Goal: Information Seeking & Learning: Check status

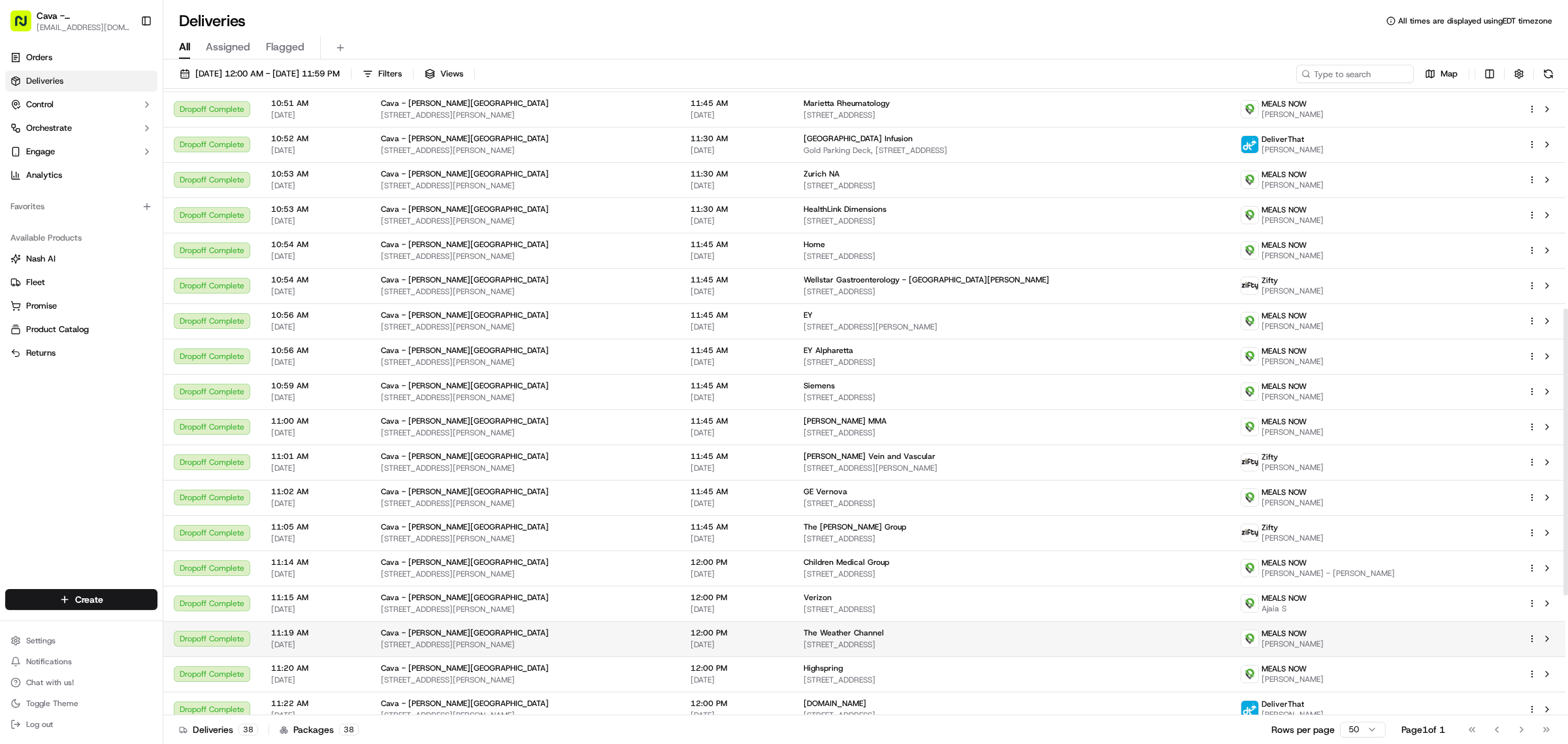
scroll to position [415, 0]
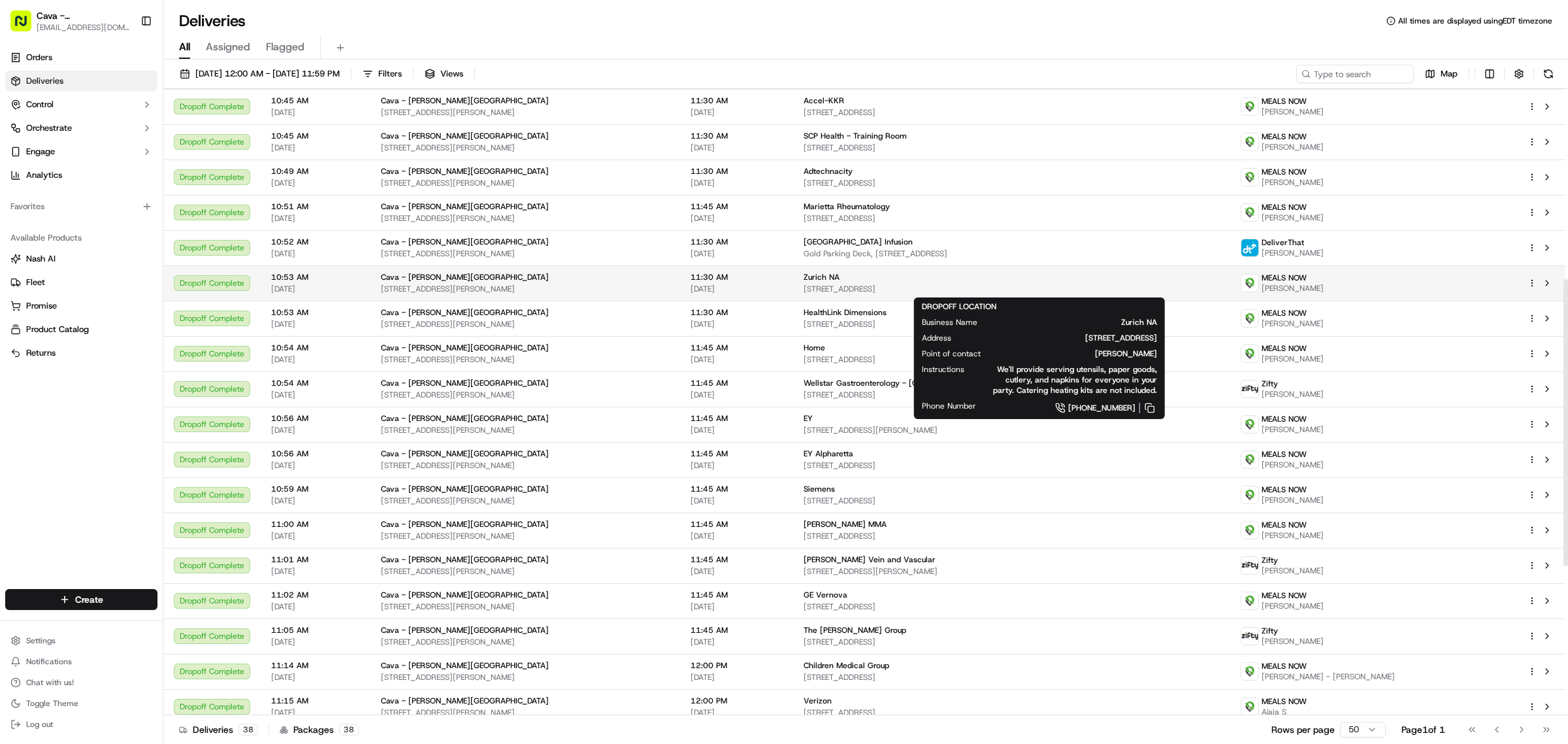
click at [969, 279] on div "Zurich NA" at bounding box center [1011, 277] width 416 height 10
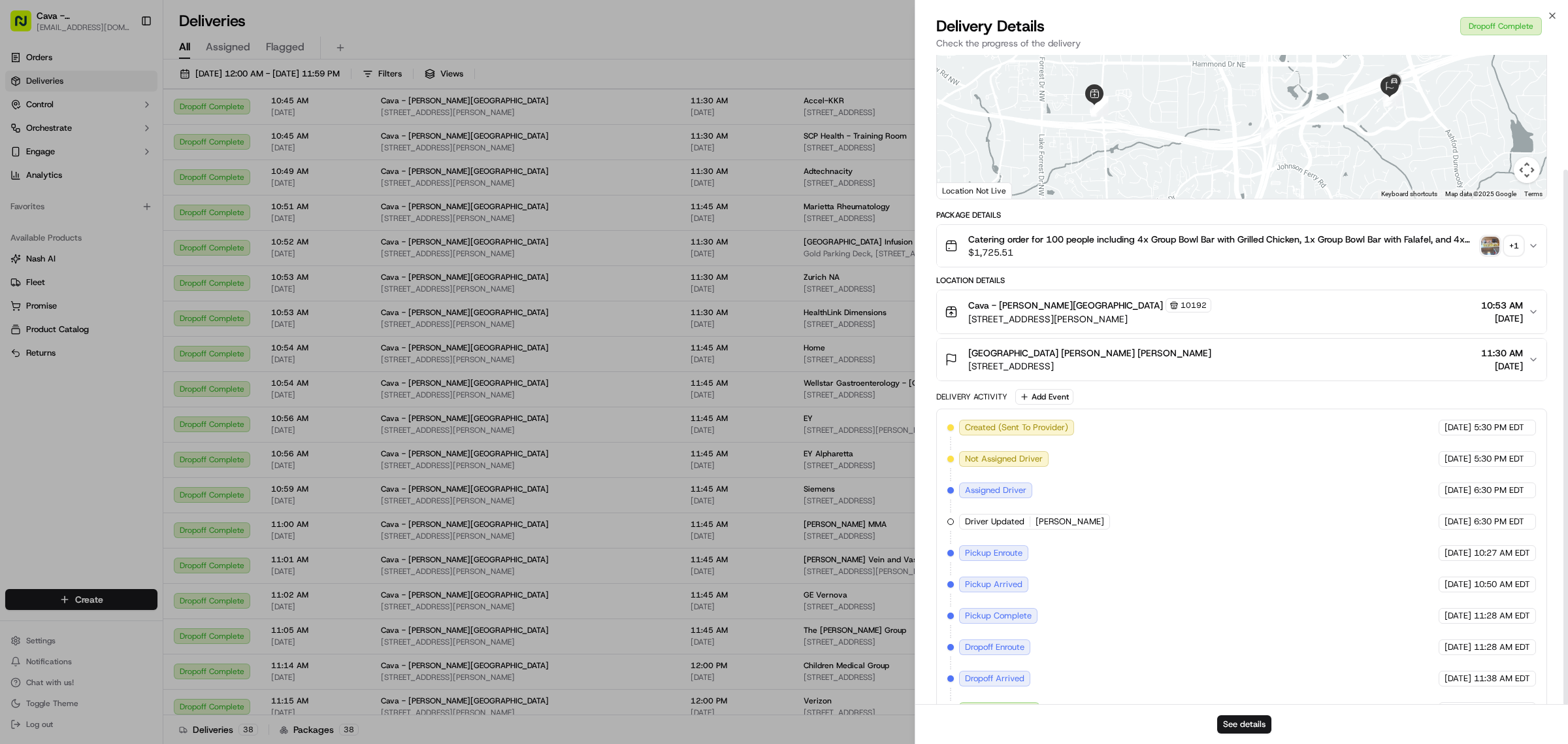
scroll to position [139, 0]
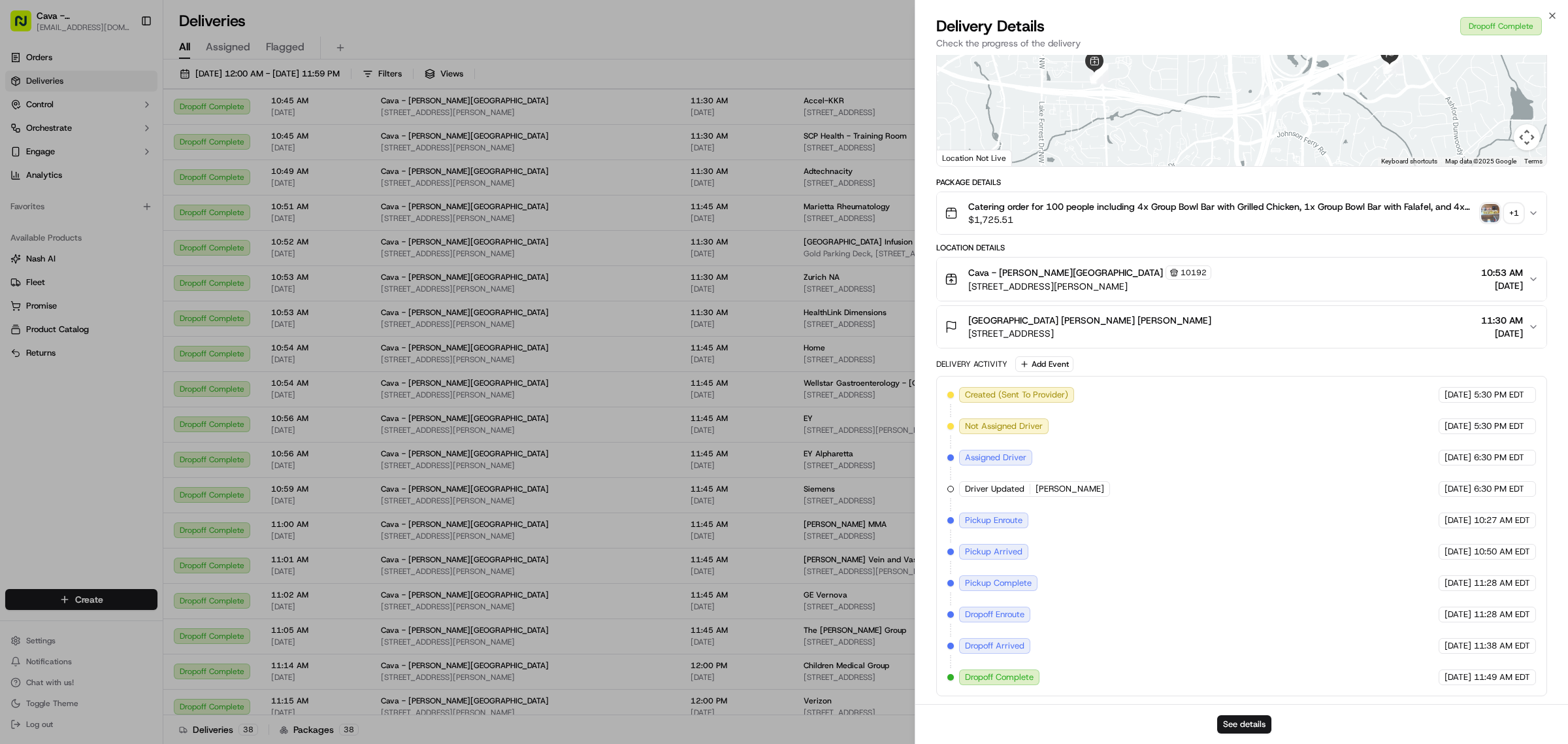
click at [1490, 206] on img "button" at bounding box center [1489, 212] width 18 height 18
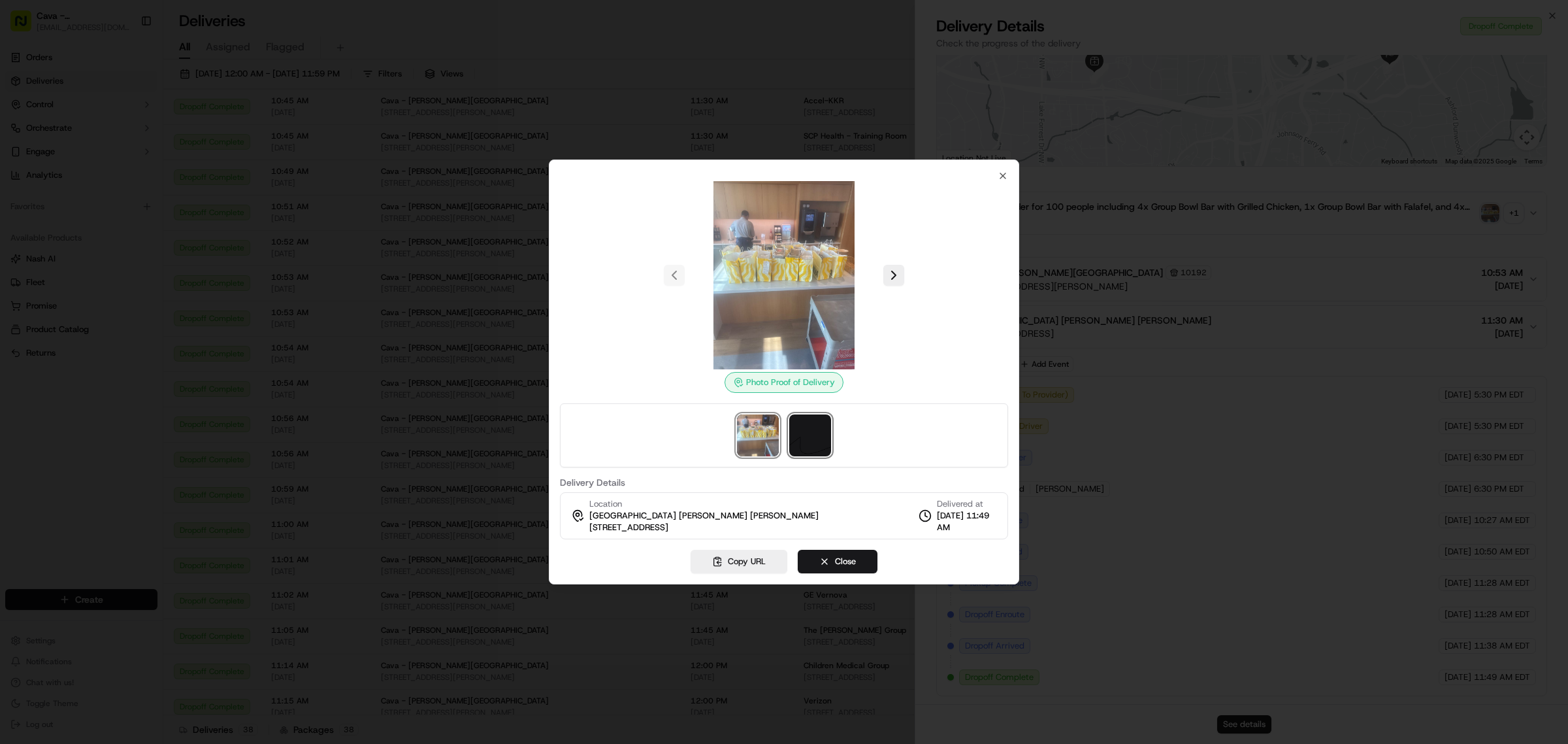
click at [818, 426] on img at bounding box center [810, 435] width 42 height 42
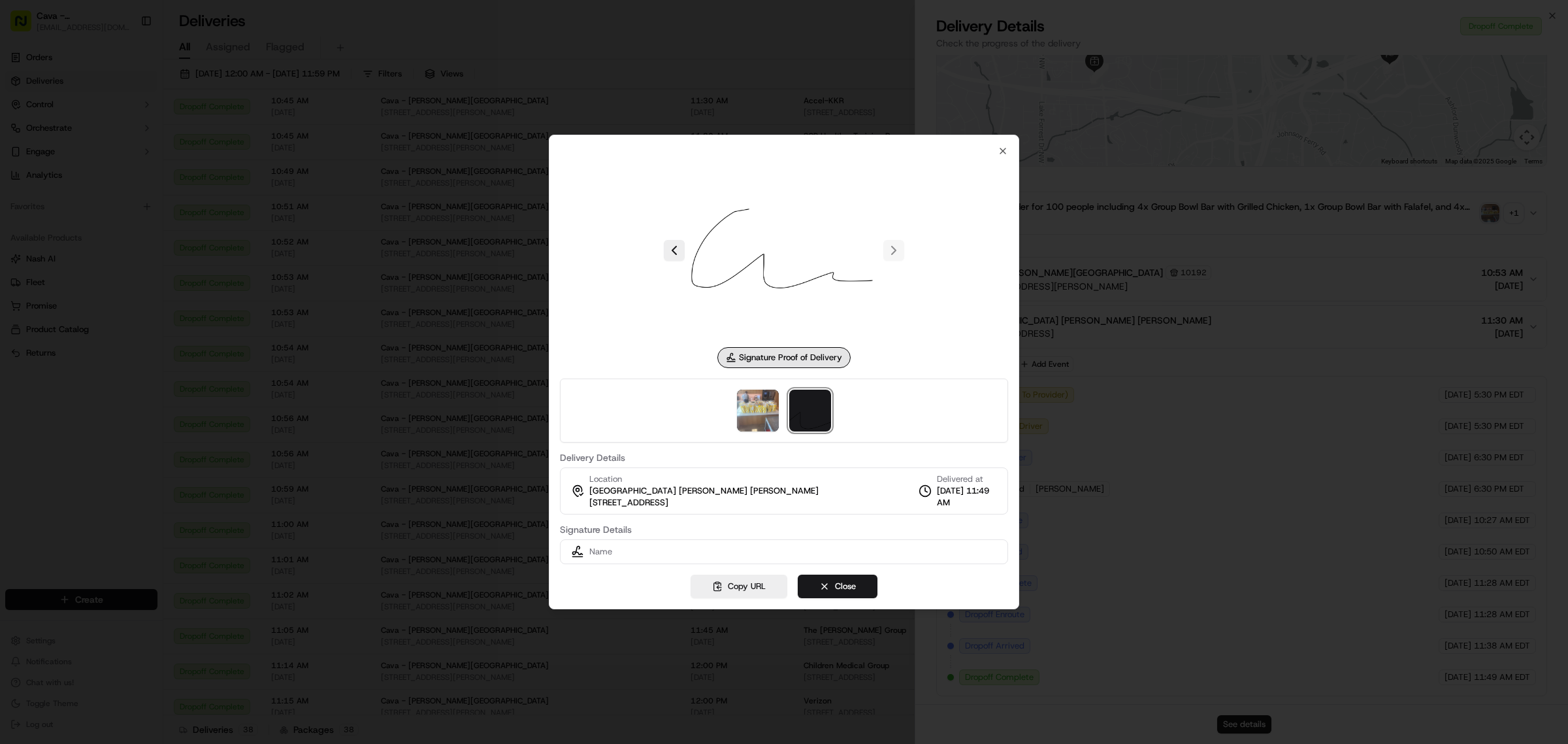
click at [998, 144] on div "Signature Proof of Delivery Delivery Details Location [GEOGRAPHIC_DATA] [PERSON…" at bounding box center [784, 372] width 471 height 475
click at [1000, 156] on div at bounding box center [784, 250] width 448 height 189
click at [1000, 154] on icon "button" at bounding box center [1002, 151] width 10 height 10
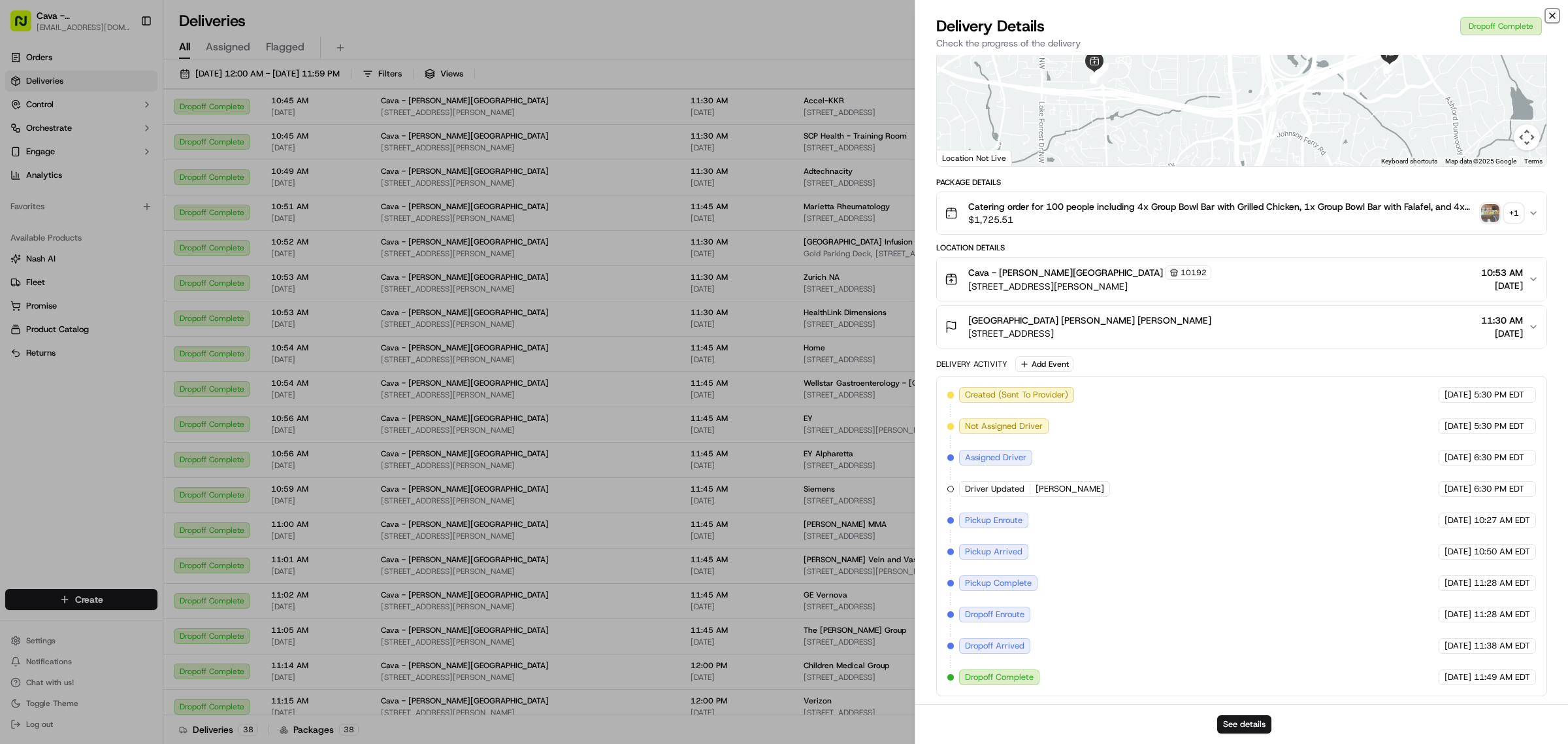
click at [1556, 11] on icon "button" at bounding box center [1552, 15] width 10 height 10
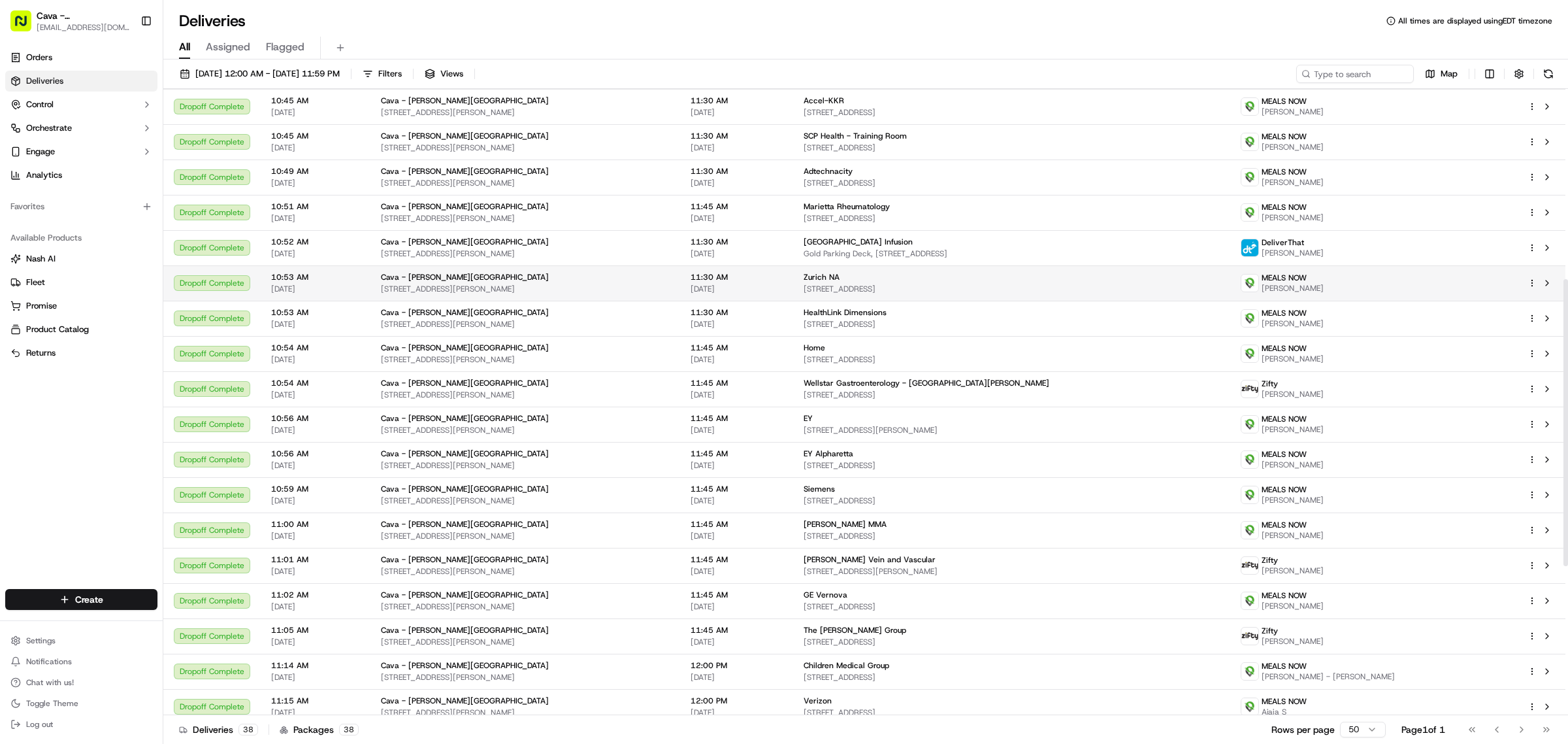
click at [983, 292] on span "[STREET_ADDRESS]" at bounding box center [1011, 288] width 416 height 10
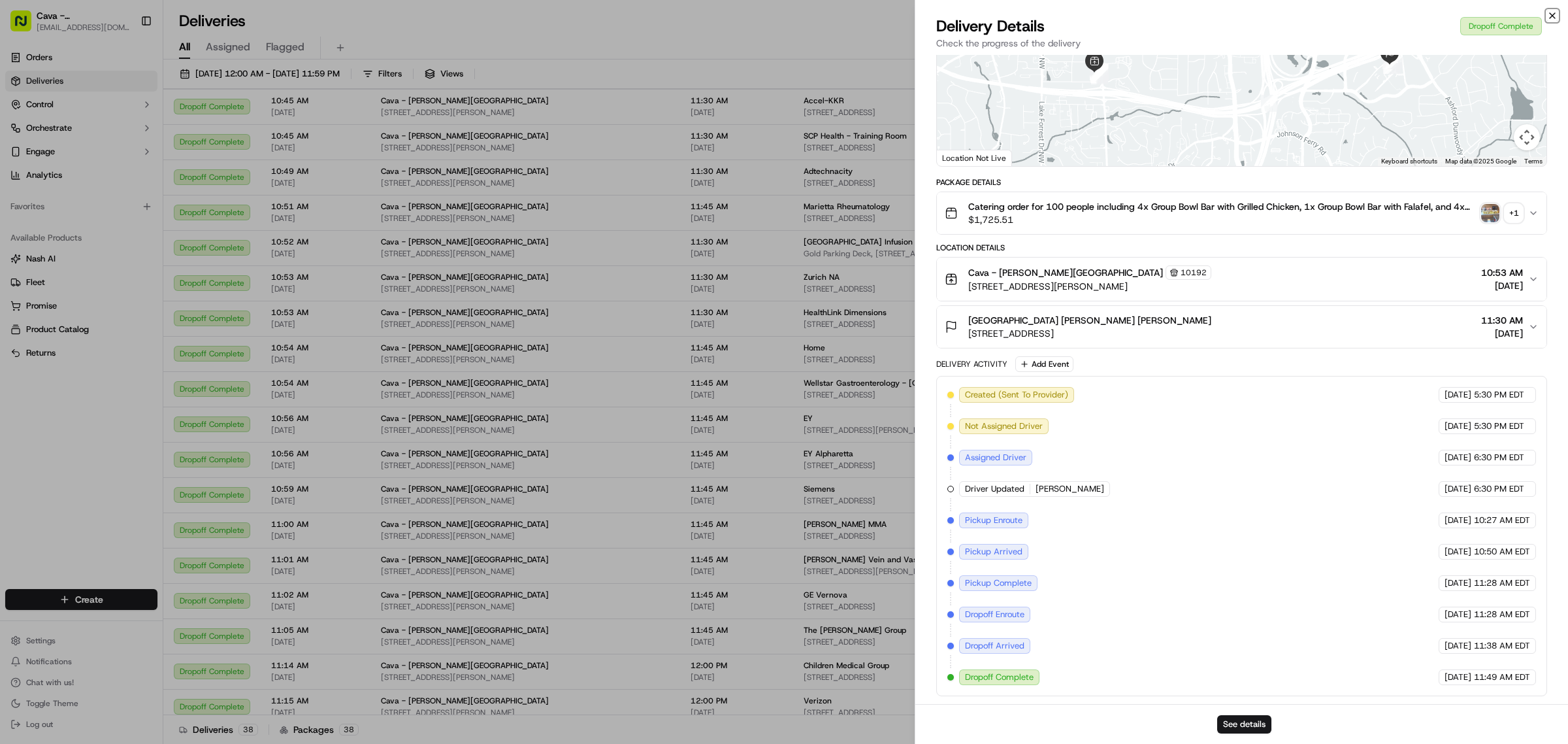
click at [1555, 14] on icon "button" at bounding box center [1552, 15] width 10 height 10
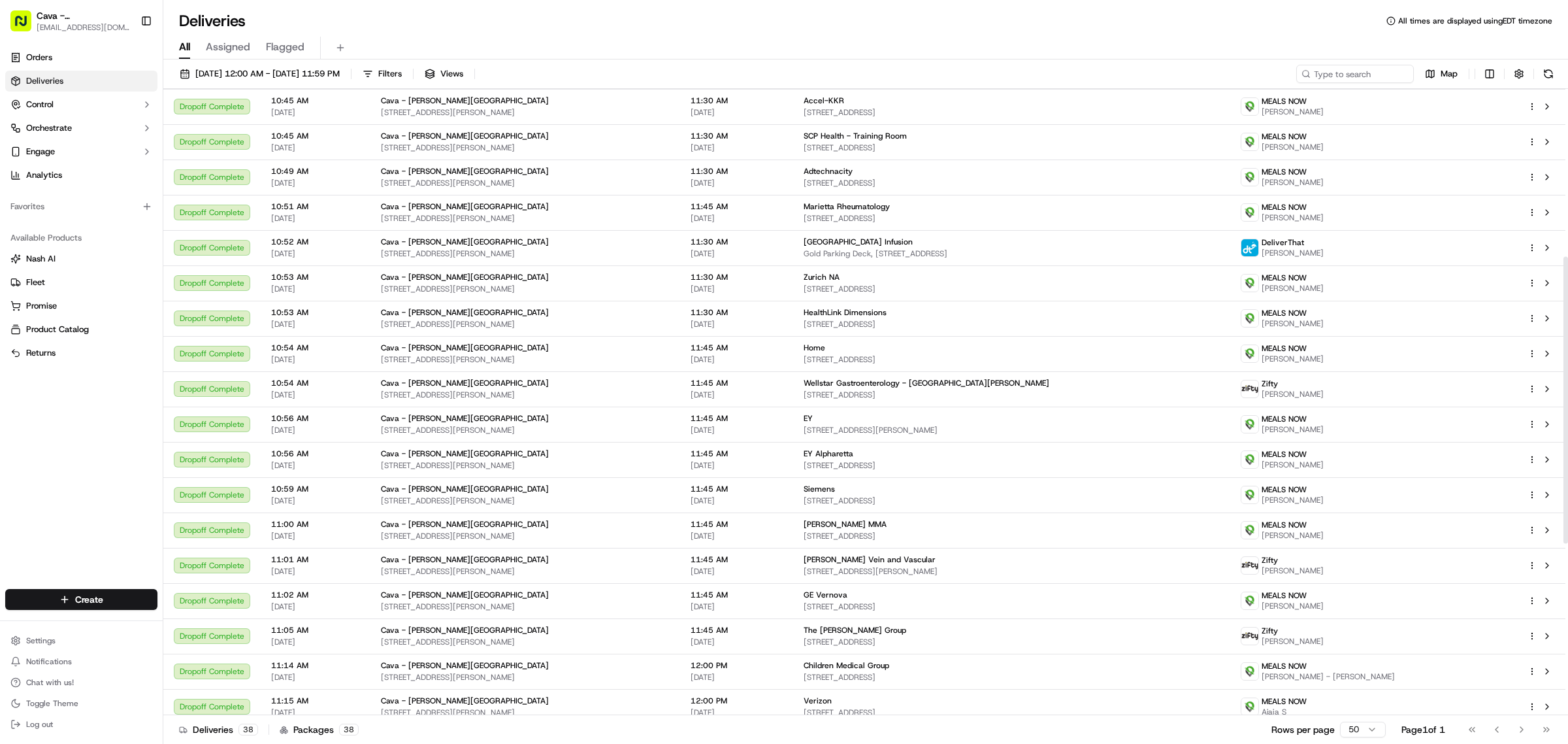
scroll to position [170, 0]
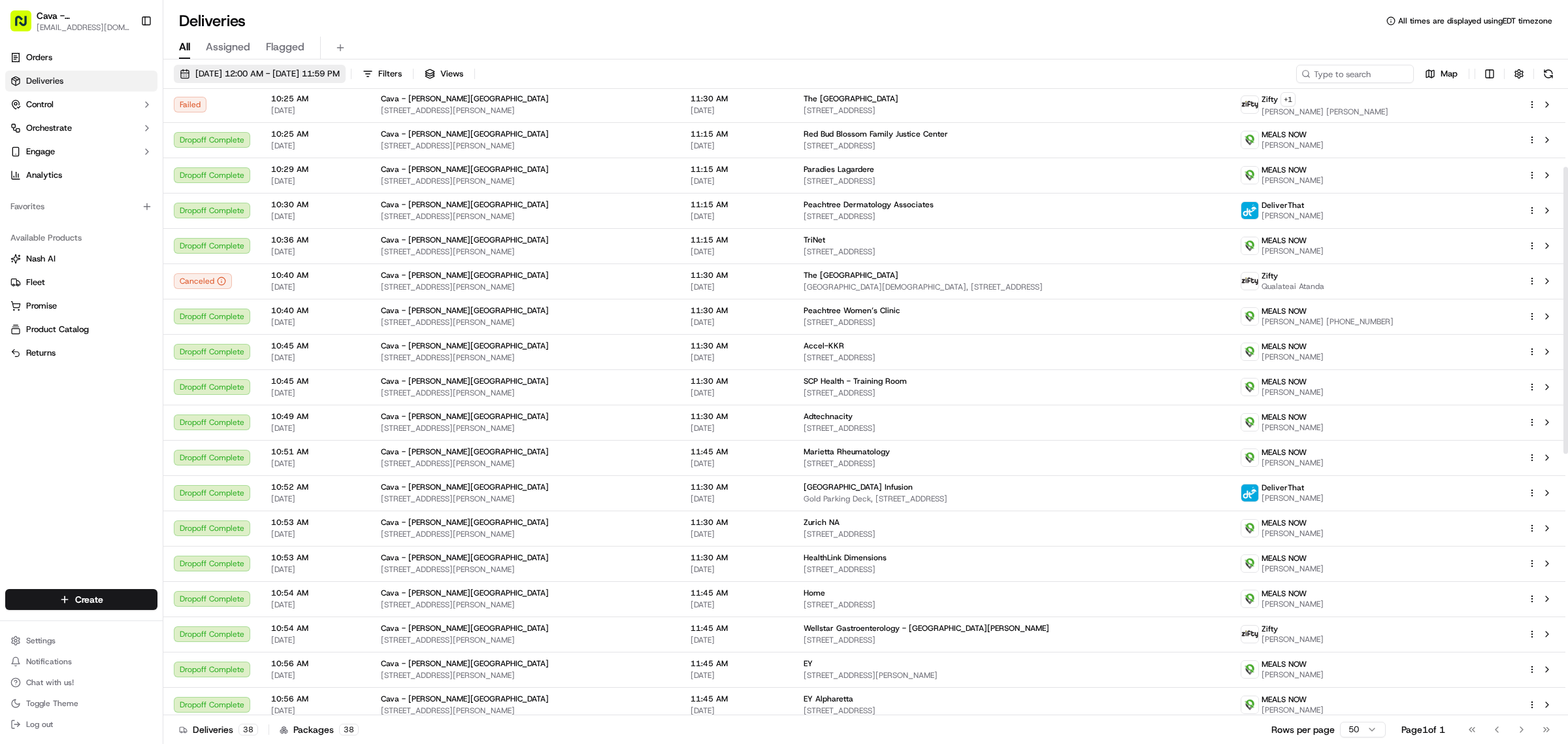
click at [273, 70] on span "[DATE] 12:00 AM - [DATE] 11:59 PM" at bounding box center [267, 74] width 144 height 11
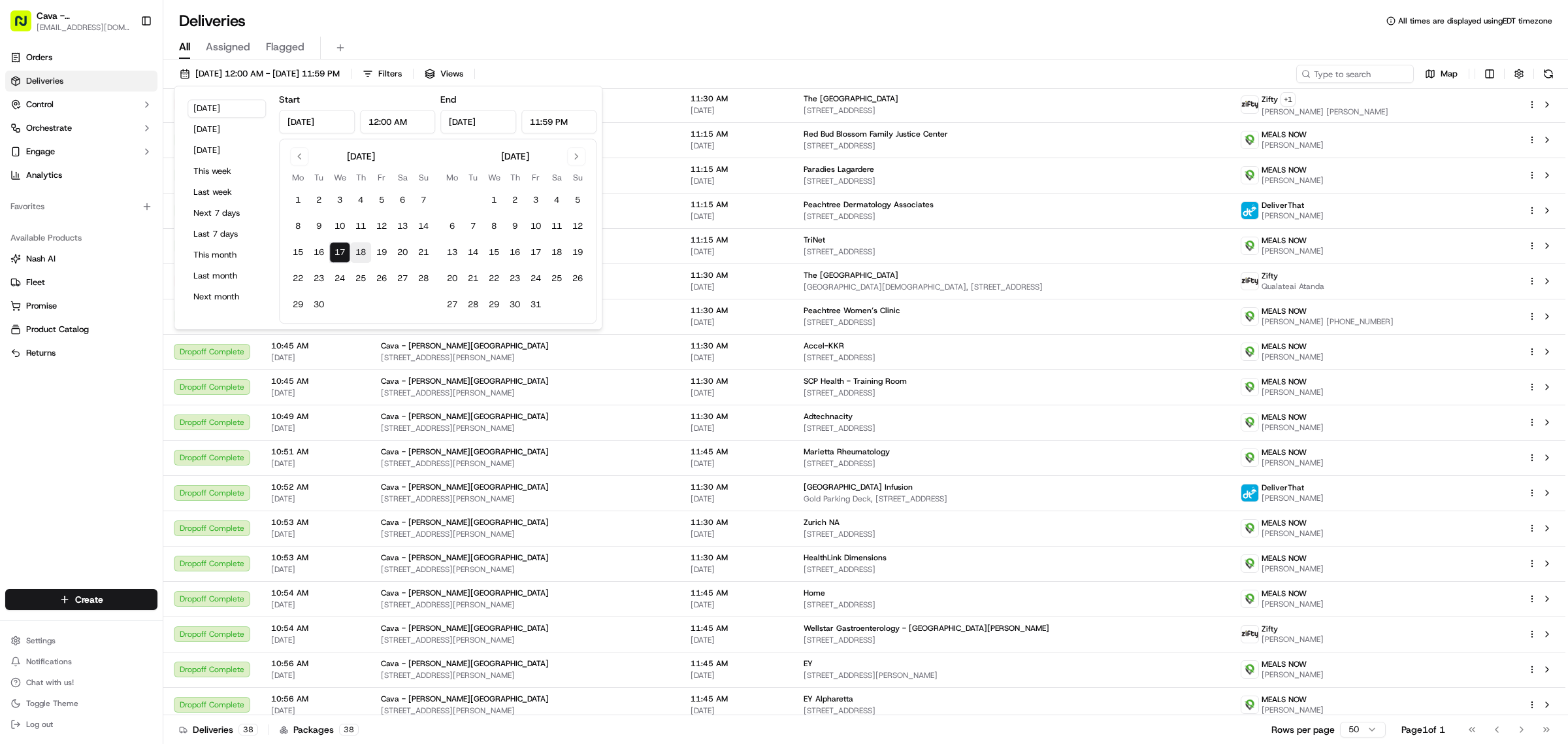
click at [361, 254] on button "18" at bounding box center [361, 252] width 21 height 21
type input "[DATE]"
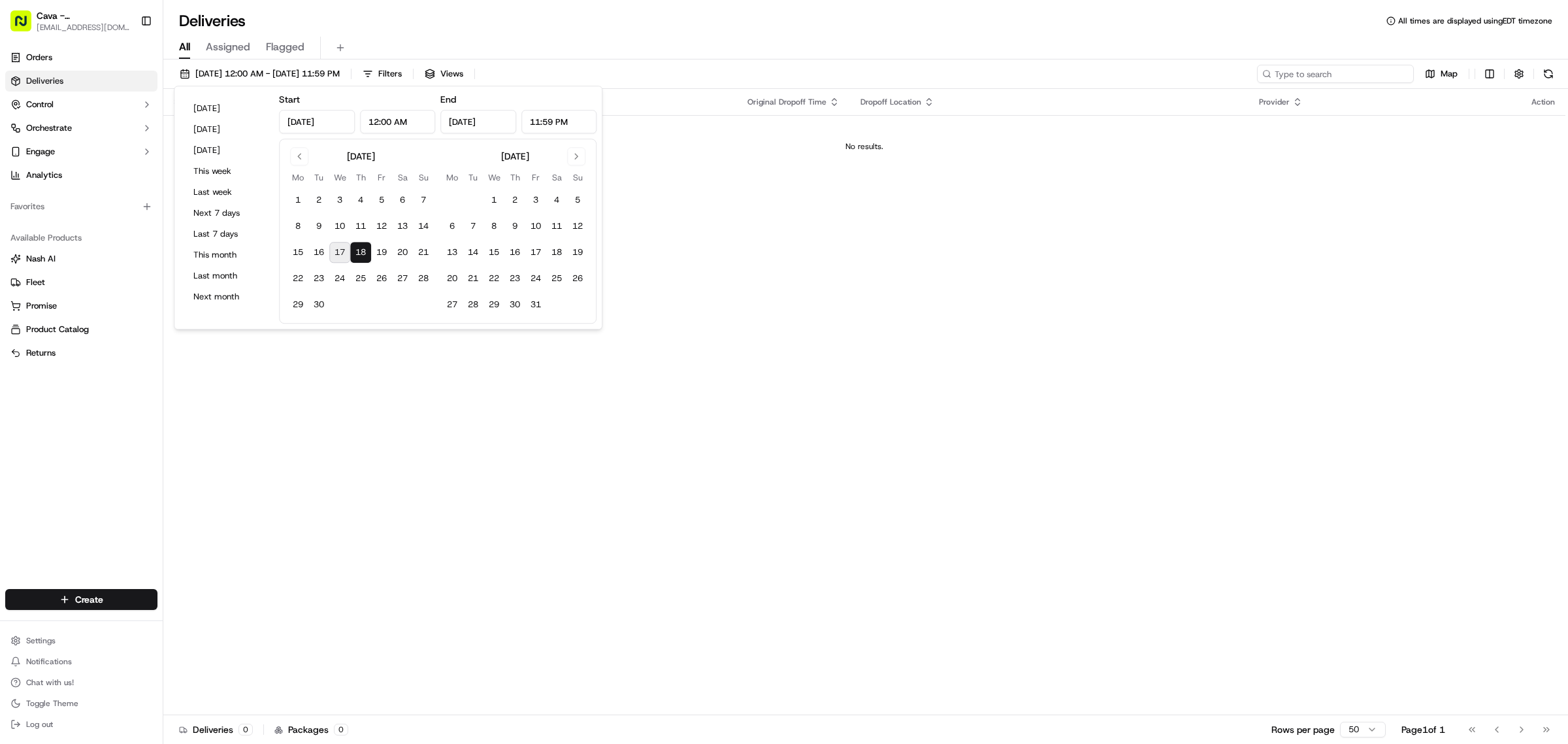
click at [1377, 72] on input at bounding box center [1336, 73] width 157 height 18
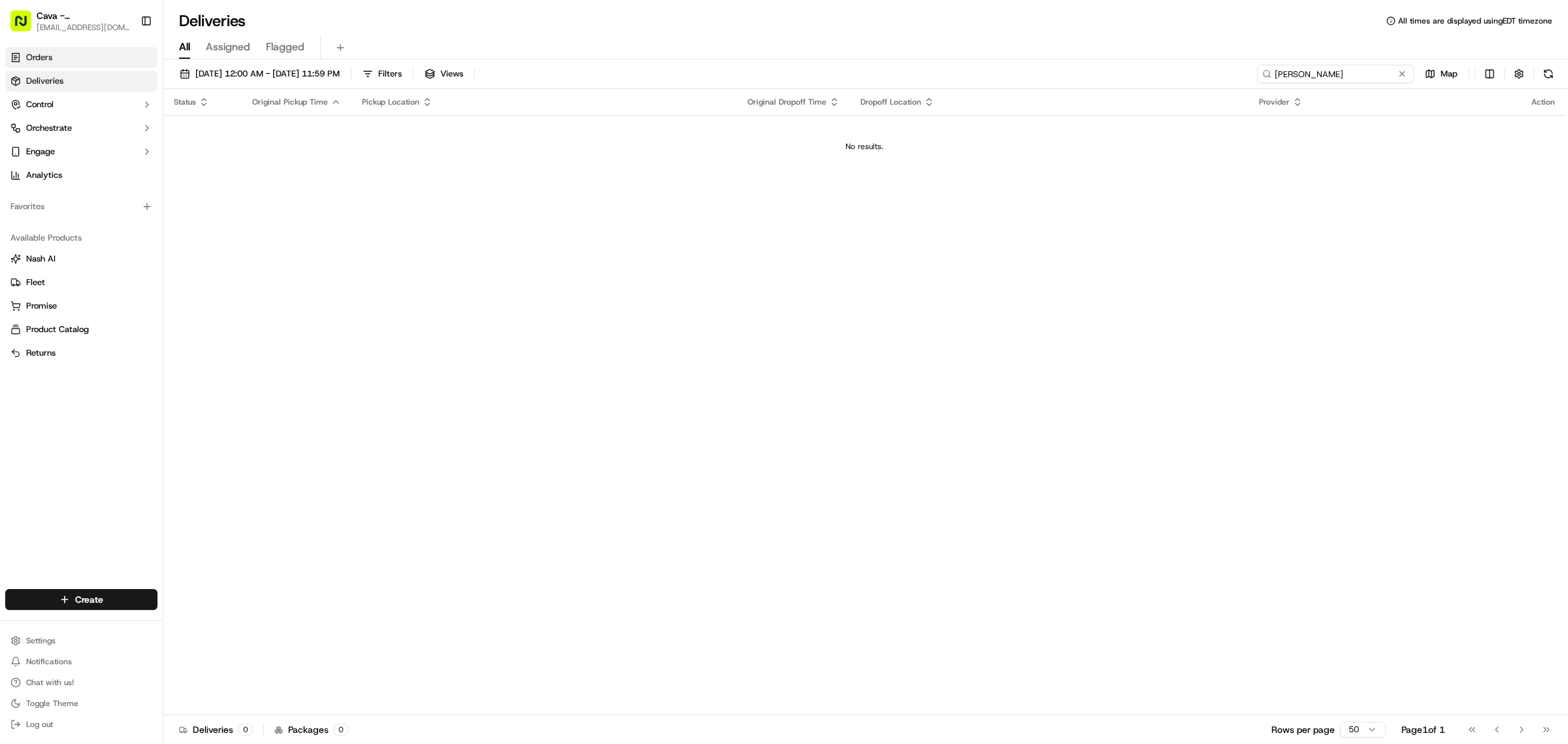
type input "[PERSON_NAME]"
click at [59, 63] on link "Orders" at bounding box center [81, 58] width 153 height 21
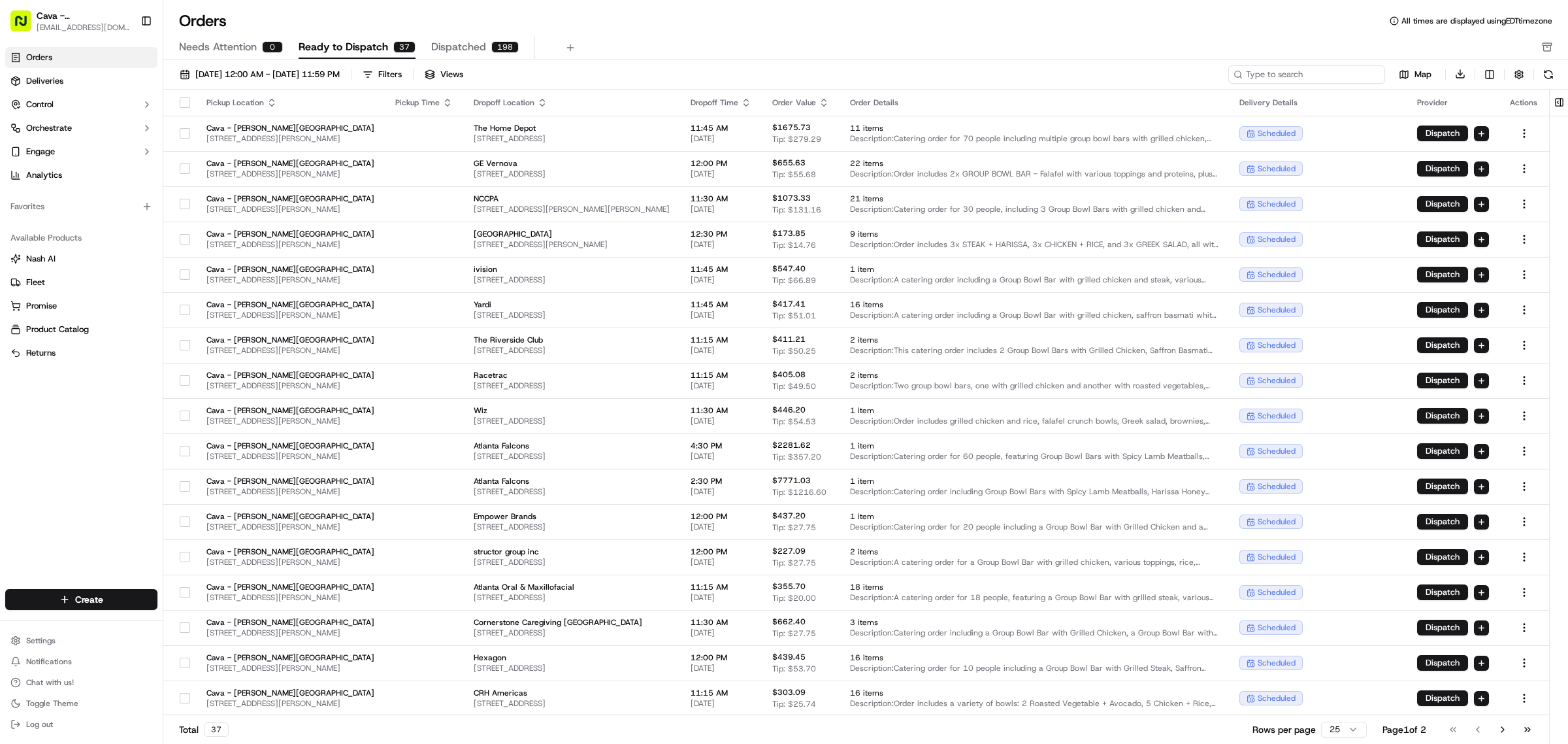
click at [1335, 73] on input at bounding box center [1307, 74] width 157 height 18
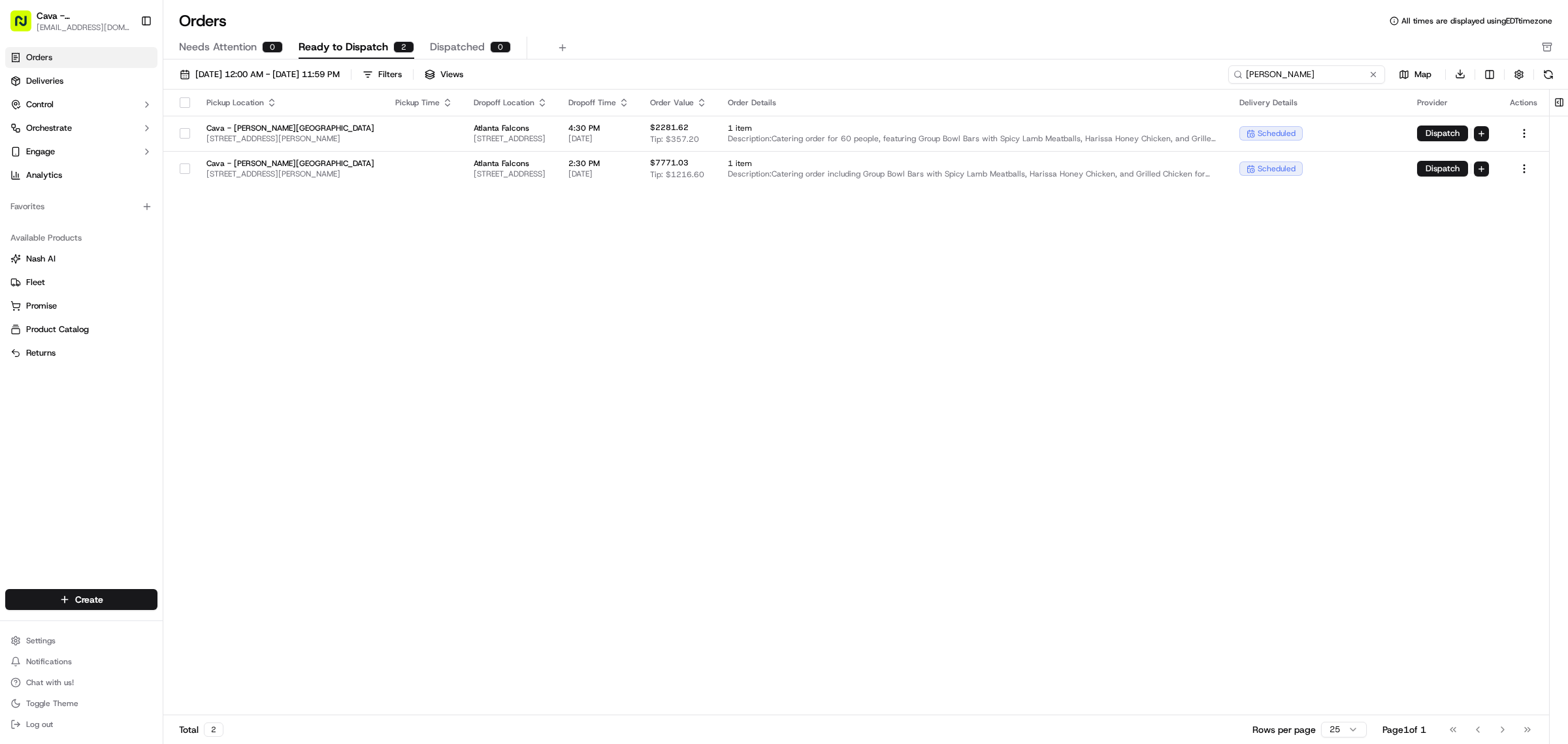
type input "[PERSON_NAME]"
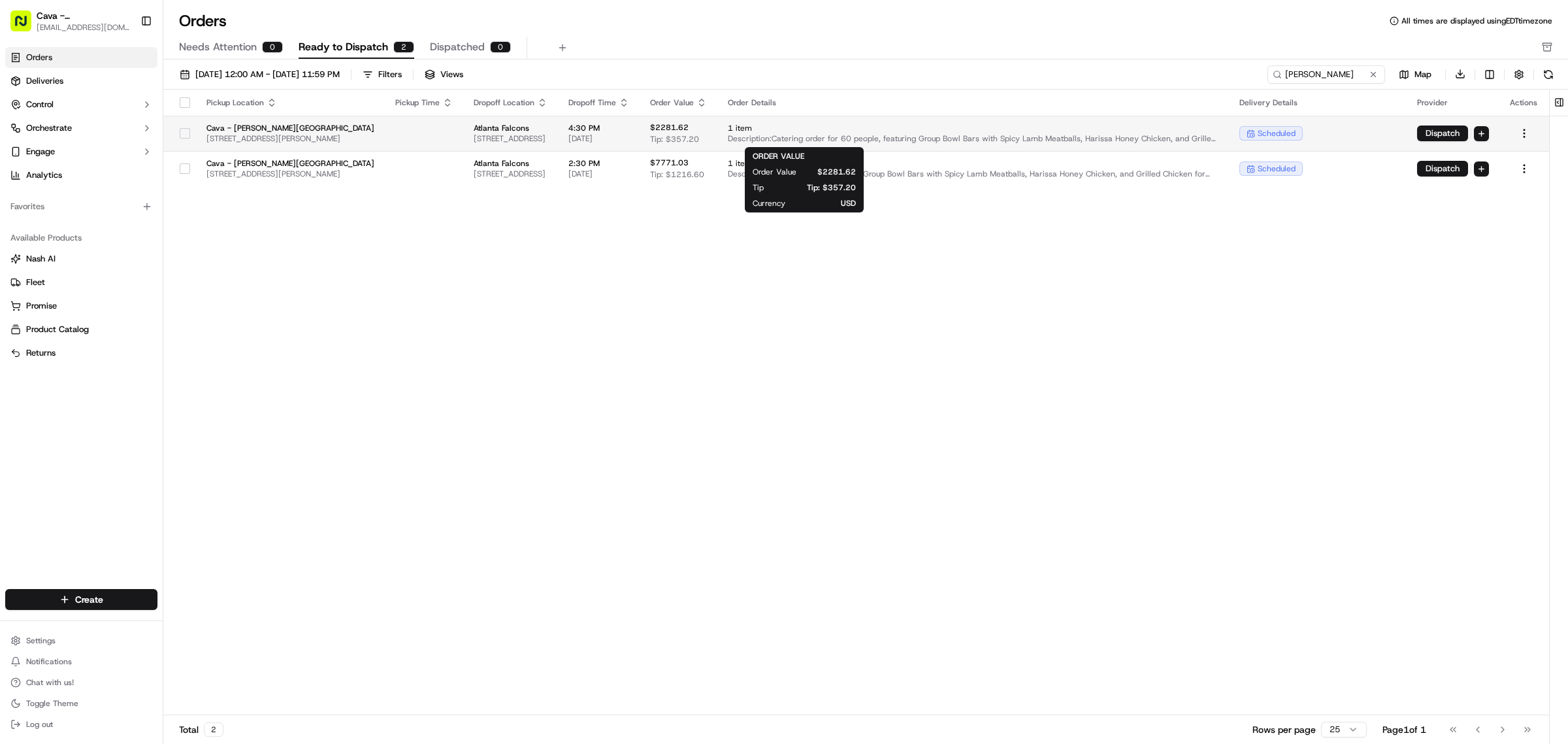
click at [699, 142] on span "Tip: $357.20" at bounding box center [675, 138] width 49 height 10
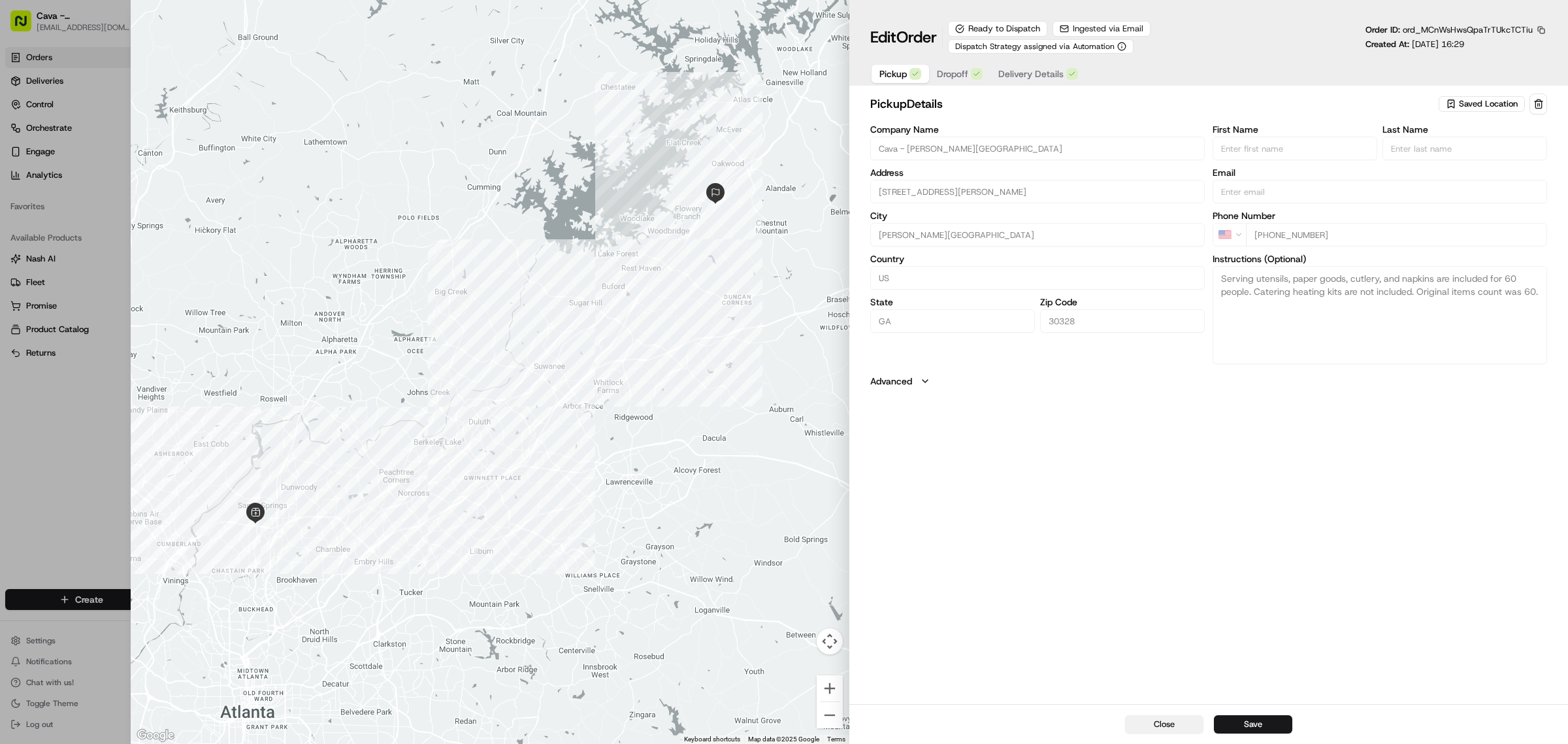
click at [1168, 723] on button "Close" at bounding box center [1164, 723] width 79 height 18
type input "+1"
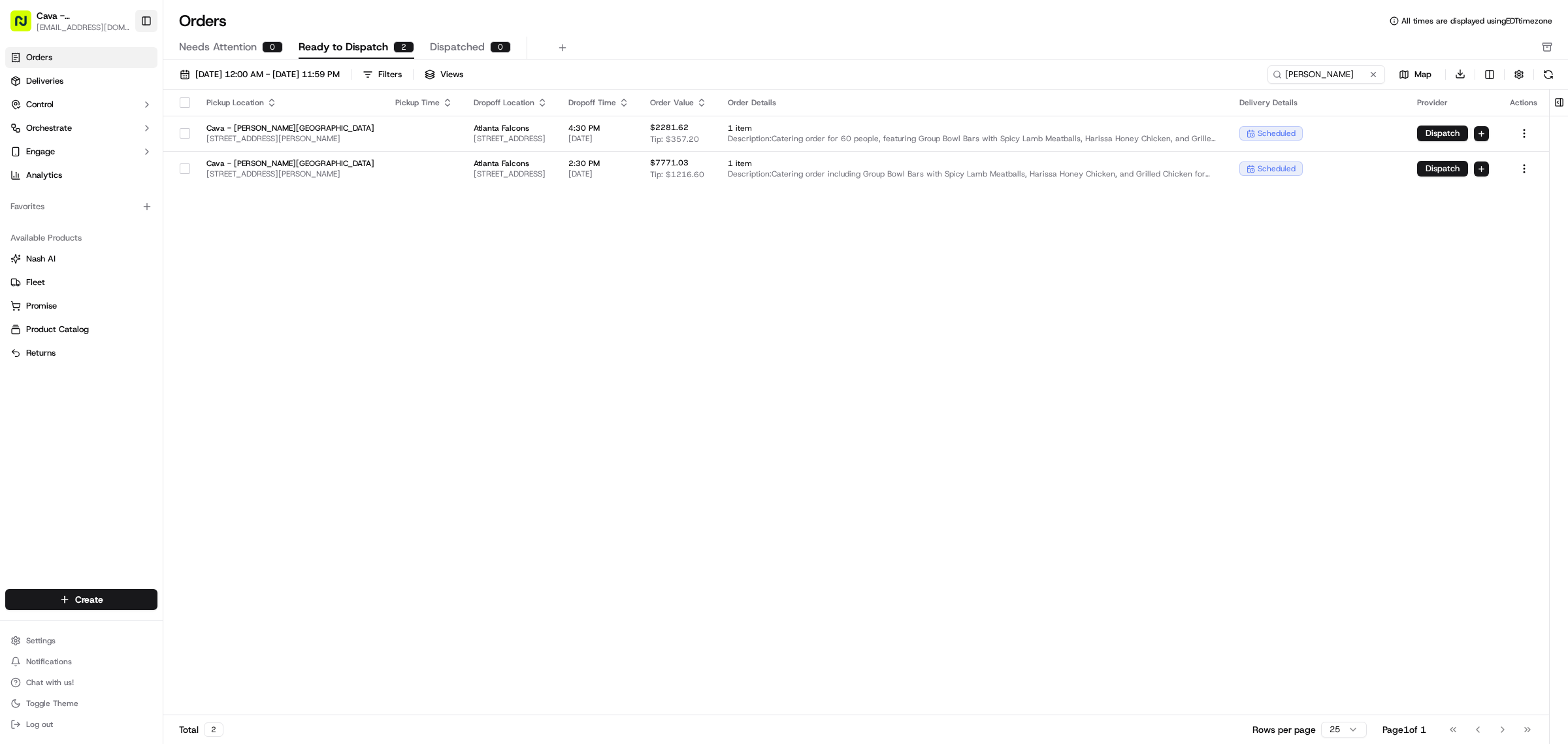
click at [139, 14] on button "Toggle Sidebar" at bounding box center [146, 20] width 22 height 22
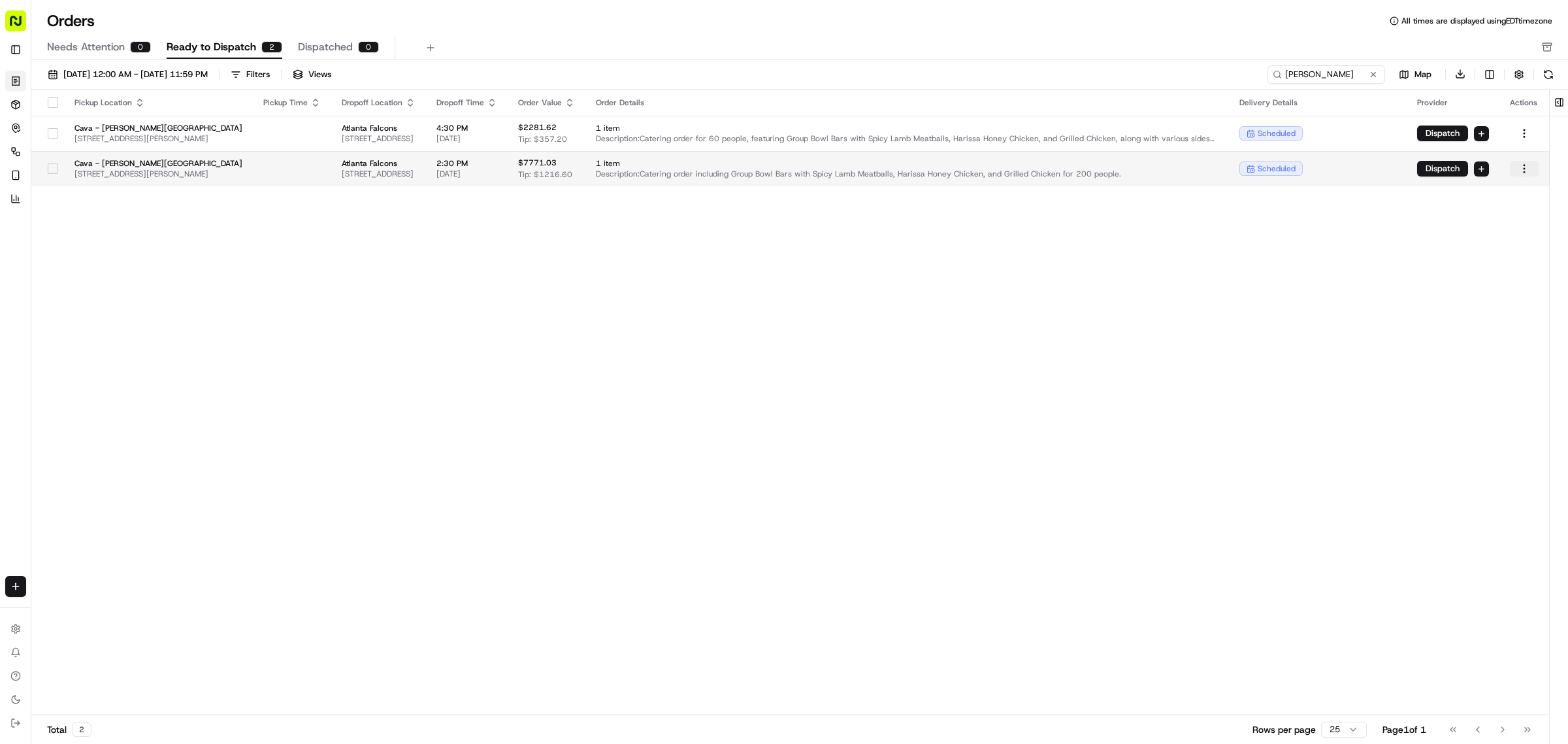
click at [1523, 171] on html "Cava - [PERSON_NAME] Springs [EMAIL_ADDRESS][DOMAIN_NAME] Toggle Sidebar Orders…" at bounding box center [784, 372] width 1568 height 744
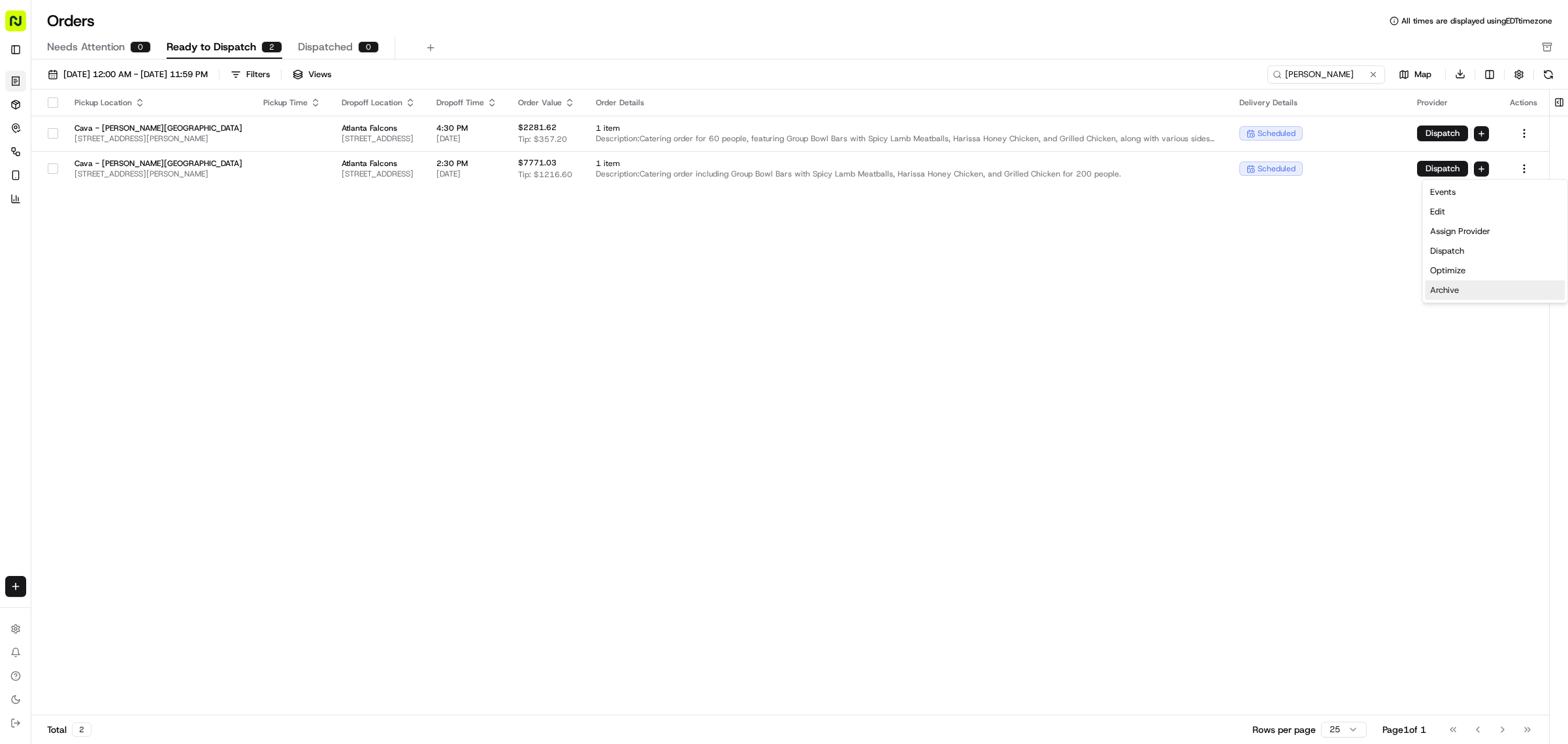
click at [1470, 289] on div "Archive" at bounding box center [1495, 290] width 140 height 20
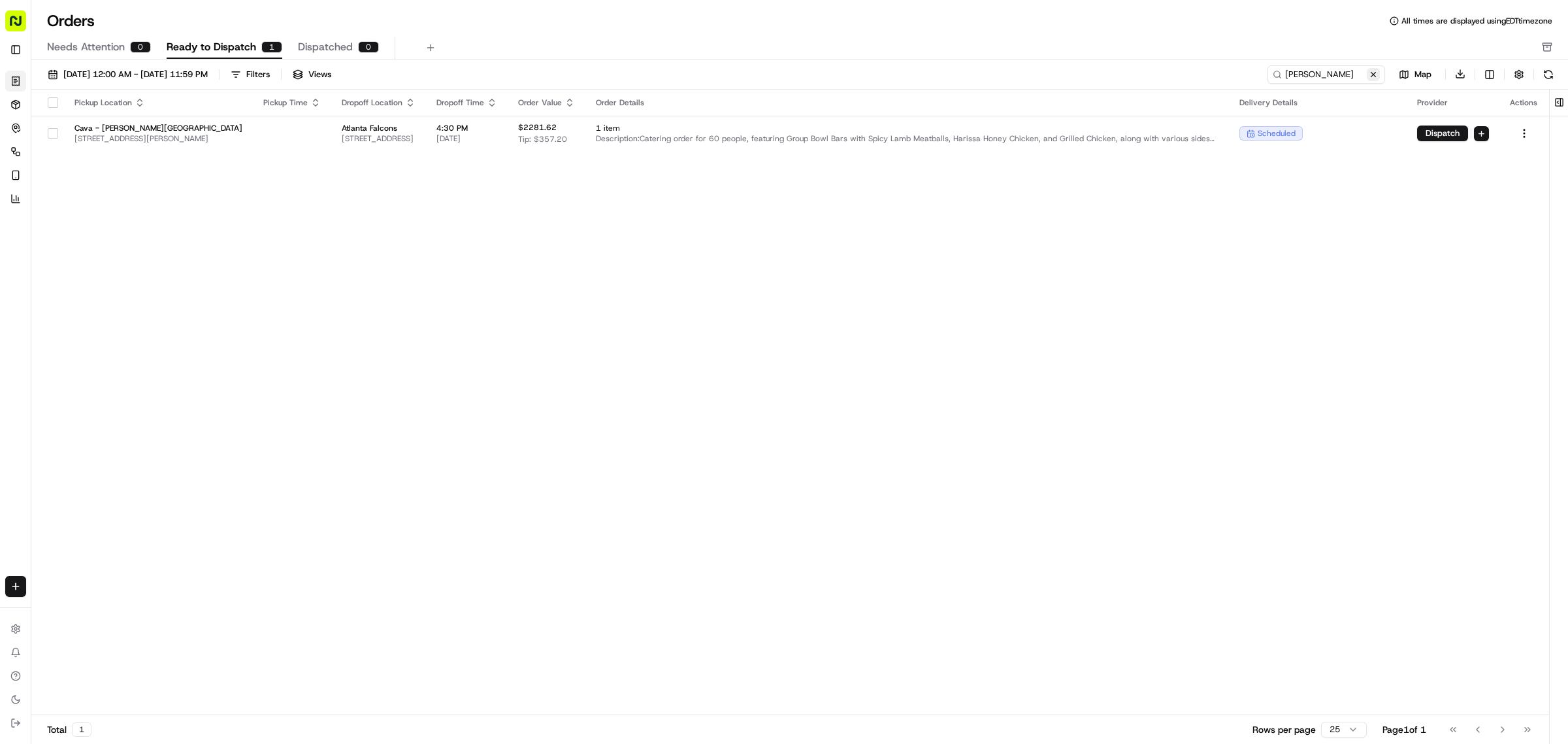
click at [1370, 75] on button at bounding box center [1374, 75] width 13 height 13
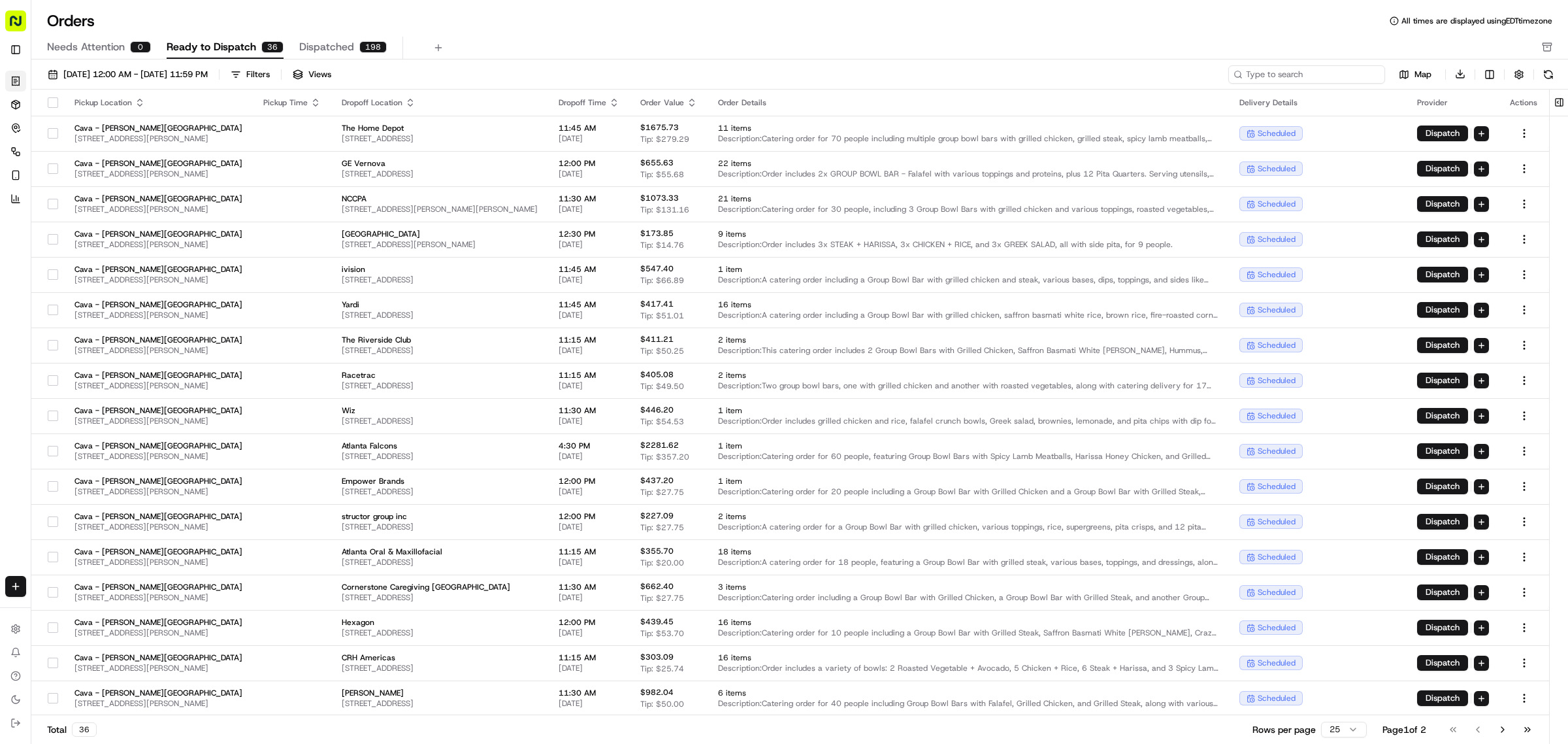
click at [1341, 77] on input at bounding box center [1307, 74] width 157 height 18
paste input "10192-8142702-2274827"
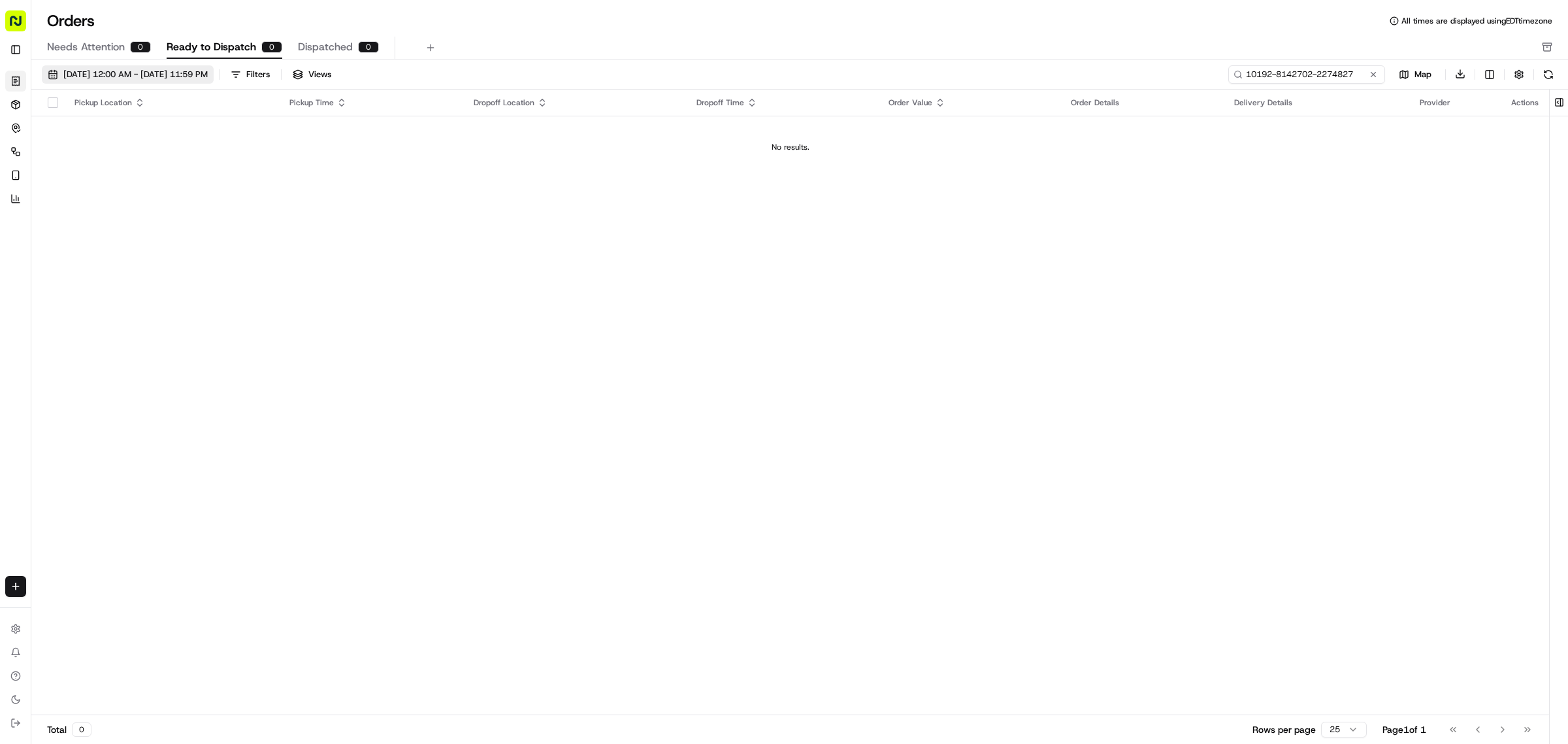
type input "10192-8142702-2274827"
click at [96, 70] on span "[DATE] 12:00 AM - [DATE] 11:59 PM" at bounding box center [135, 74] width 144 height 11
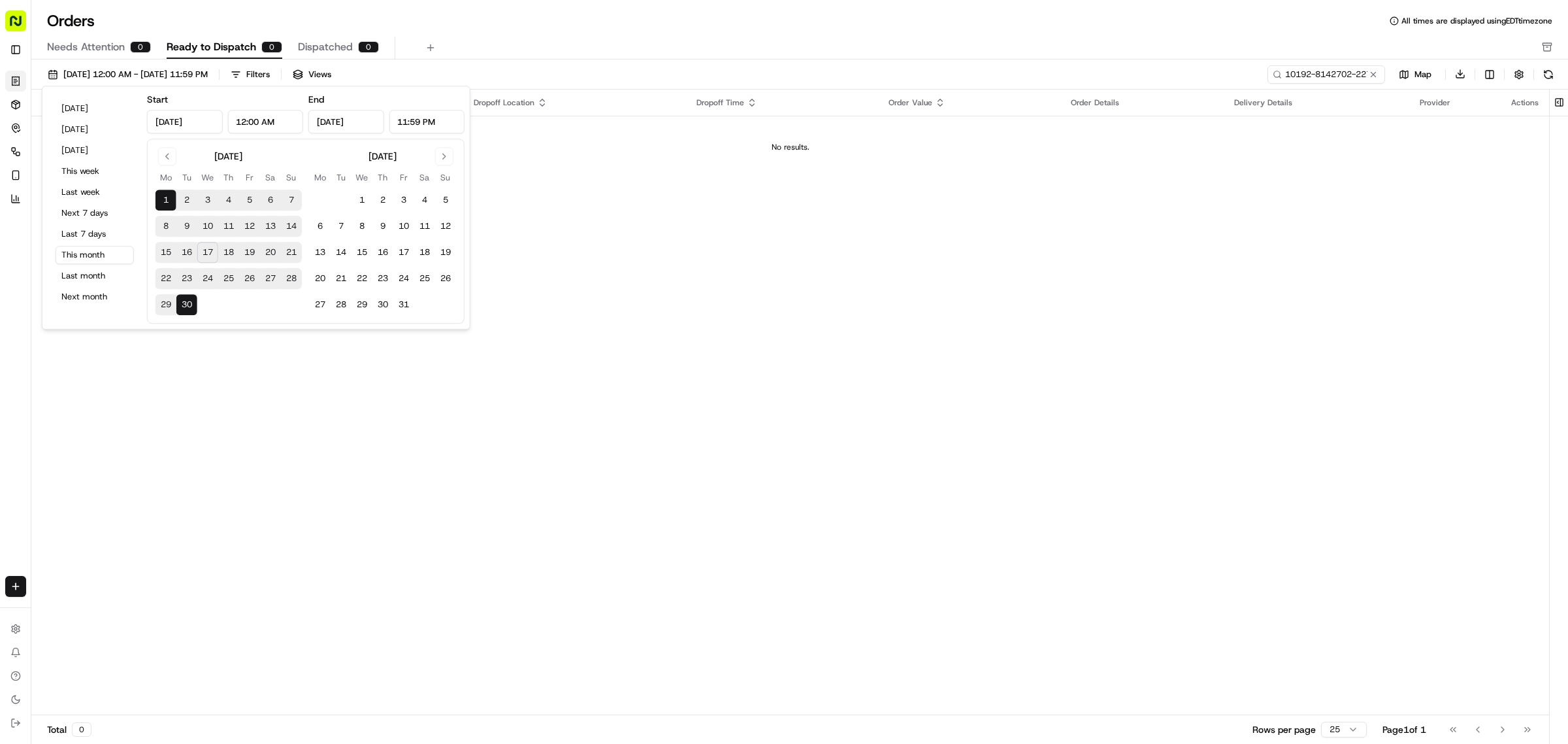
click at [225, 250] on button "18" at bounding box center [228, 252] width 21 height 21
type input "[DATE]"
click at [190, 118] on input "[DATE]" at bounding box center [185, 121] width 76 height 24
click at [225, 255] on button "18" at bounding box center [228, 252] width 21 height 21
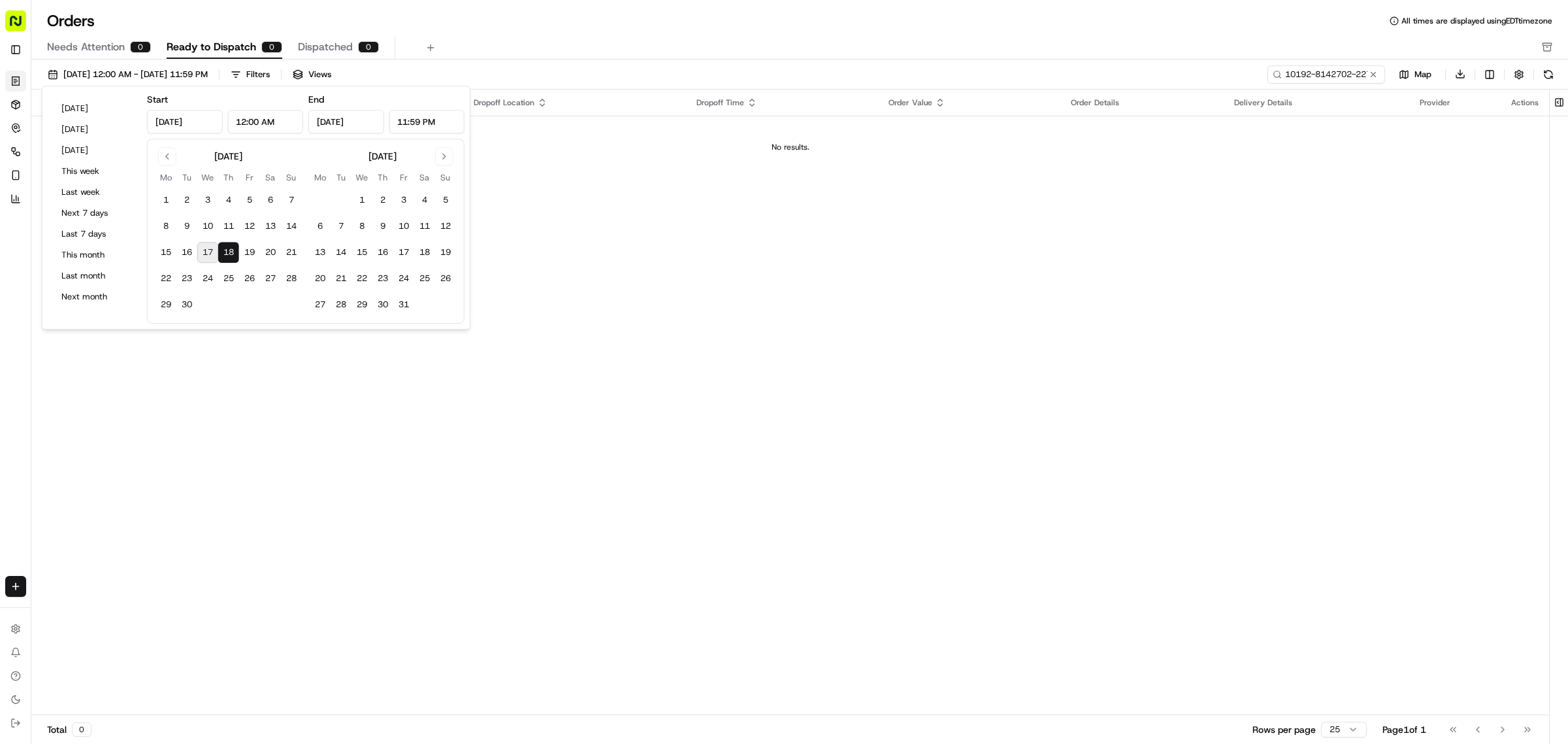
click at [552, 191] on div "Pickup Location Pickup Time Dropoff Location Dropoff Time Order Value Order Det…" at bounding box center [790, 402] width 1518 height 626
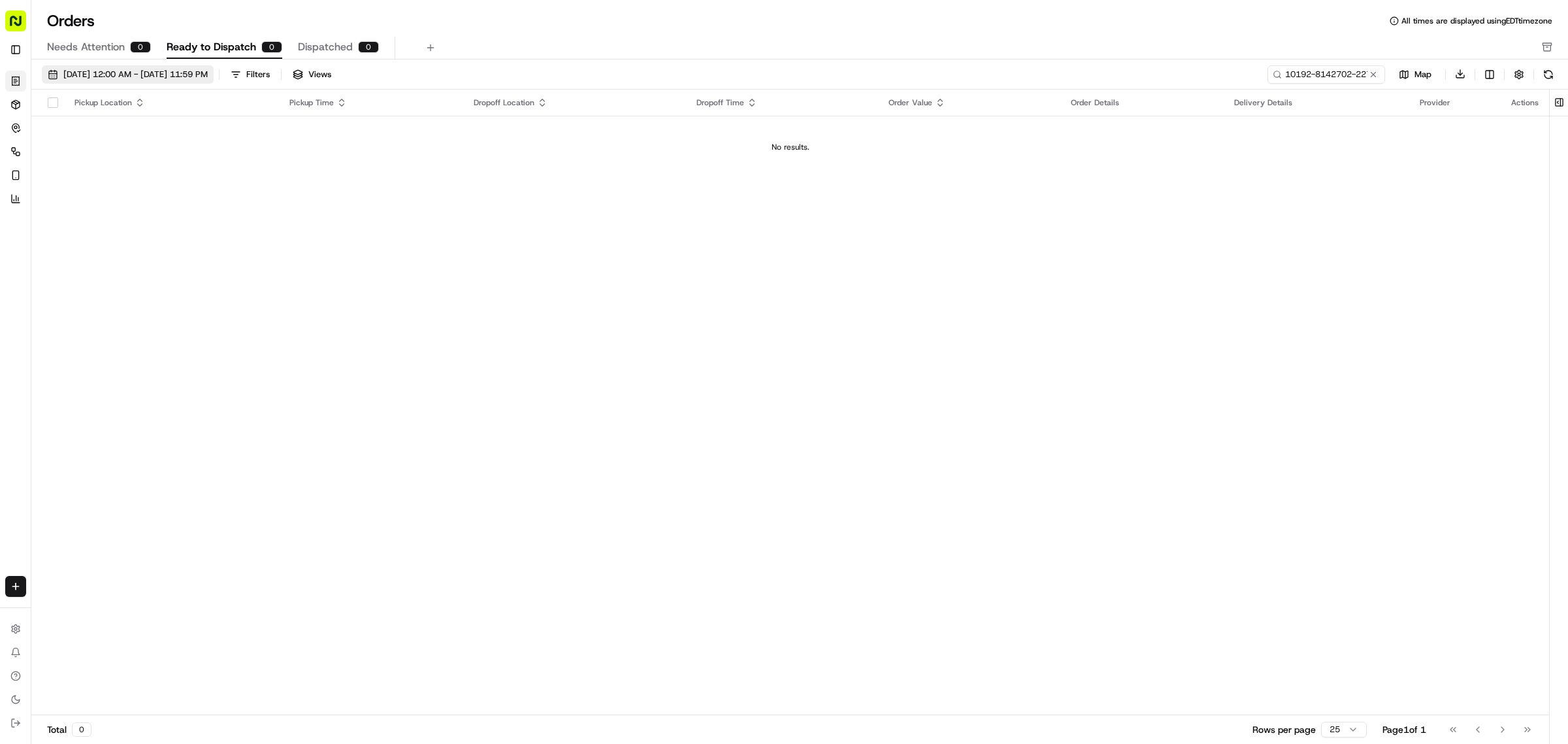
click at [168, 74] on span "[DATE] 12:00 AM - [DATE] 11:59 PM" at bounding box center [135, 74] width 144 height 11
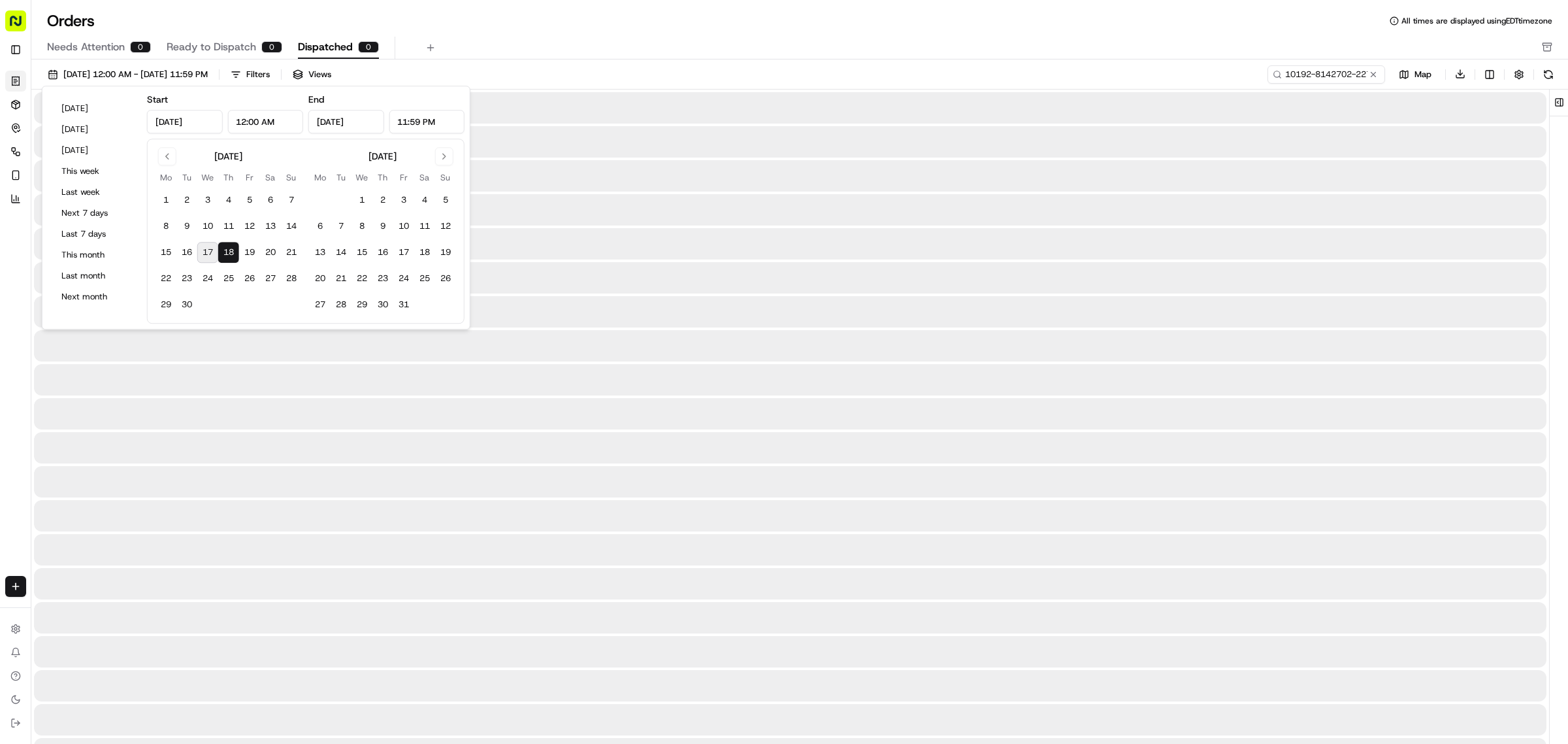
click at [315, 44] on span "Dispatched" at bounding box center [325, 46] width 55 height 16
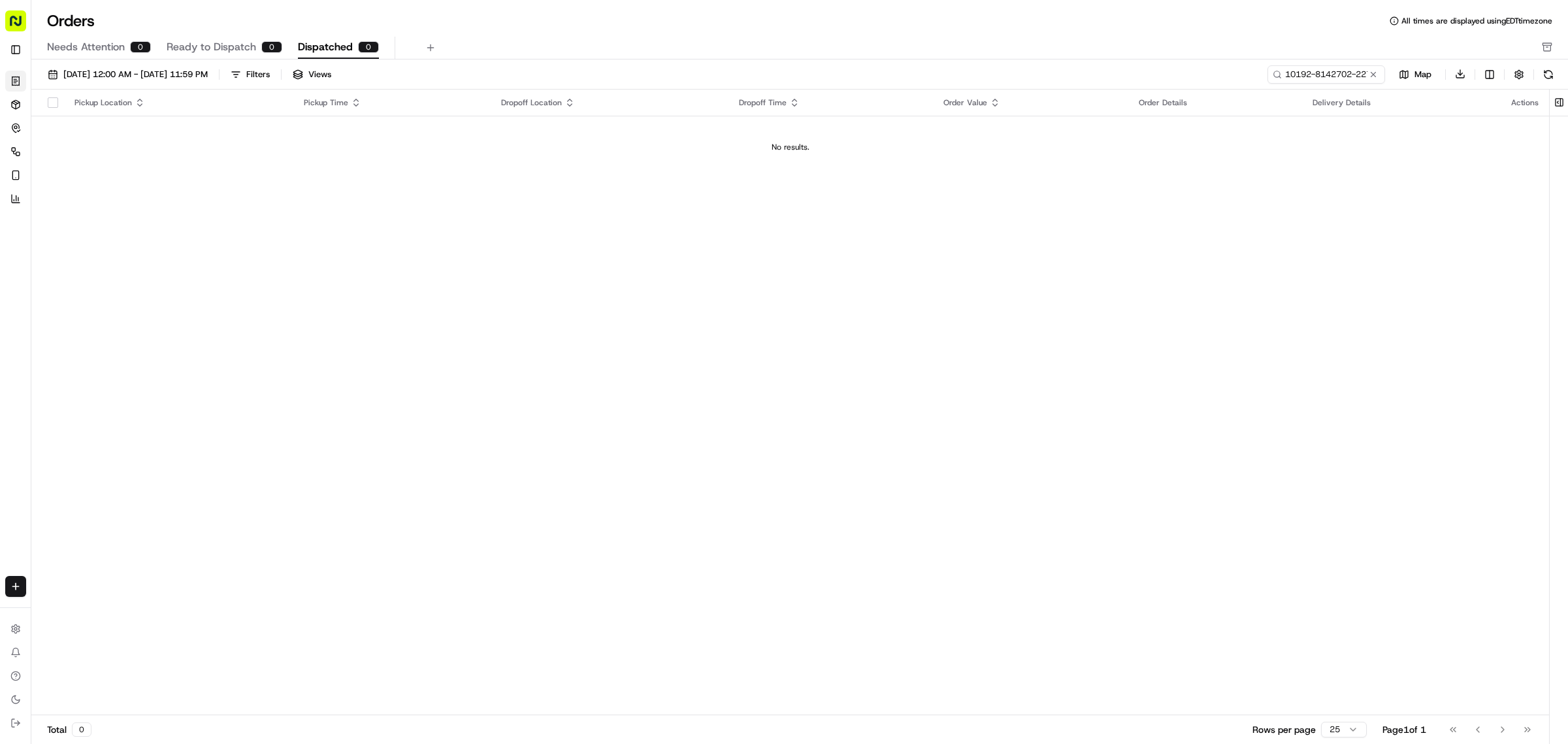
click at [210, 52] on span "Ready to Dispatch" at bounding box center [211, 46] width 89 height 16
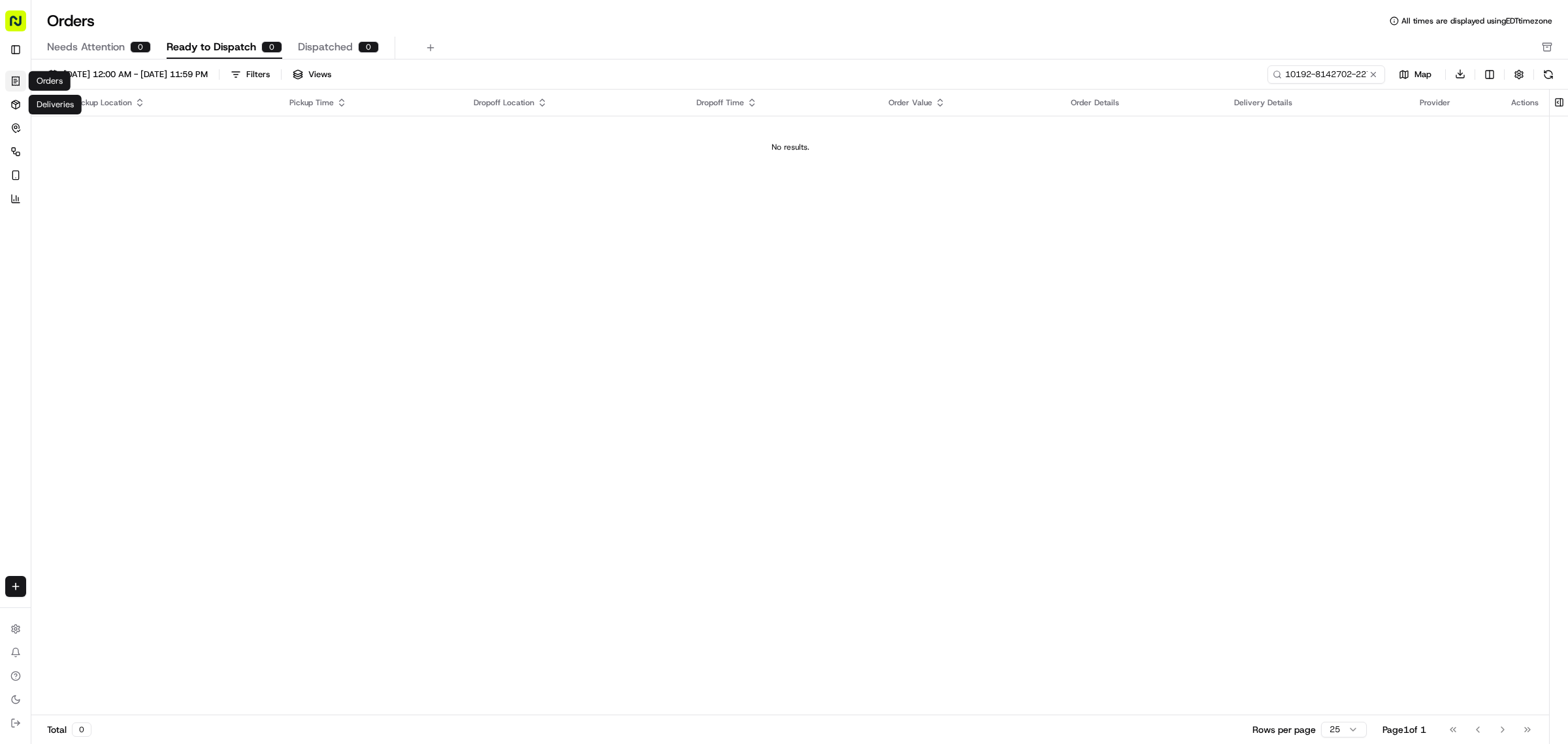
click at [1, 108] on div "Orders Deliveries Control Orchestrate Engage Analytics" at bounding box center [27, 139] width 56 height 149
click at [8, 102] on link "Deliveries" at bounding box center [16, 104] width 21 height 21
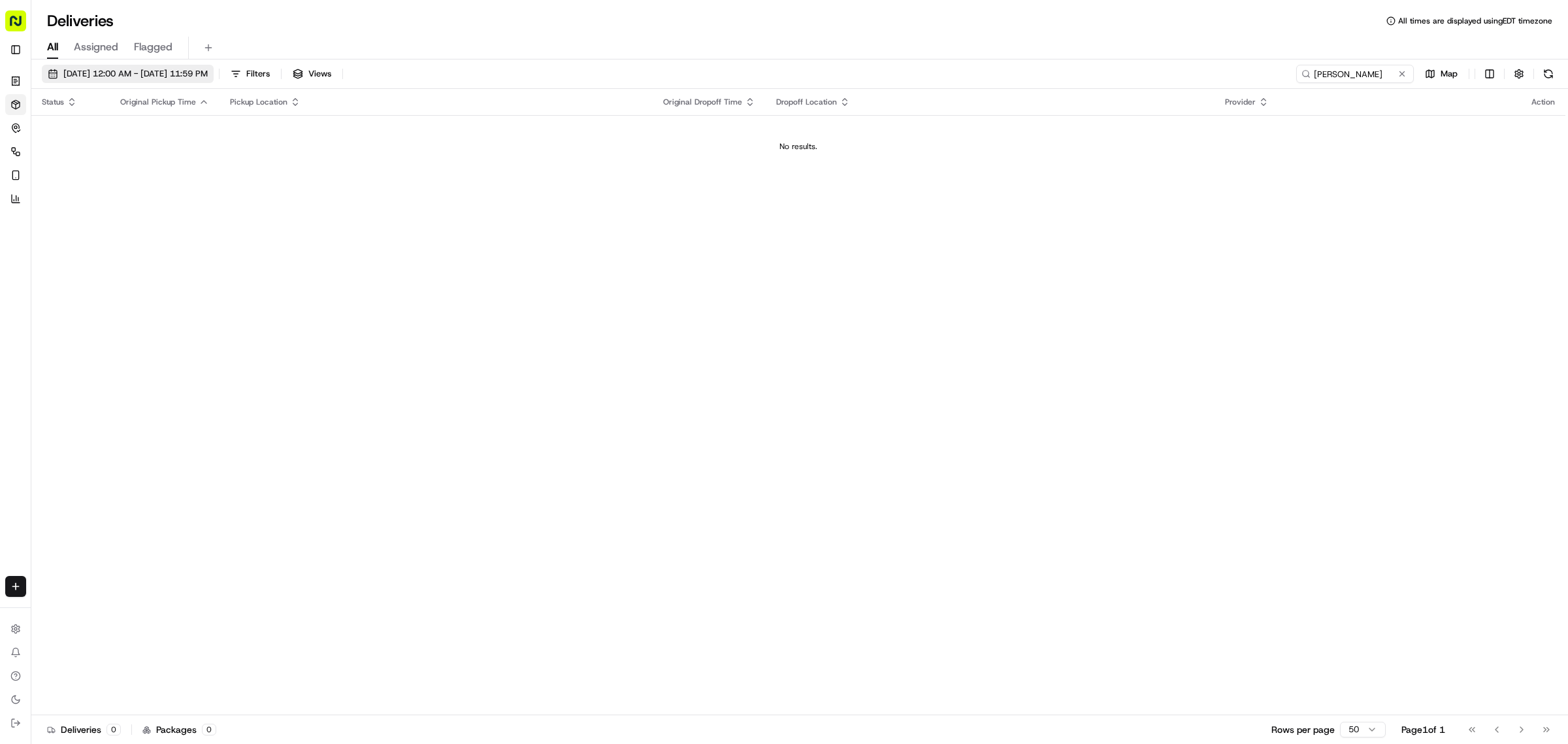
click at [171, 79] on span "[DATE] 12:00 AM - [DATE] 11:59 PM" at bounding box center [135, 74] width 144 height 11
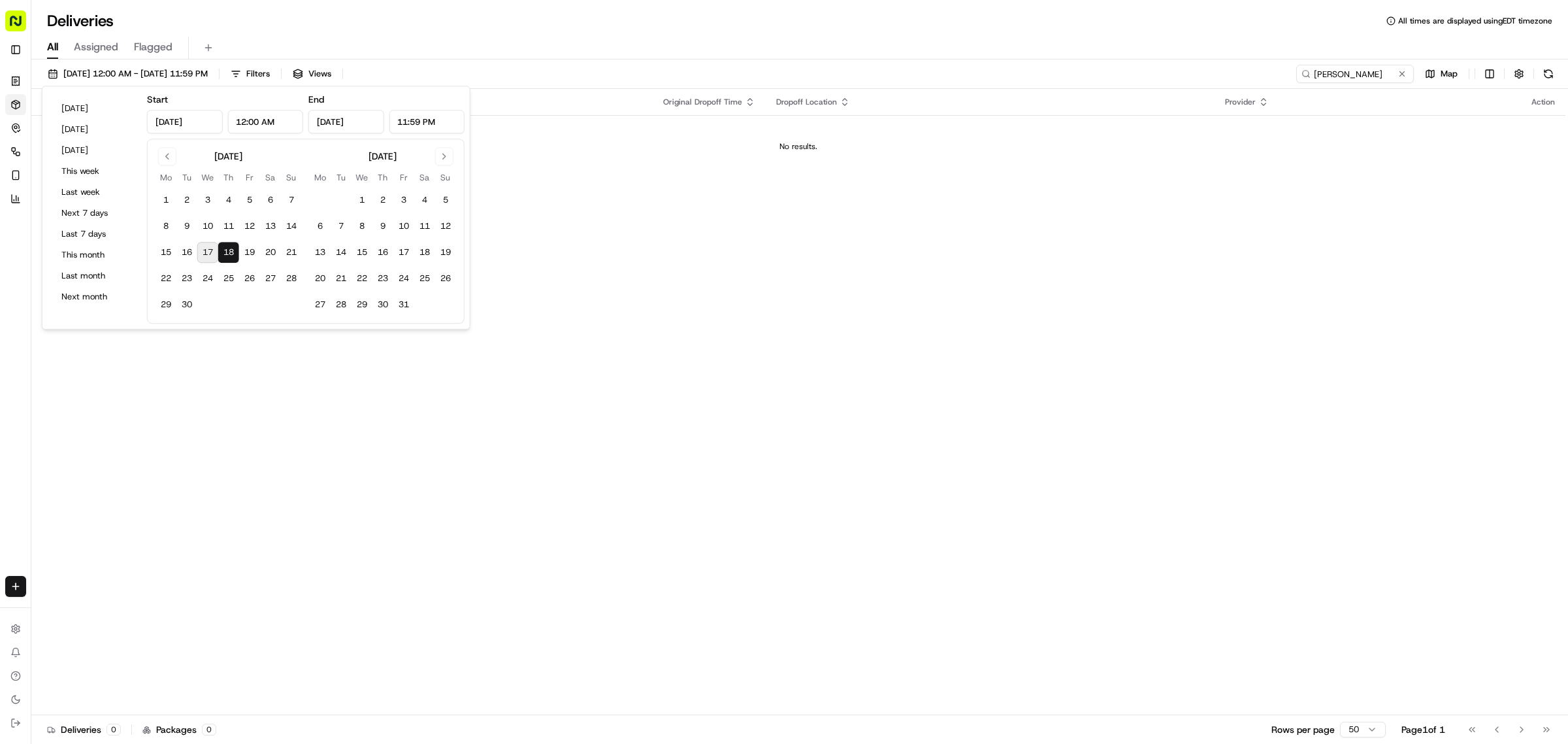
click at [232, 251] on button "18" at bounding box center [228, 252] width 21 height 21
click at [1392, 79] on input "[PERSON_NAME]" at bounding box center [1336, 73] width 157 height 18
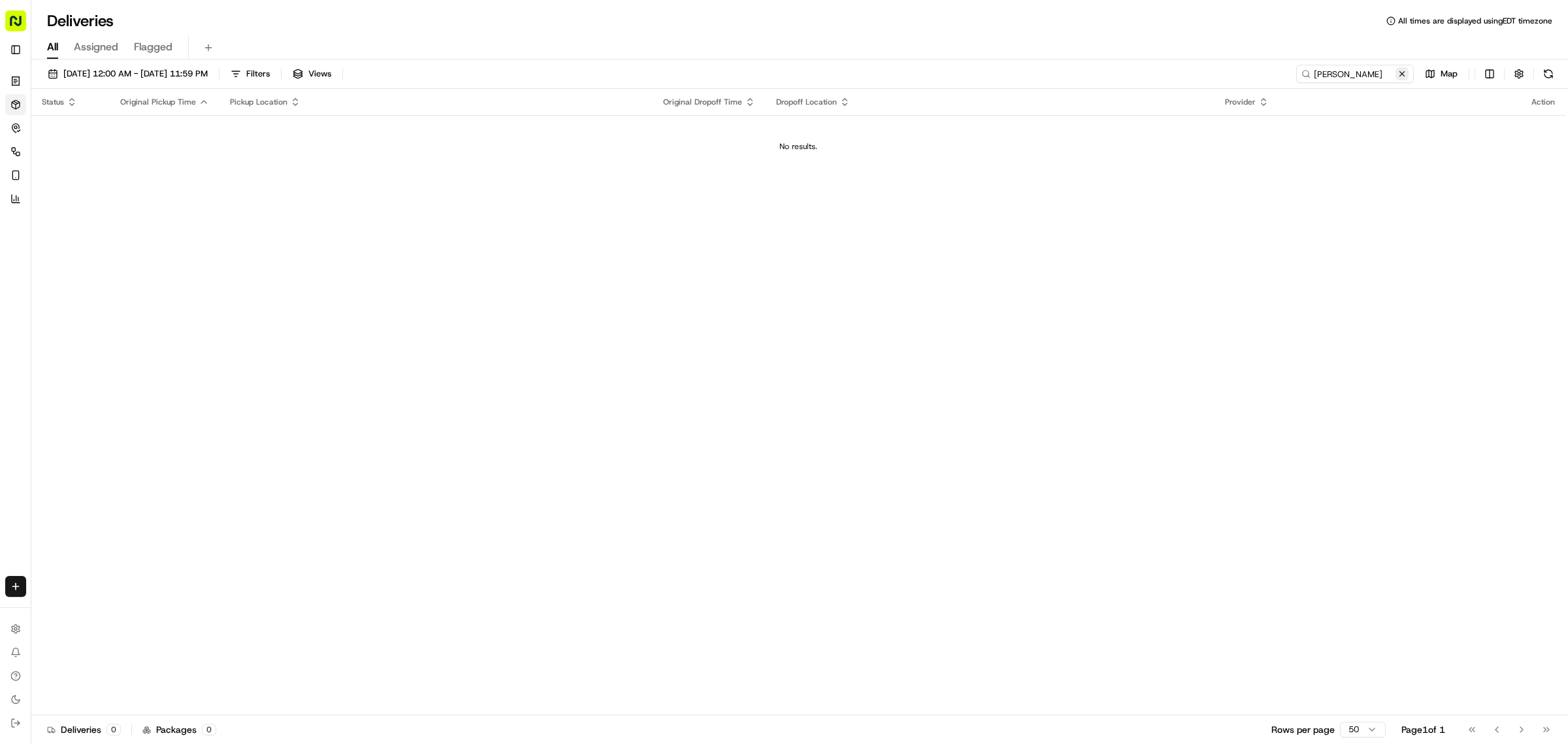
click at [1401, 76] on button at bounding box center [1402, 74] width 13 height 13
click at [1357, 64] on input at bounding box center [1336, 73] width 157 height 18
paste input "10192-8142702-2274827"
type input "10192-8142702-2274827"
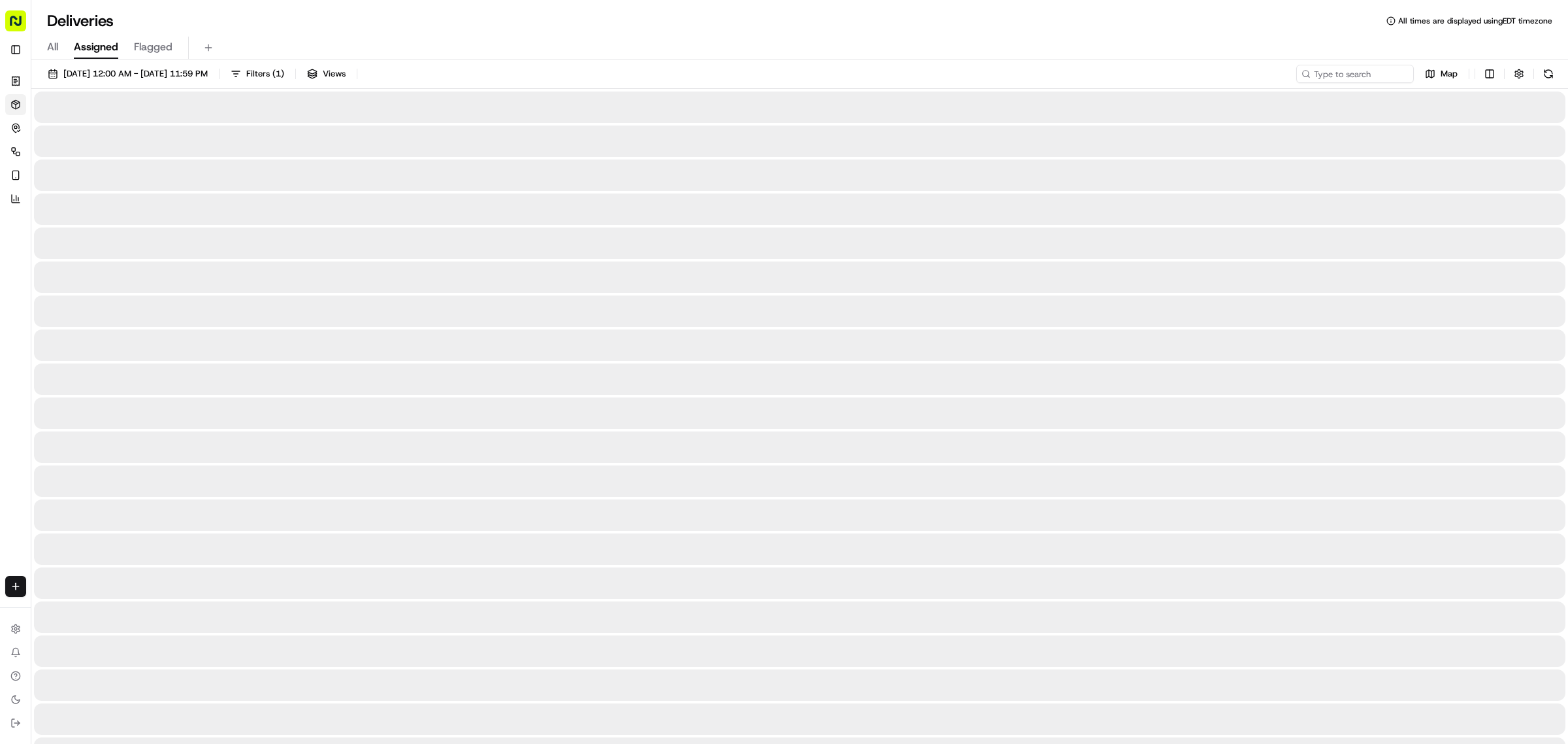
click at [96, 49] on span "Assigned" at bounding box center [96, 46] width 45 height 16
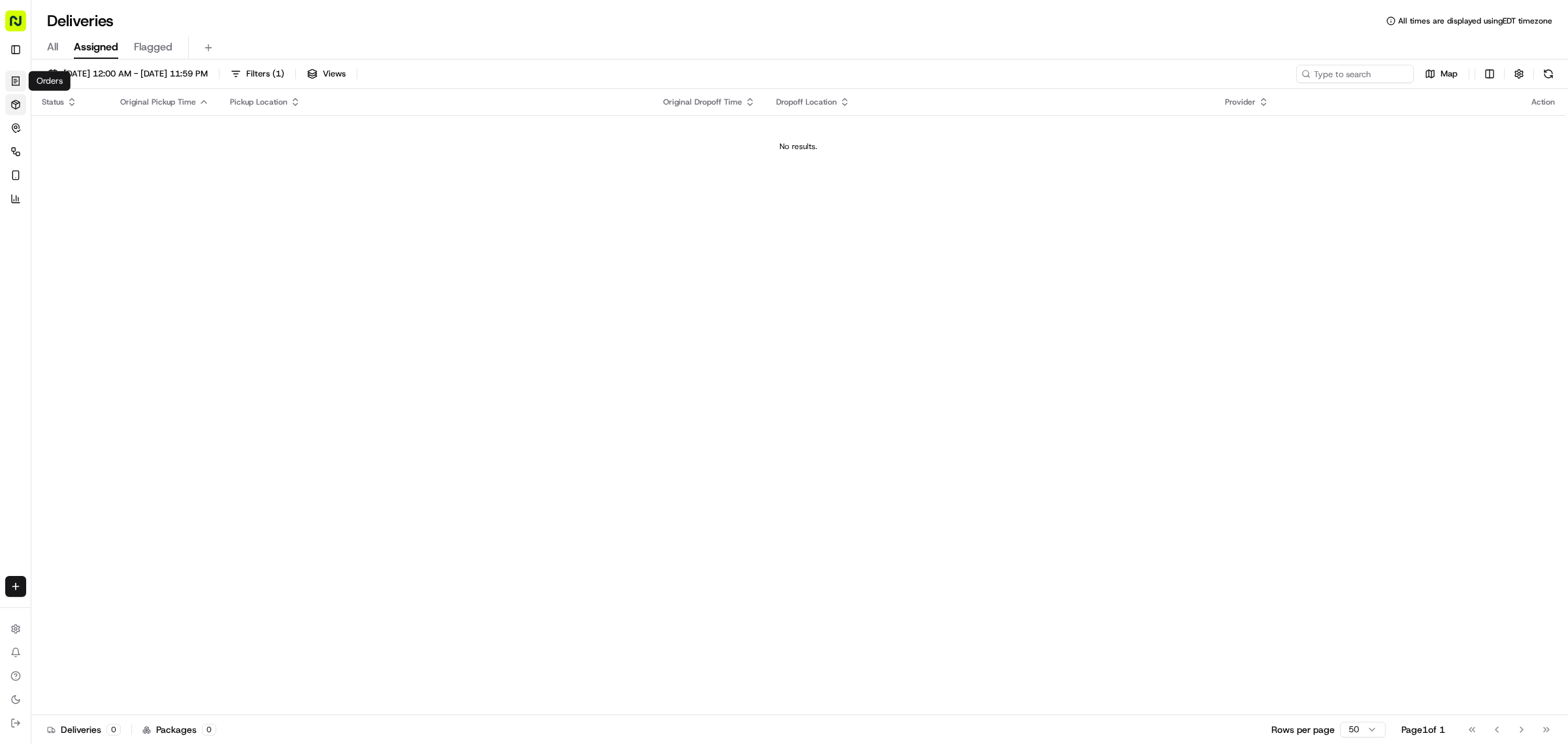
click at [13, 83] on icon at bounding box center [14, 83] width 2 height 0
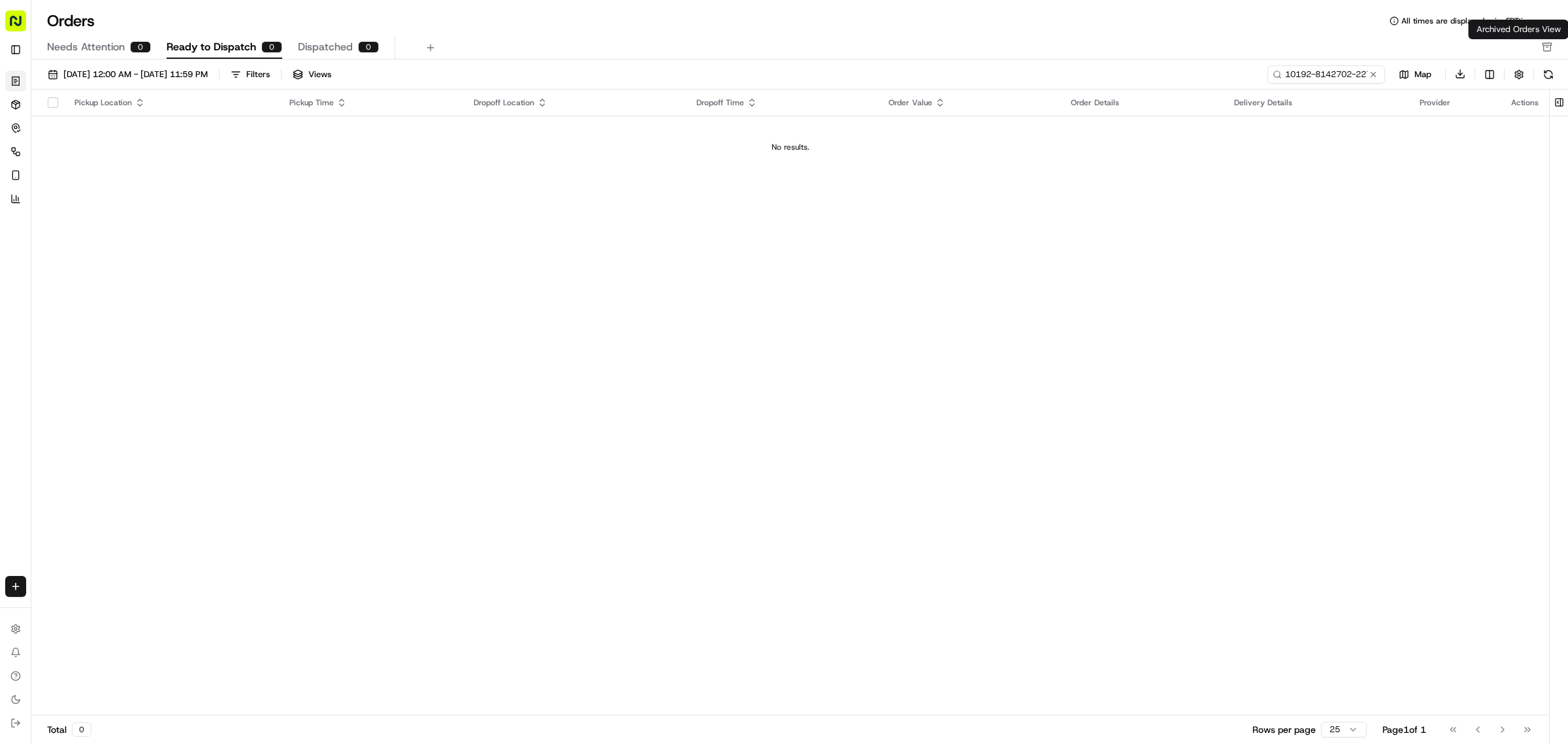
click at [1541, 44] on icon "button" at bounding box center [1546, 46] width 10 height 10
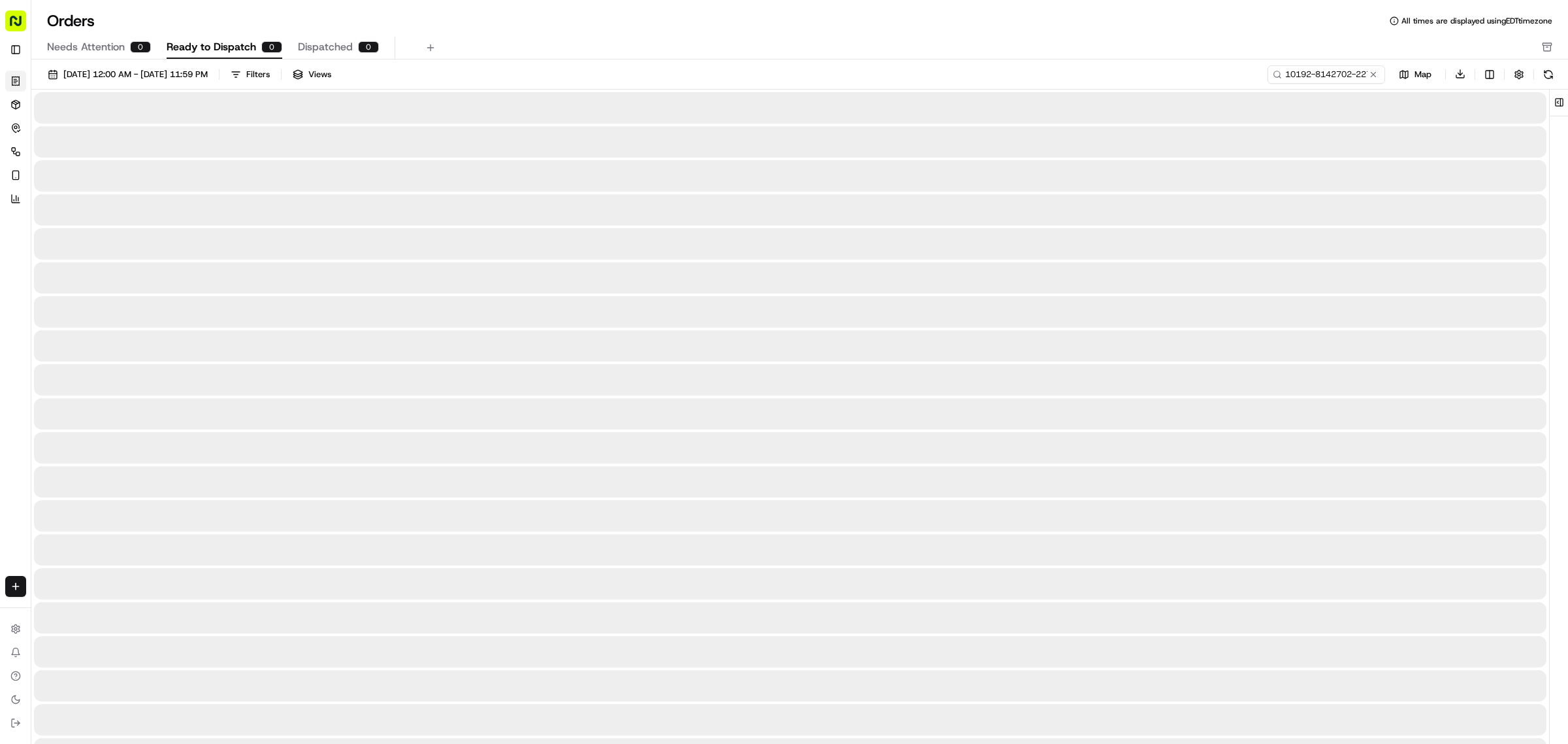
click at [195, 44] on span "Ready to Dispatch" at bounding box center [211, 46] width 89 height 16
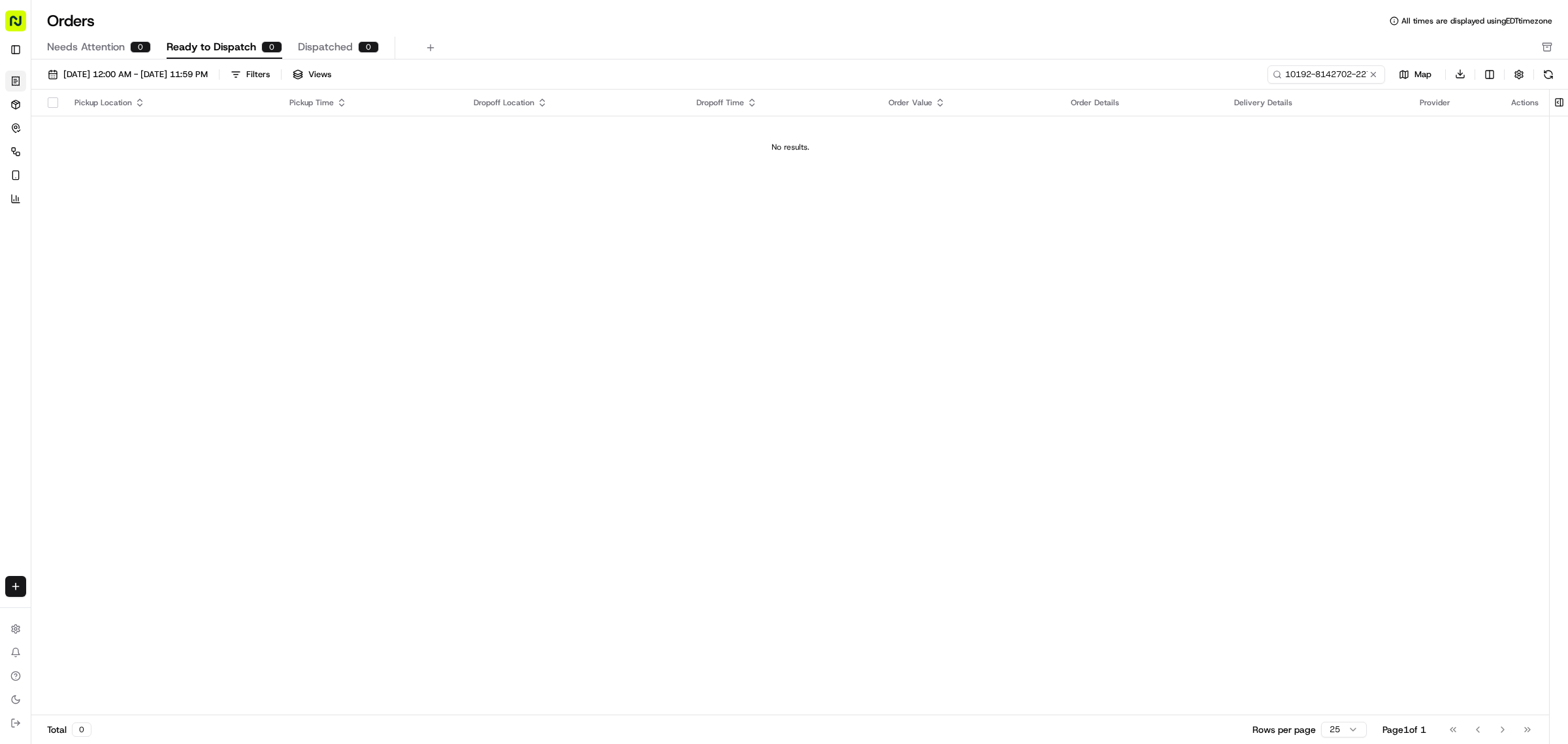
drag, startPoint x: 291, startPoint y: 46, endPoint x: 229, endPoint y: 56, distance: 62.8
click at [291, 47] on div "Needs Attention 0 Ready to Dispatch 0 Dispatched 0" at bounding box center [791, 47] width 1487 height 22
click at [99, 56] on button "Needs Attention 0" at bounding box center [99, 47] width 104 height 22
click at [88, 68] on span "[DATE] 12:00 AM - [DATE] 11:59 PM" at bounding box center [135, 74] width 144 height 11
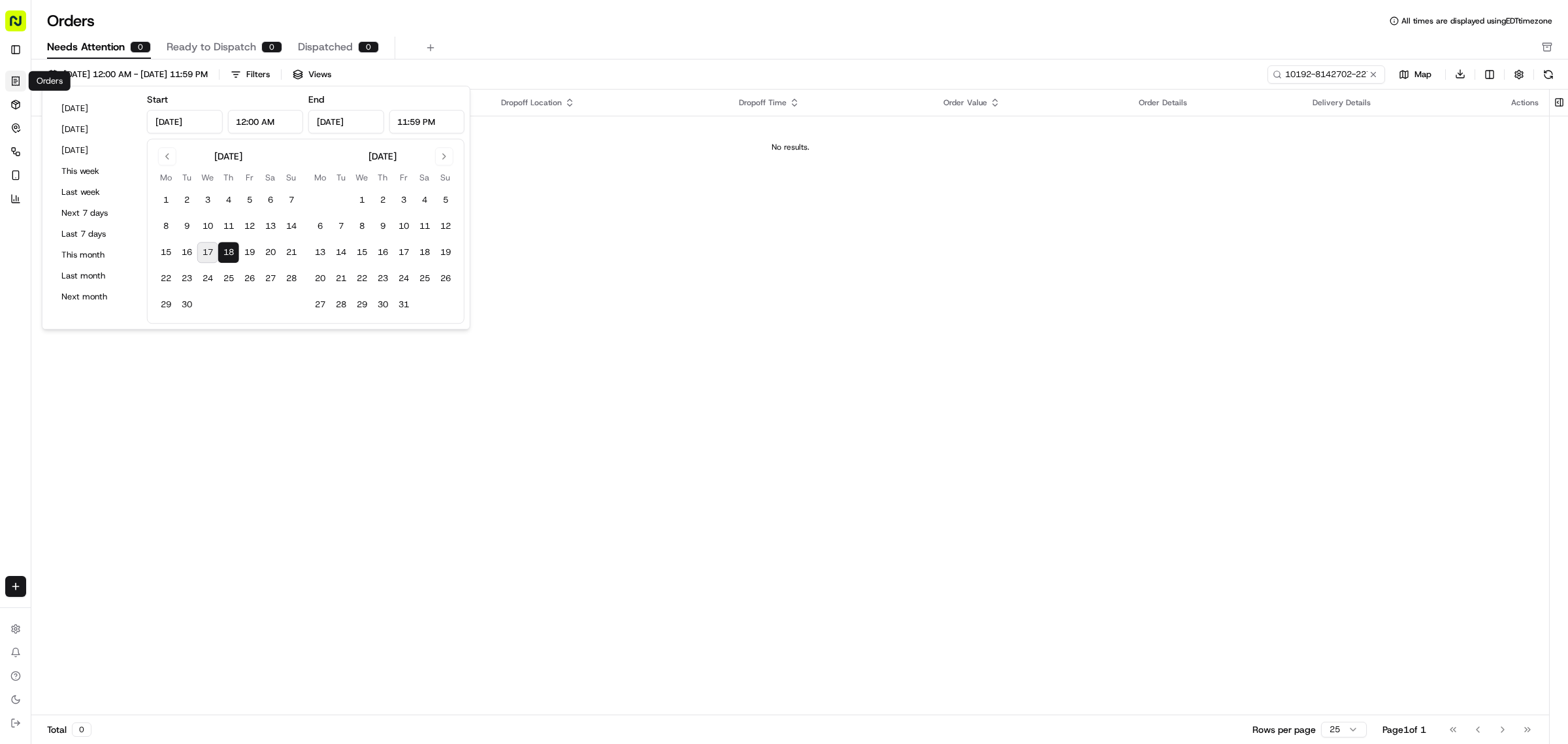
click at [4, 77] on div "Orders Deliveries Control Orchestrate Engage Analytics" at bounding box center [27, 139] width 56 height 149
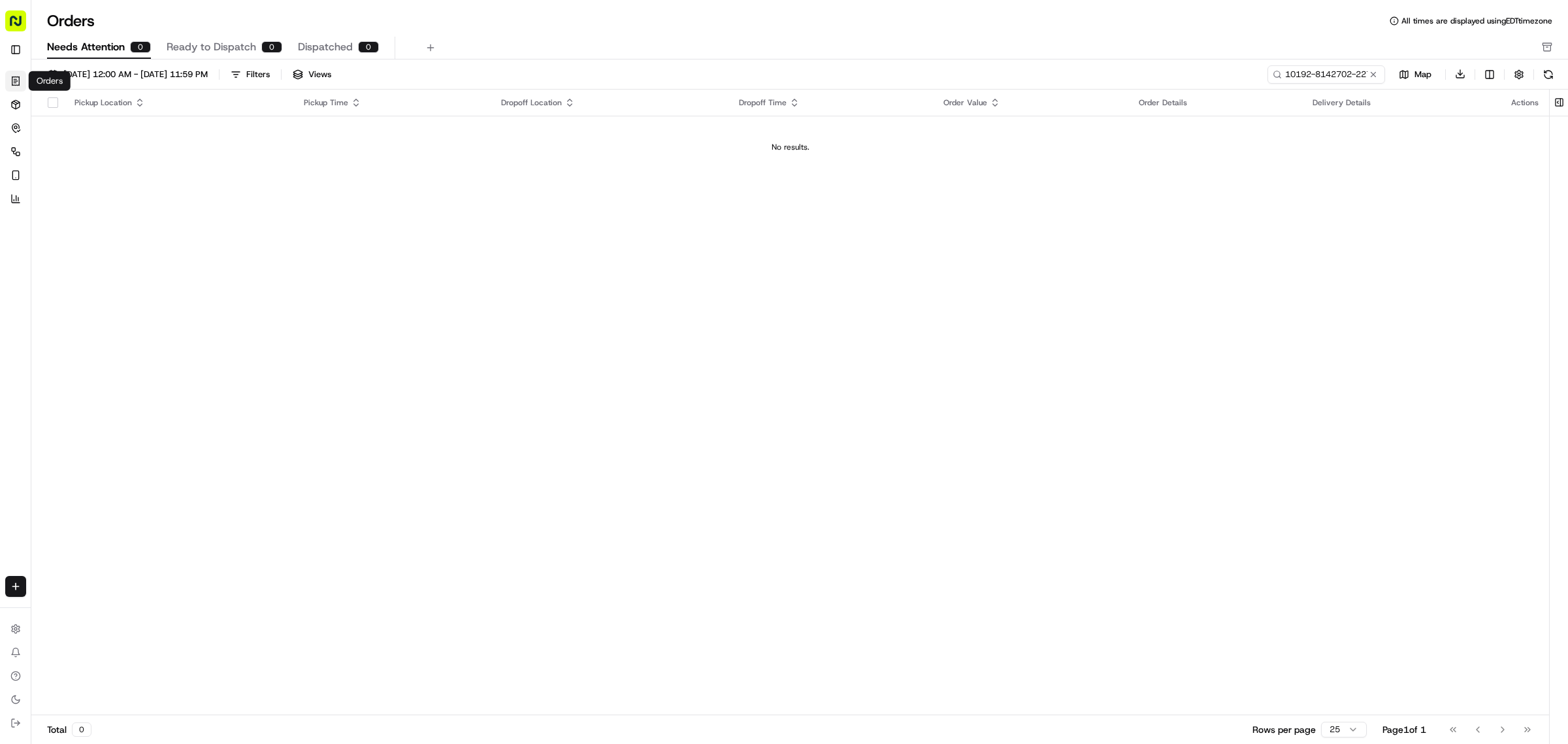
click at [17, 79] on icon at bounding box center [15, 81] width 10 height 10
click at [17, 54] on button "Toggle Sidebar" at bounding box center [16, 49] width 21 height 21
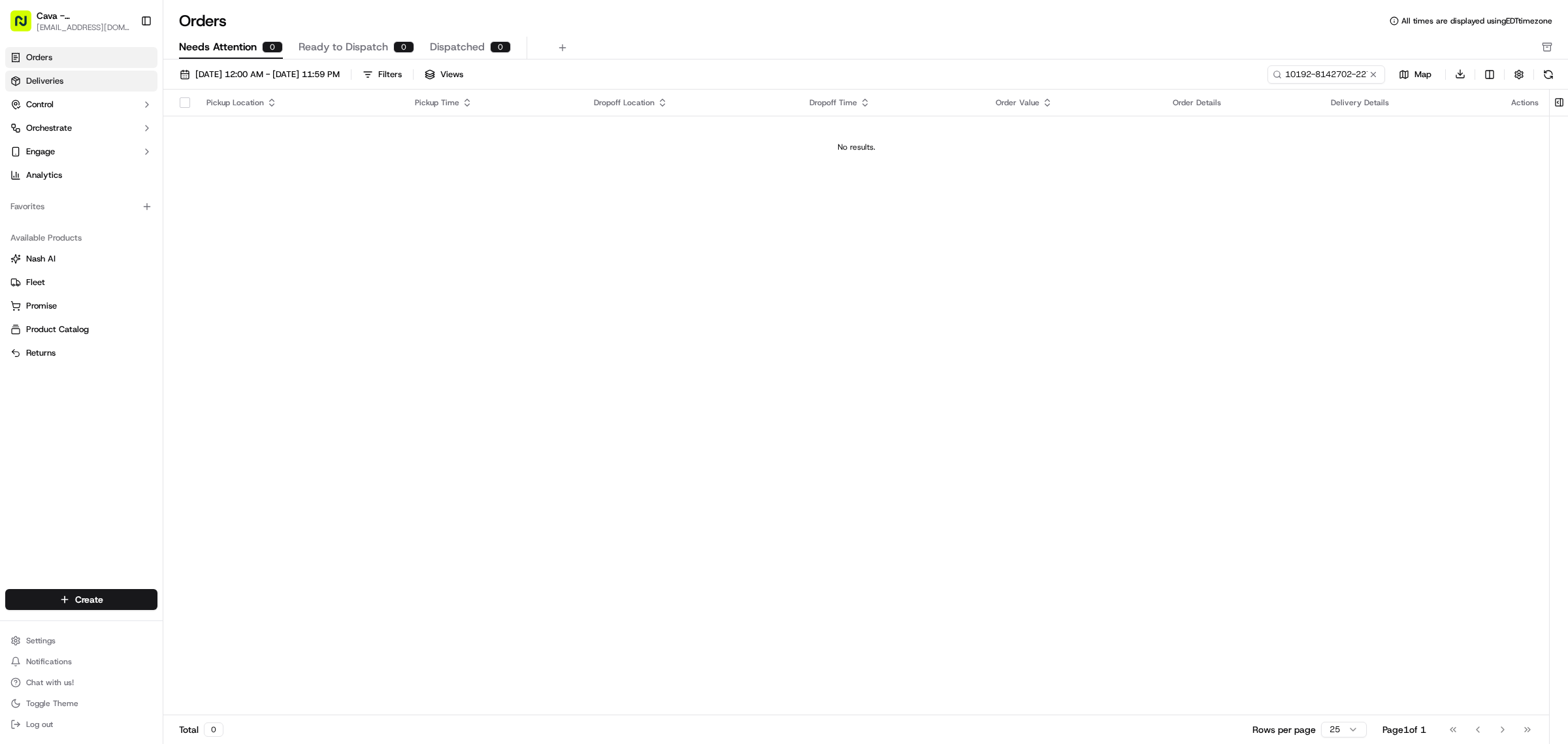
click at [119, 82] on link "Deliveries" at bounding box center [81, 81] width 153 height 21
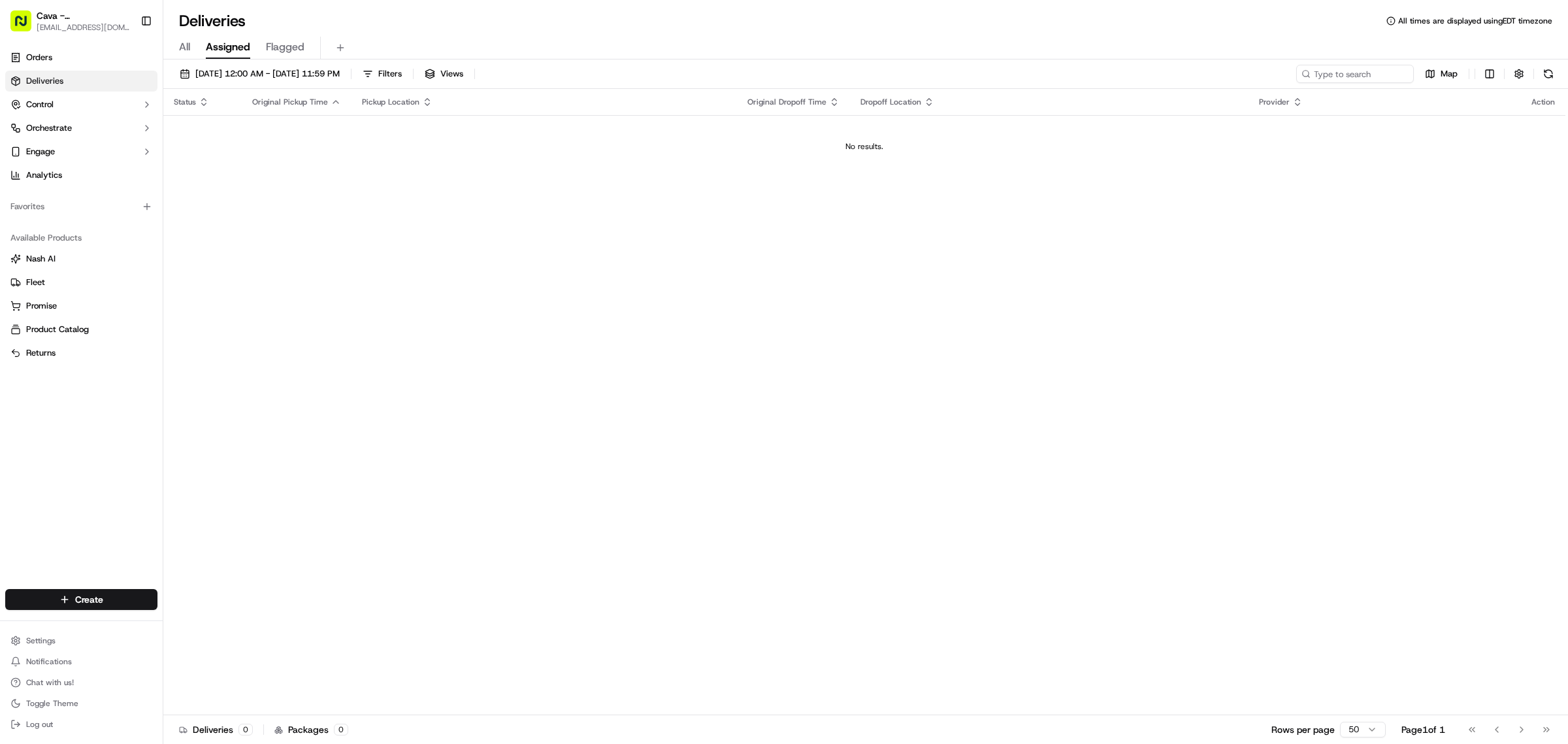
click at [181, 47] on span "All" at bounding box center [185, 46] width 11 height 16
click at [73, 60] on link "Orders" at bounding box center [81, 58] width 153 height 21
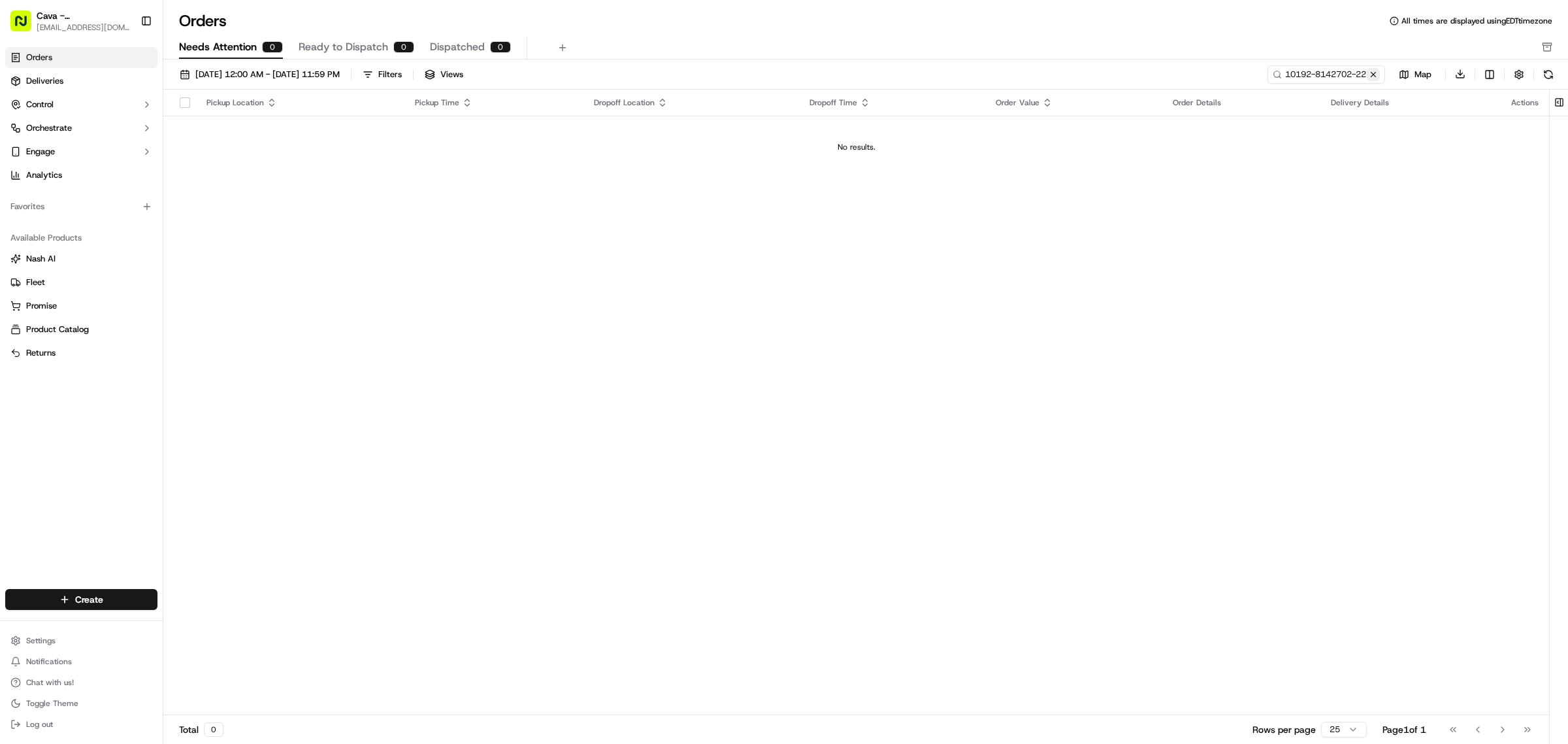
click at [1374, 72] on button at bounding box center [1374, 75] width 13 height 13
click at [304, 77] on span "[DATE] 12:00 AM - [DATE] 11:59 PM" at bounding box center [267, 74] width 144 height 11
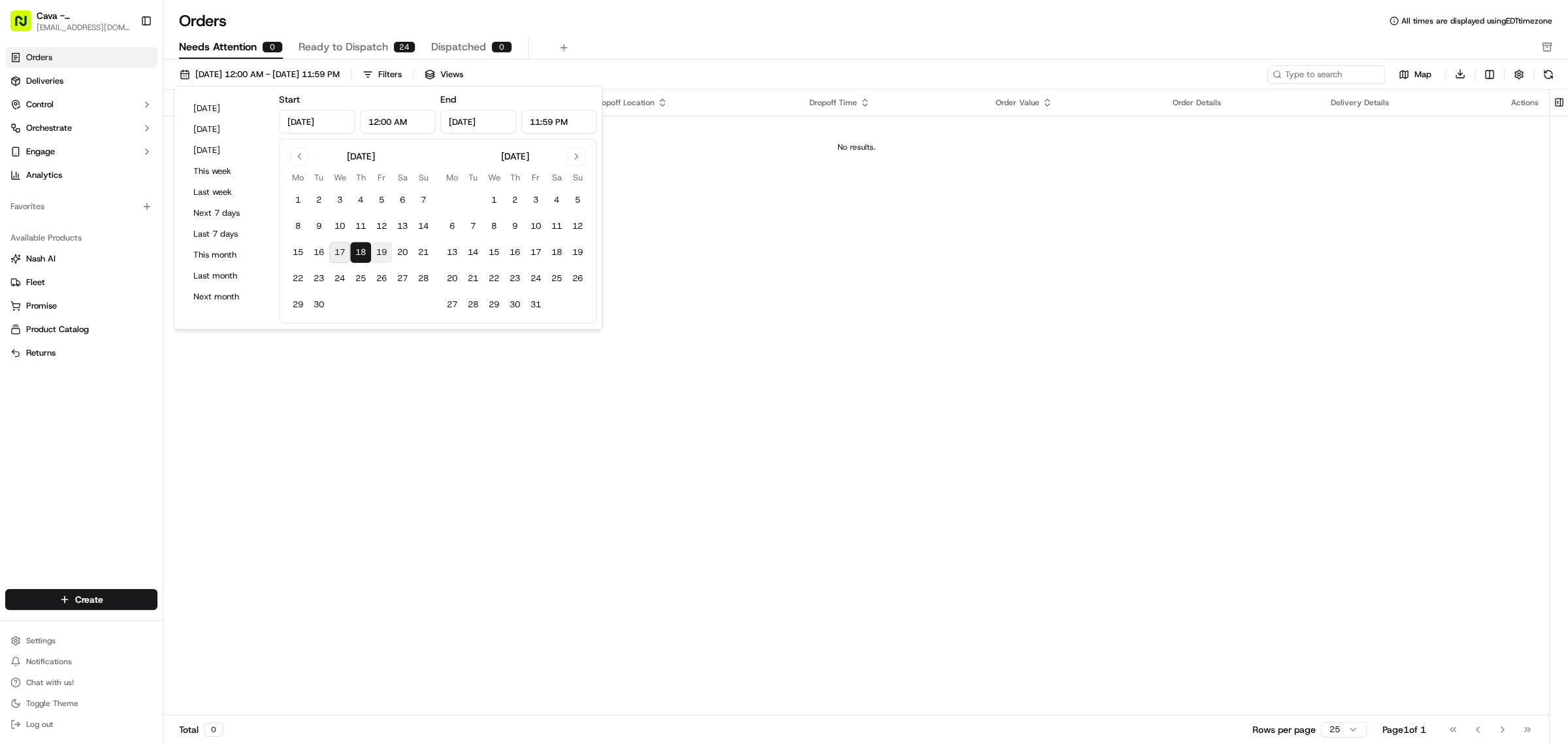
click at [376, 247] on button "19" at bounding box center [382, 252] width 21 height 21
type input "[DATE]"
click at [353, 245] on button "18" at bounding box center [361, 252] width 21 height 21
type input "[DATE]"
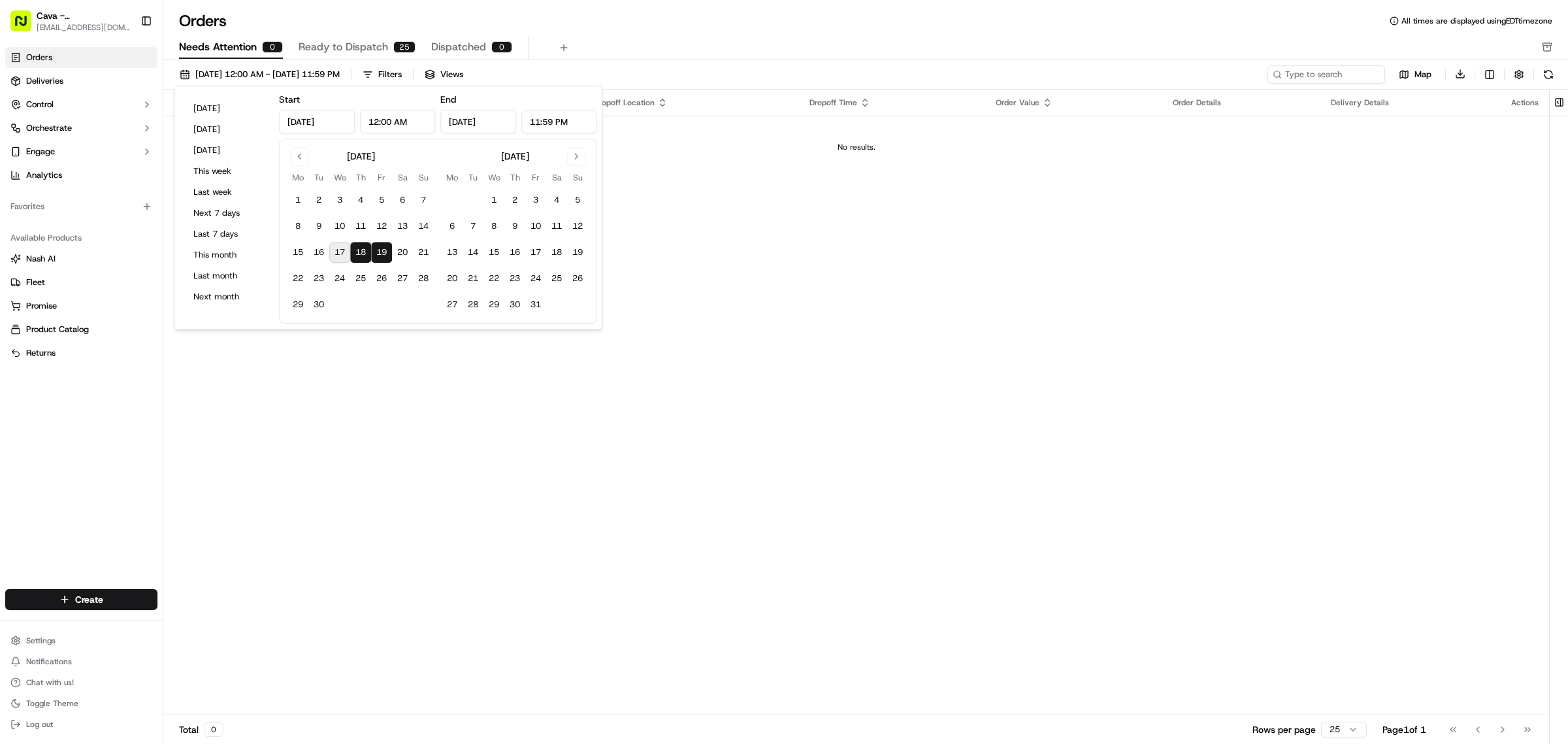
click at [349, 49] on span "Ready to Dispatch" at bounding box center [343, 46] width 89 height 16
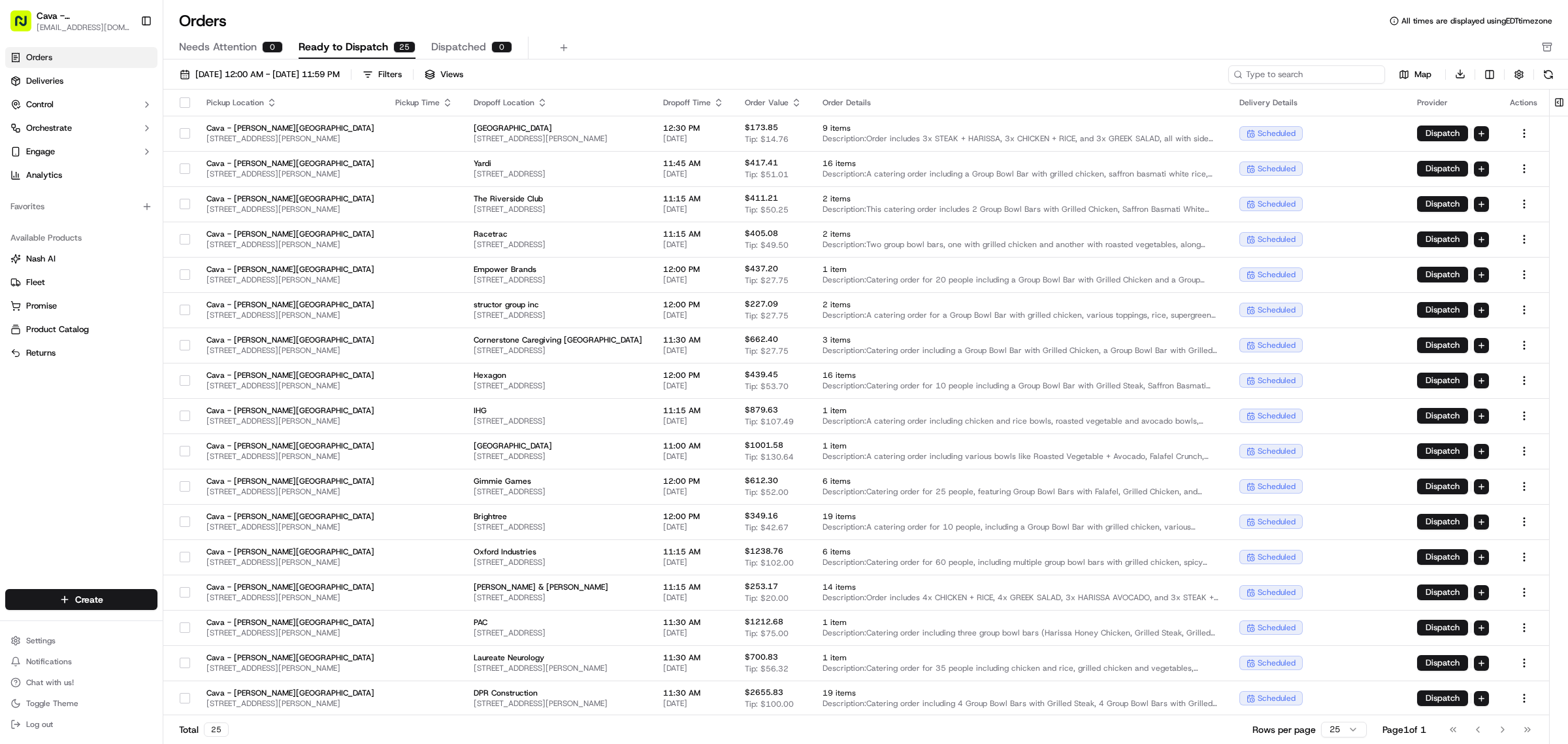
click at [1315, 80] on input at bounding box center [1307, 74] width 157 height 18
paste input "10192-8142702-2274827"
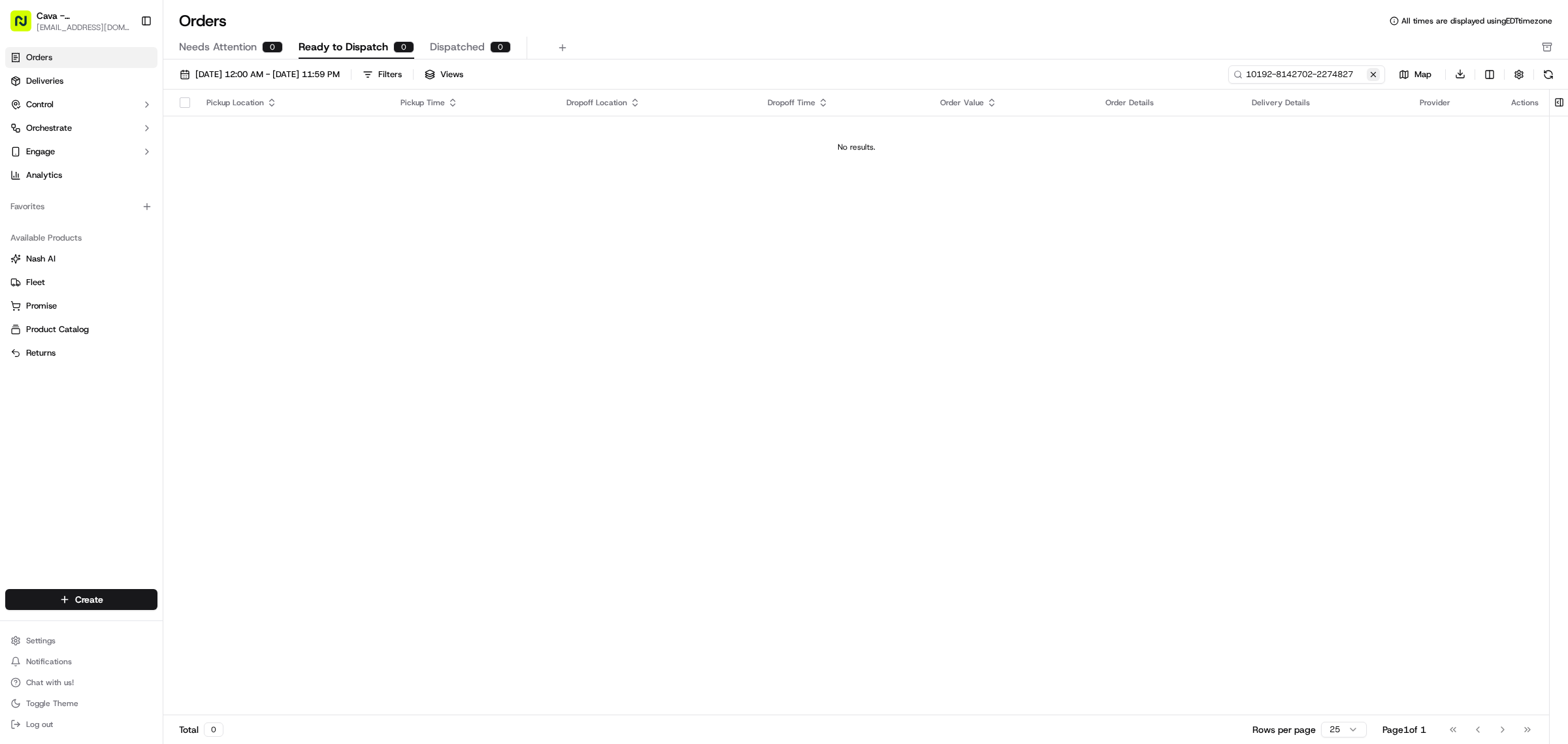
type input "10192-8142702-2274827"
click at [1376, 79] on button at bounding box center [1374, 75] width 13 height 13
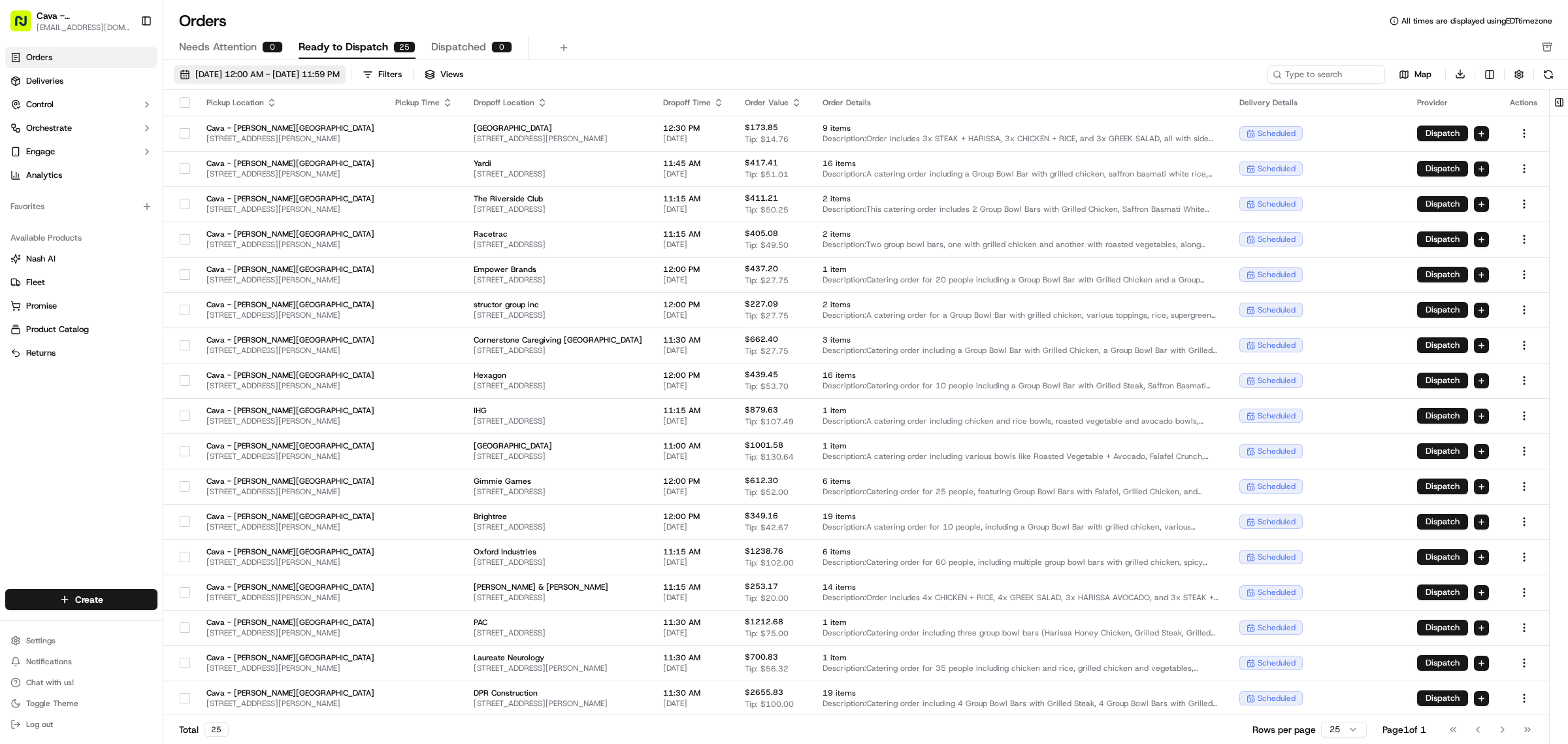
click at [277, 81] on button "[DATE] 12:00 AM - [DATE] 11:59 PM" at bounding box center [259, 74] width 171 height 18
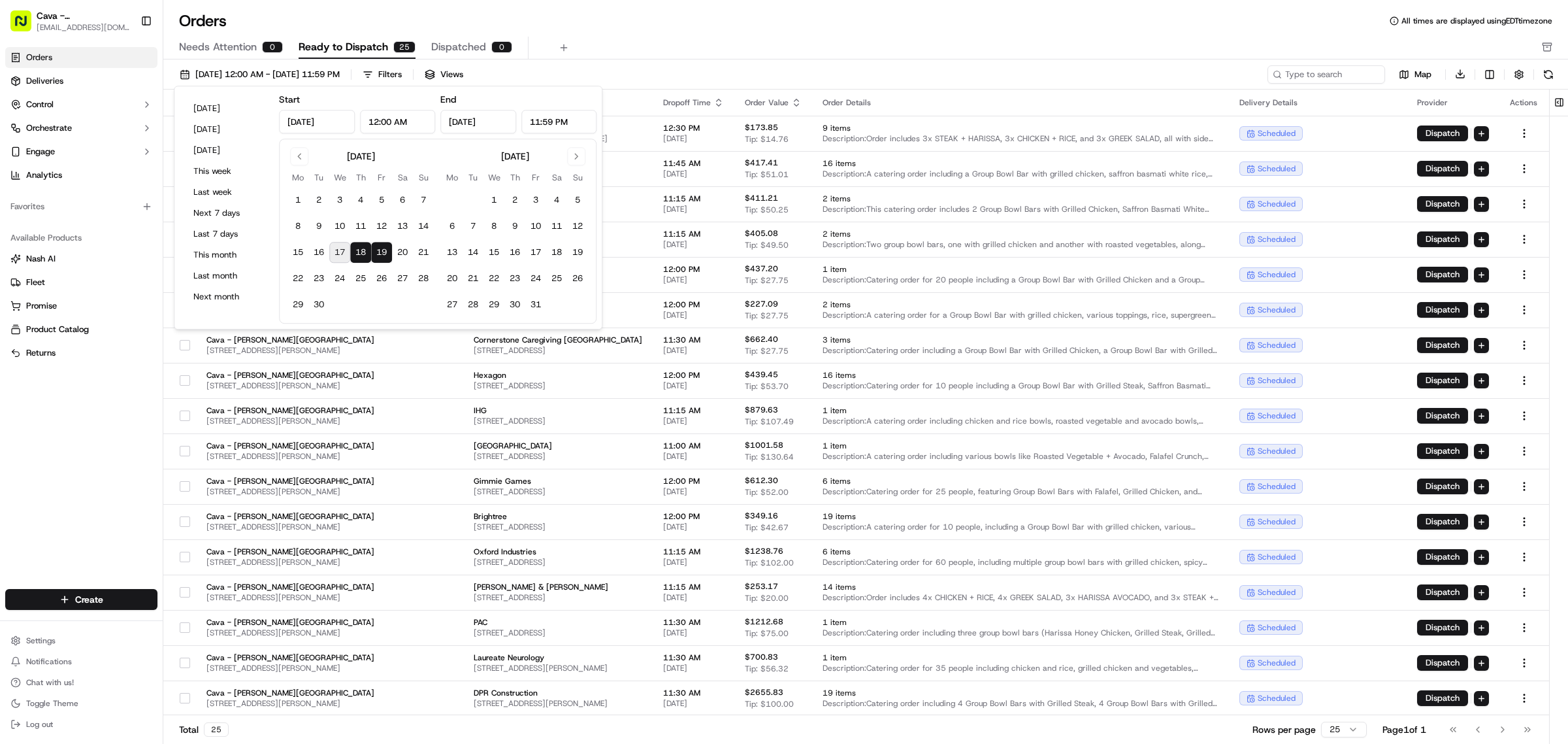
click at [373, 254] on button "19" at bounding box center [382, 252] width 21 height 21
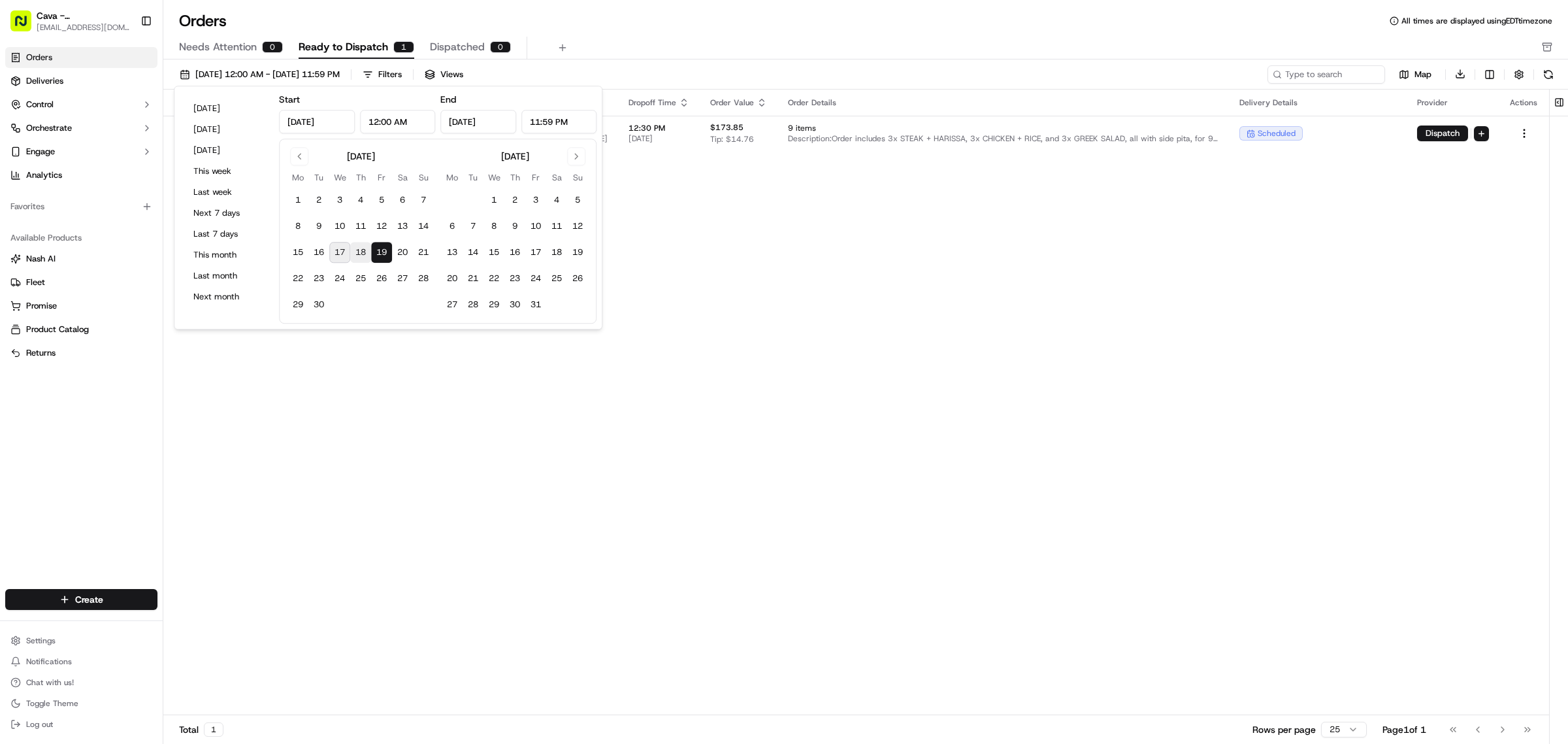
click at [364, 249] on button "18" at bounding box center [361, 252] width 21 height 21
type input "[DATE]"
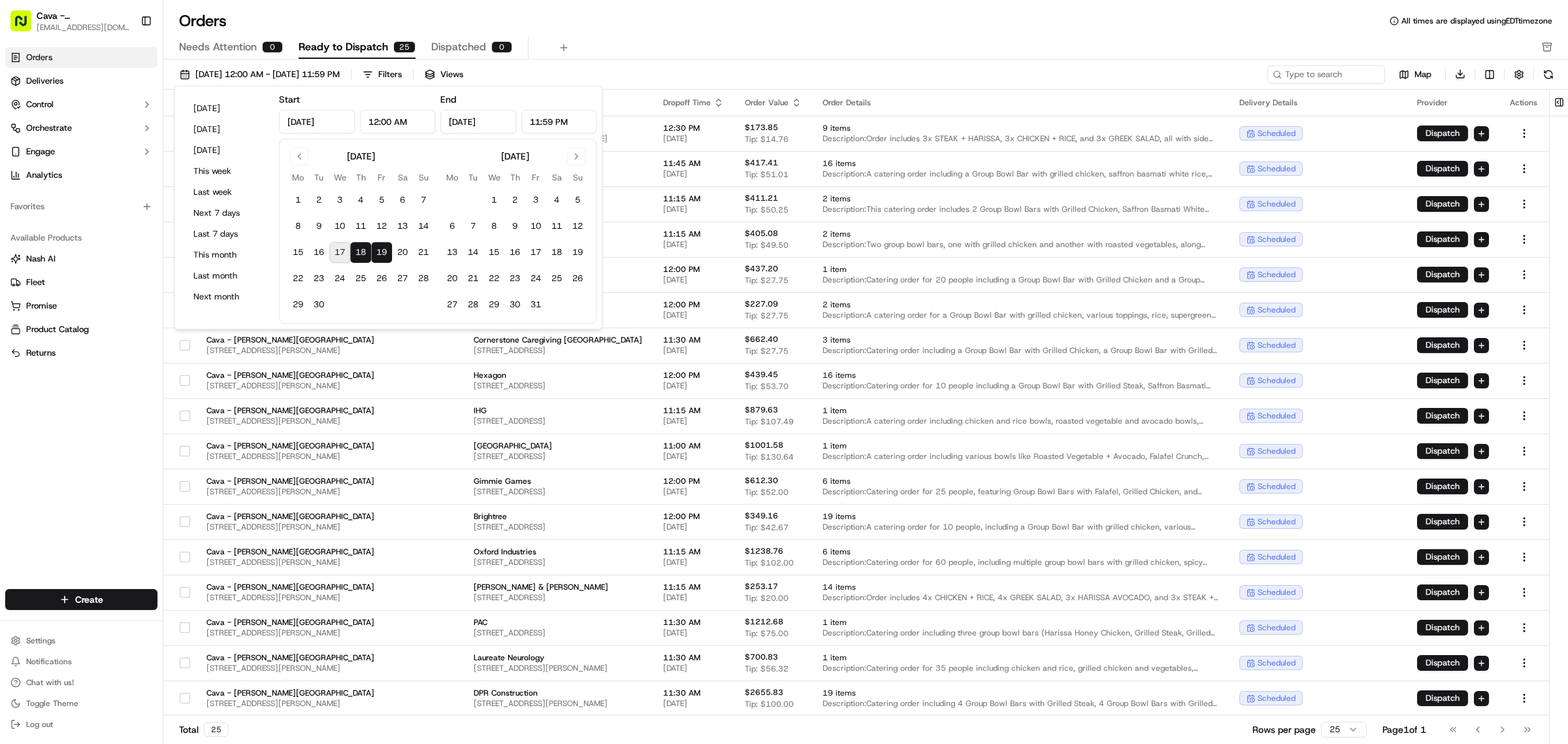
click at [363, 249] on button "18" at bounding box center [361, 252] width 21 height 21
type input "[DATE]"
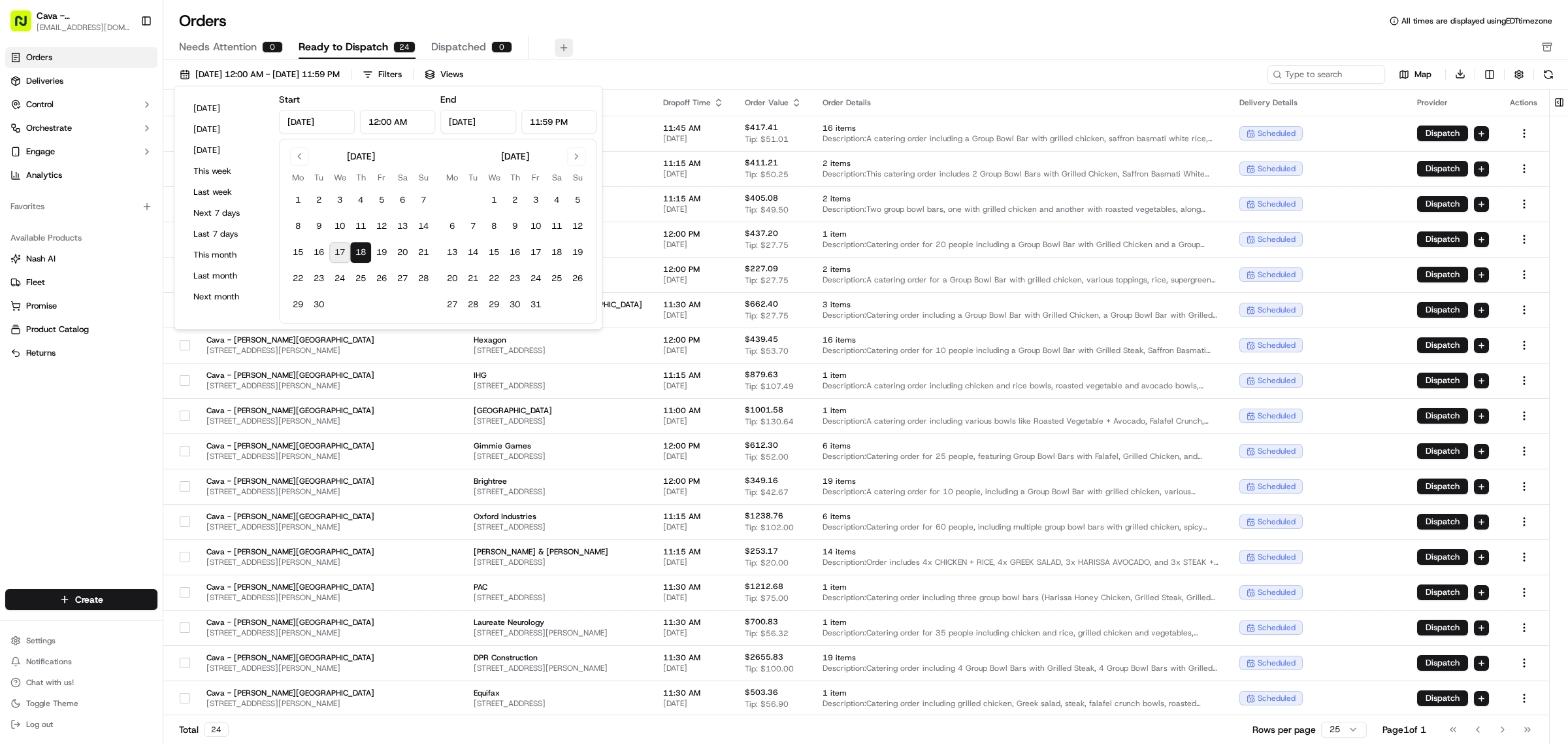
click at [554, 45] on button at bounding box center [563, 47] width 18 height 18
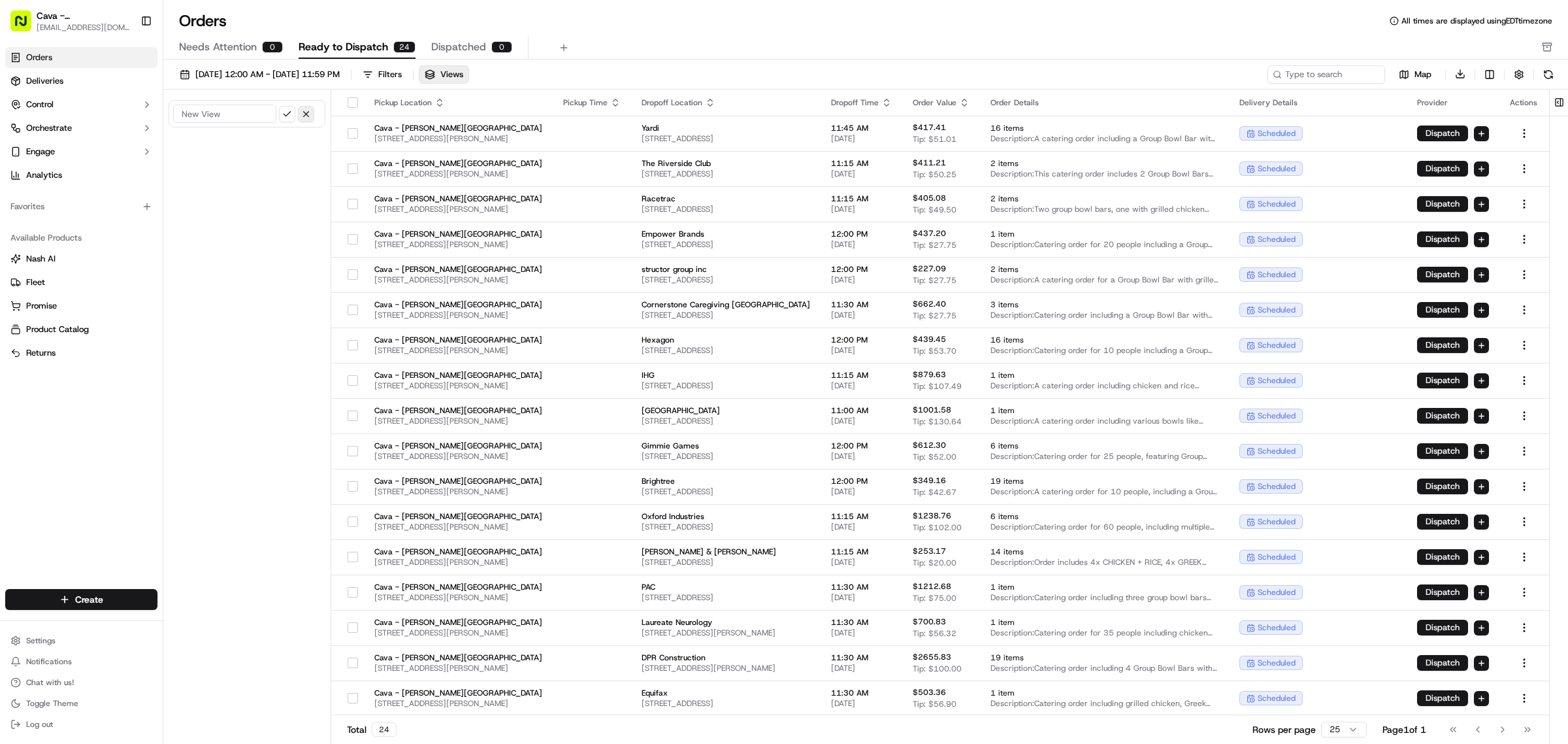
click at [308, 119] on button "button" at bounding box center [305, 114] width 16 height 16
click at [63, 684] on span "Chat with us!" at bounding box center [50, 681] width 47 height 10
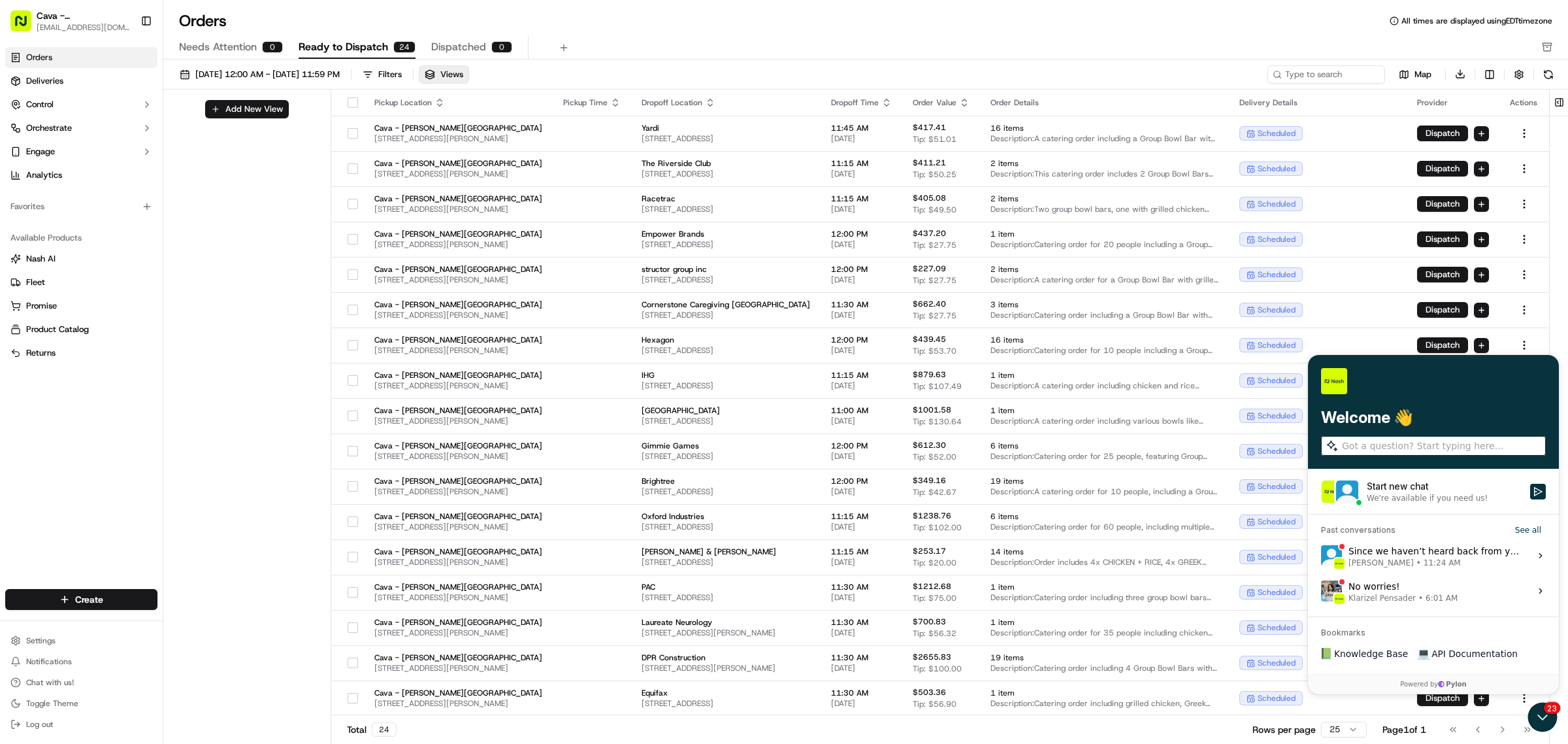
click at [1453, 504] on label "Start new chat We're available if you need us!" at bounding box center [1433, 490] width 251 height 45
click at [1530, 499] on button "Start new chat We're available if you need us!" at bounding box center [1538, 491] width 16 height 16
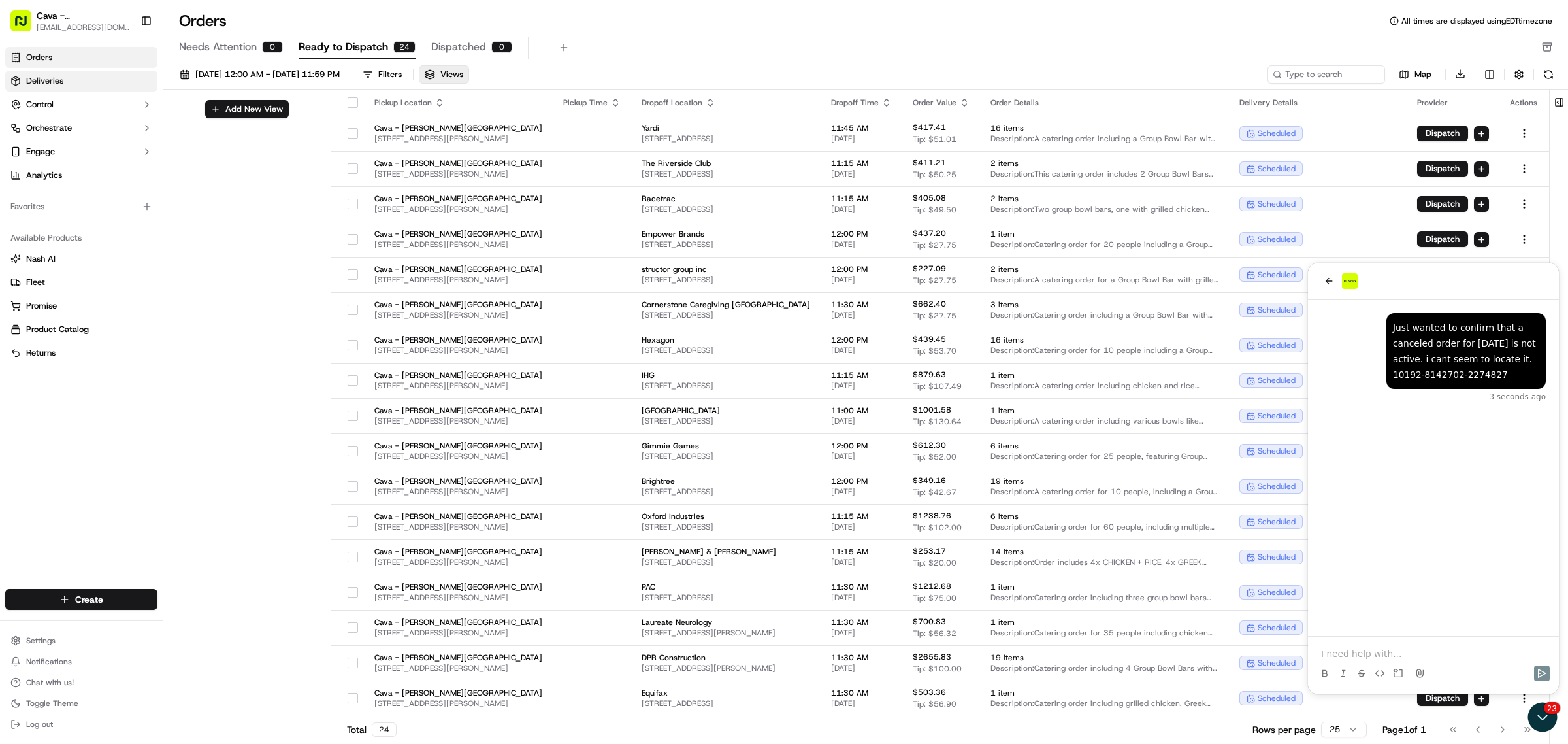
click at [59, 83] on span "Deliveries" at bounding box center [45, 81] width 37 height 11
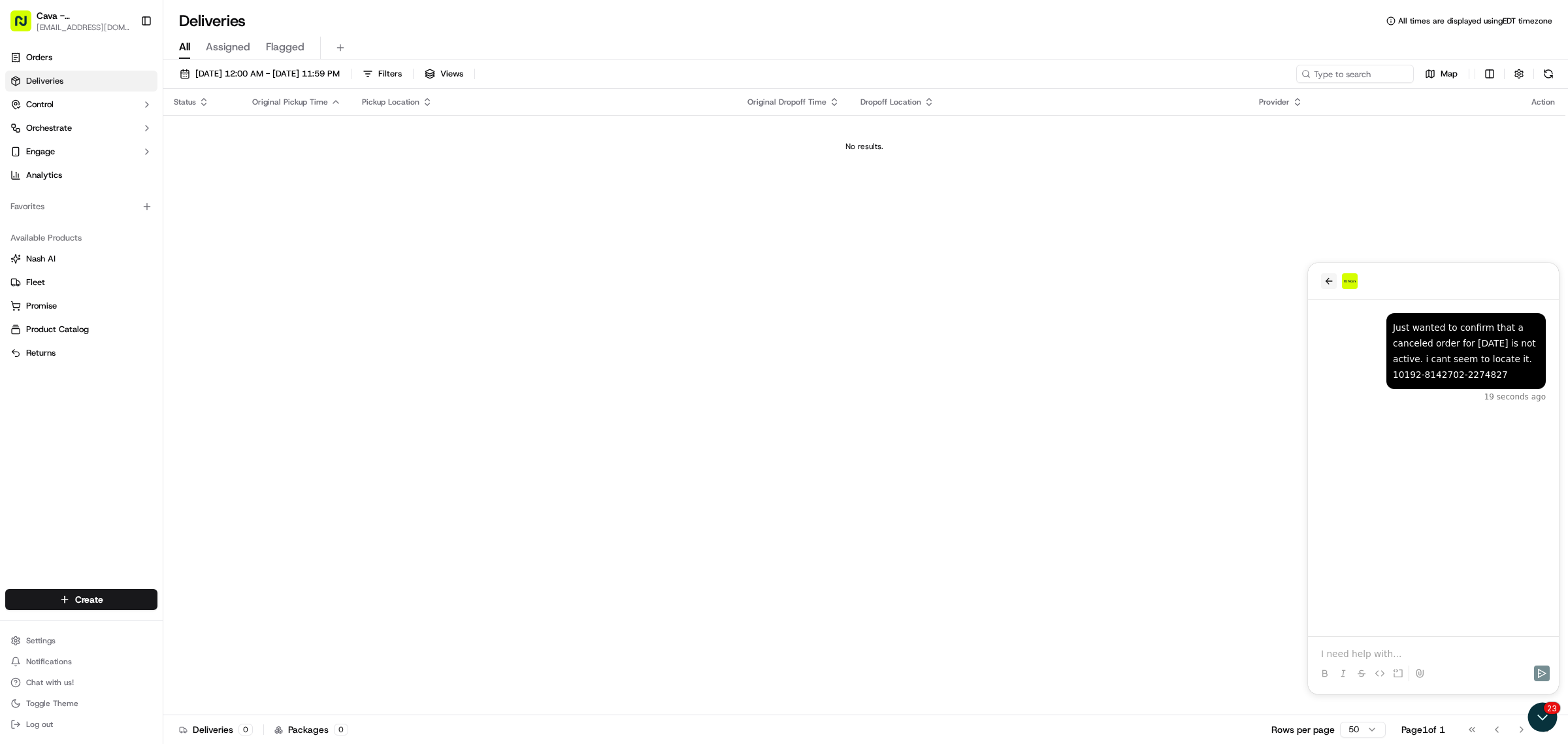
drag, startPoint x: 1327, startPoint y: 271, endPoint x: 1330, endPoint y: 279, distance: 8.5
click at [1330, 279] on div at bounding box center [1433, 281] width 251 height 37
drag, startPoint x: 1330, startPoint y: 279, endPoint x: 2407, endPoint y: 542, distance: 1108.6
click at [1330, 279] on icon "back" at bounding box center [1328, 281] width 10 height 10
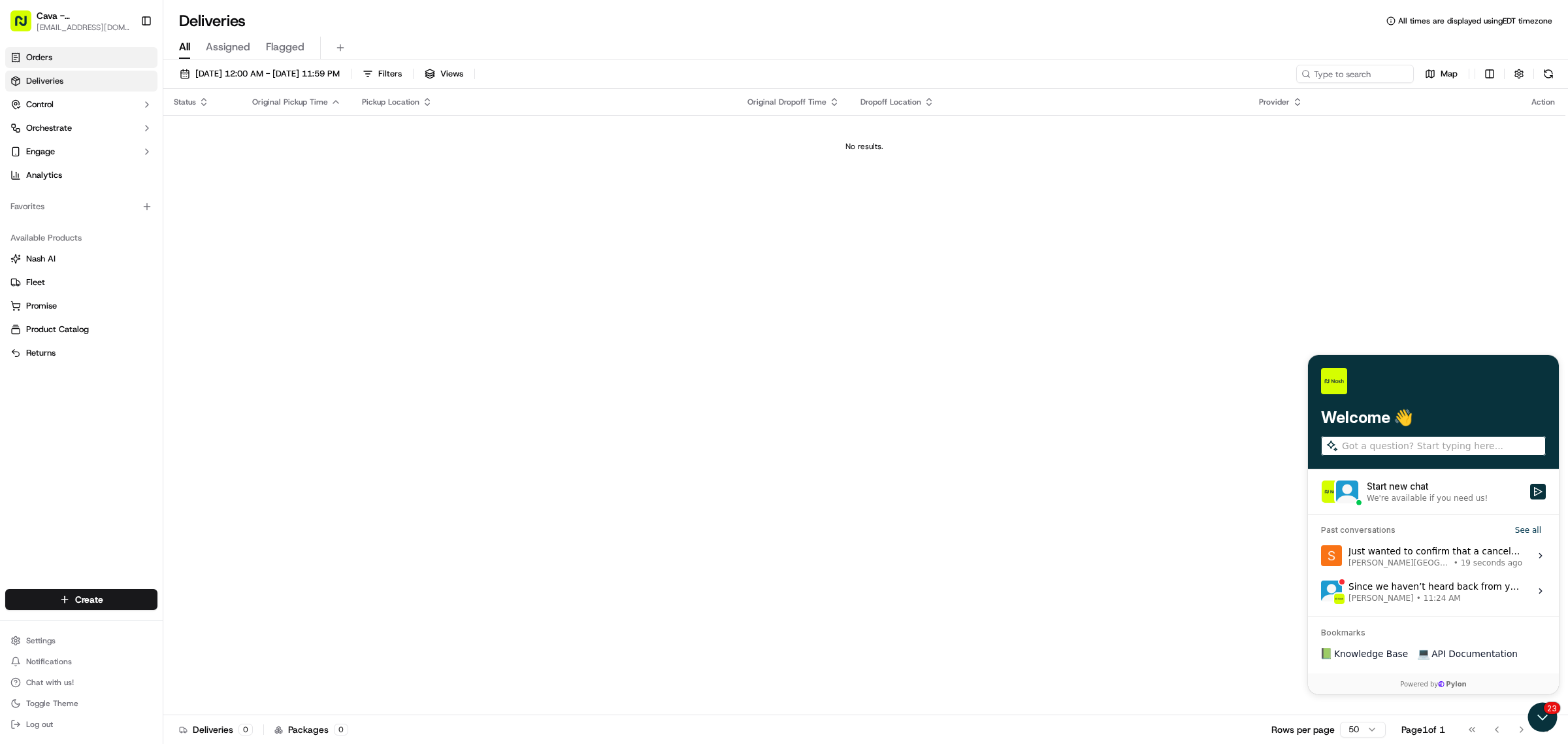
click at [77, 63] on link "Orders" at bounding box center [81, 58] width 153 height 21
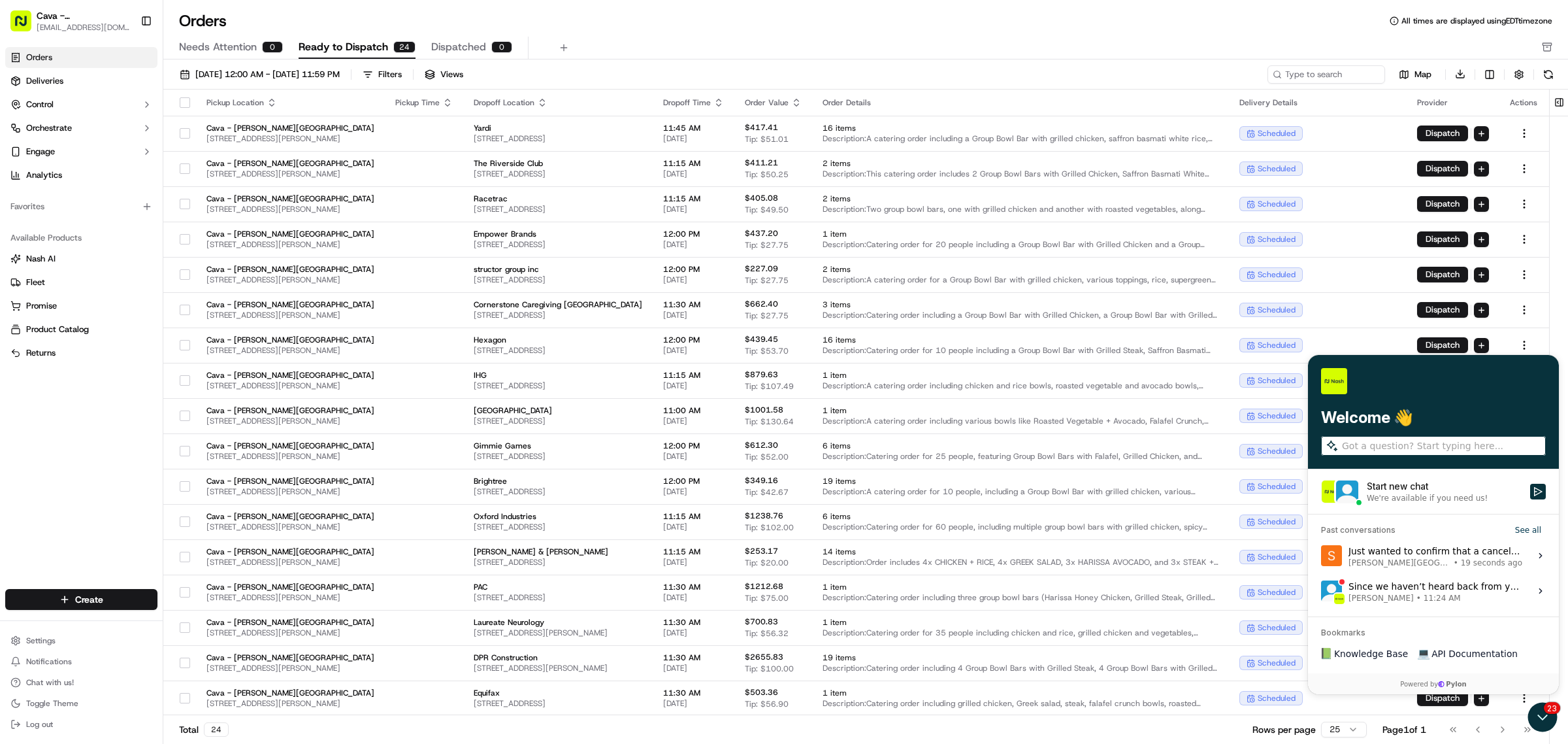
click at [802, 106] on div "Order Value" at bounding box center [773, 102] width 57 height 10
click at [802, 102] on div "Order Value" at bounding box center [773, 102] width 57 height 10
click at [802, 102] on icon "button" at bounding box center [796, 102] width 10 height 10
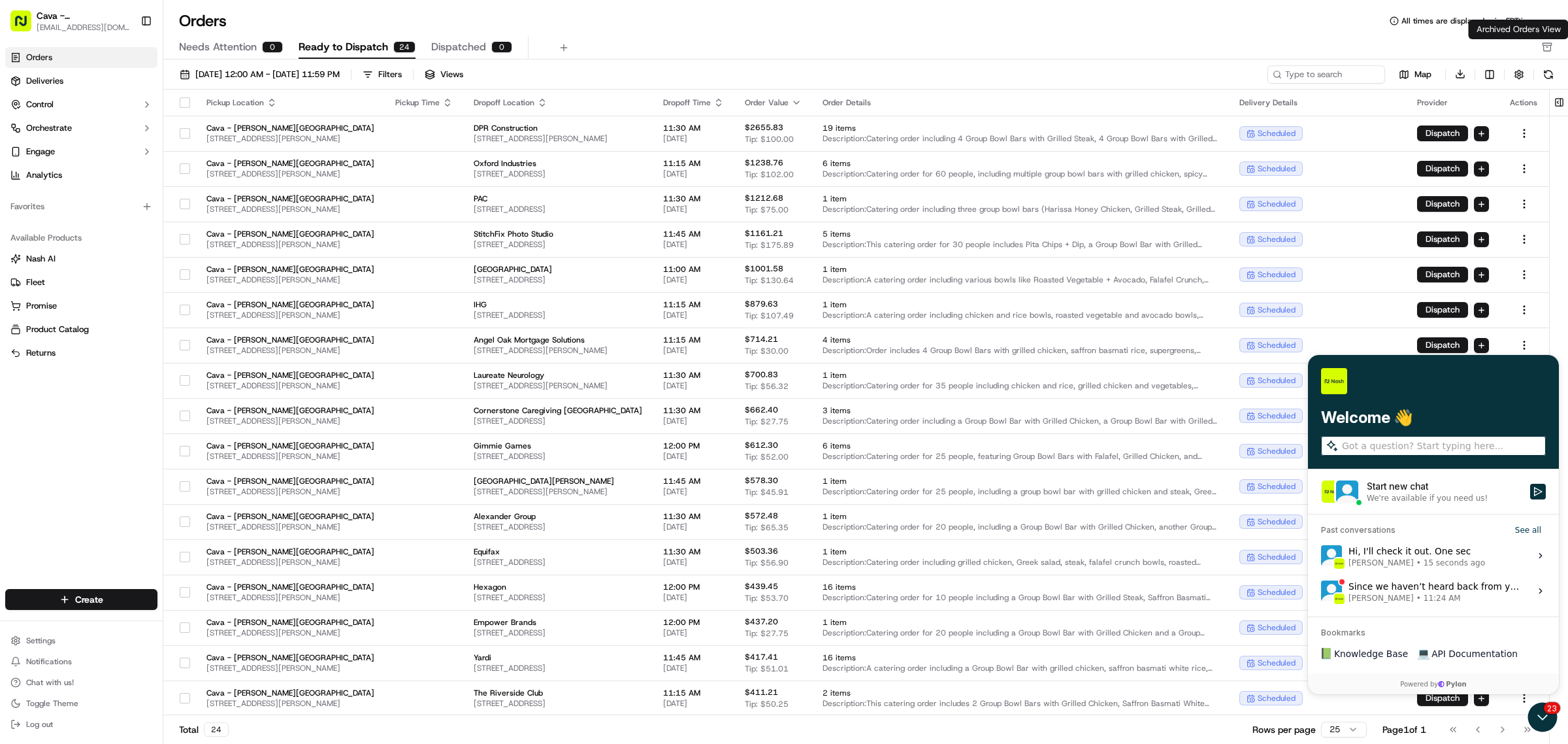
click at [1547, 44] on rect "button" at bounding box center [1546, 45] width 9 height 2
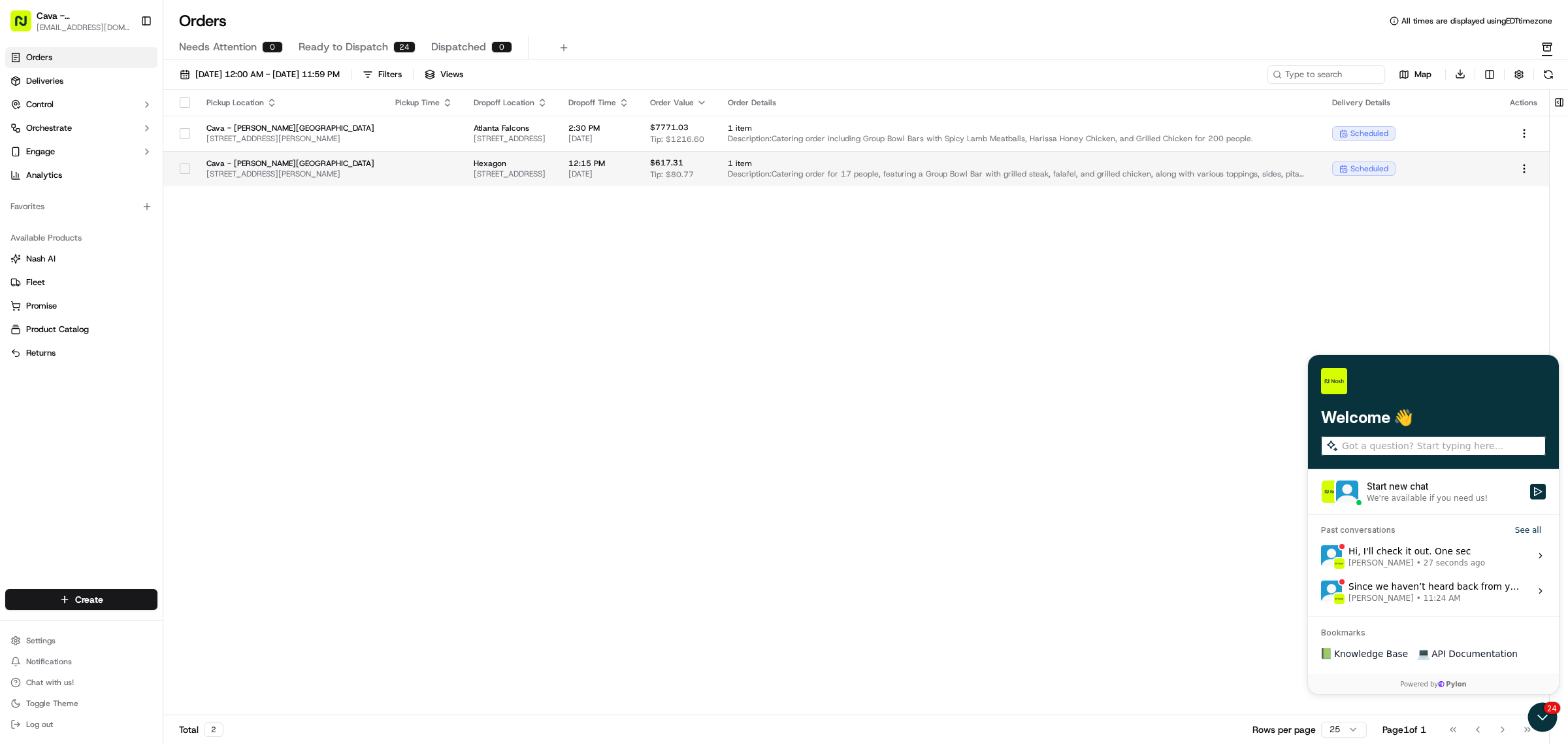
click at [214, 154] on td "Cava - [PERSON_NAME][GEOGRAPHIC_DATA] [STREET_ADDRESS][PERSON_NAME]" at bounding box center [290, 168] width 189 height 35
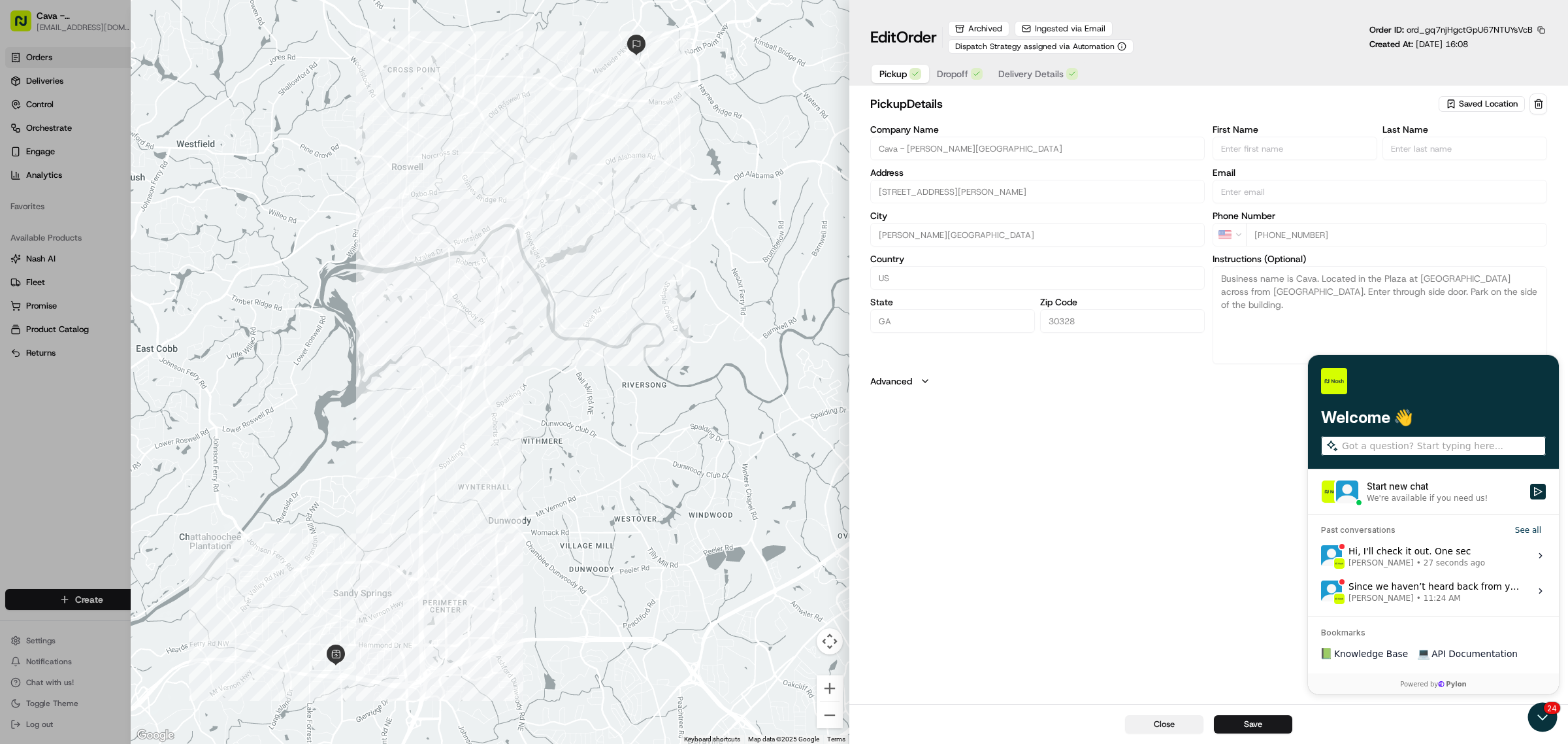
click at [1148, 726] on button "Close" at bounding box center [1164, 723] width 79 height 18
type input "+1"
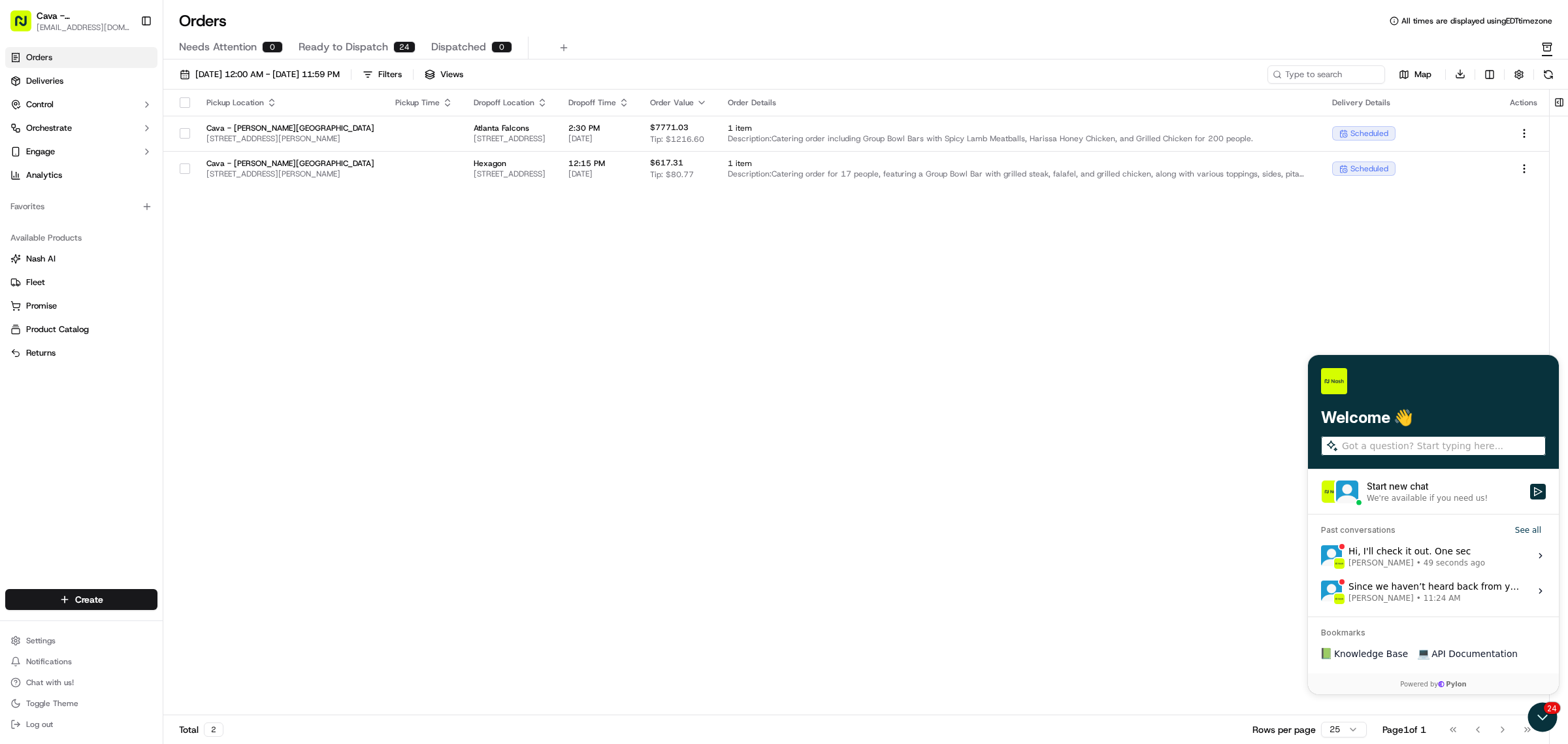
click at [1424, 566] on span "49 seconds ago" at bounding box center [1454, 562] width 62 height 10
click at [1321, 555] on button "View issue" at bounding box center [1321, 554] width 1 height 1
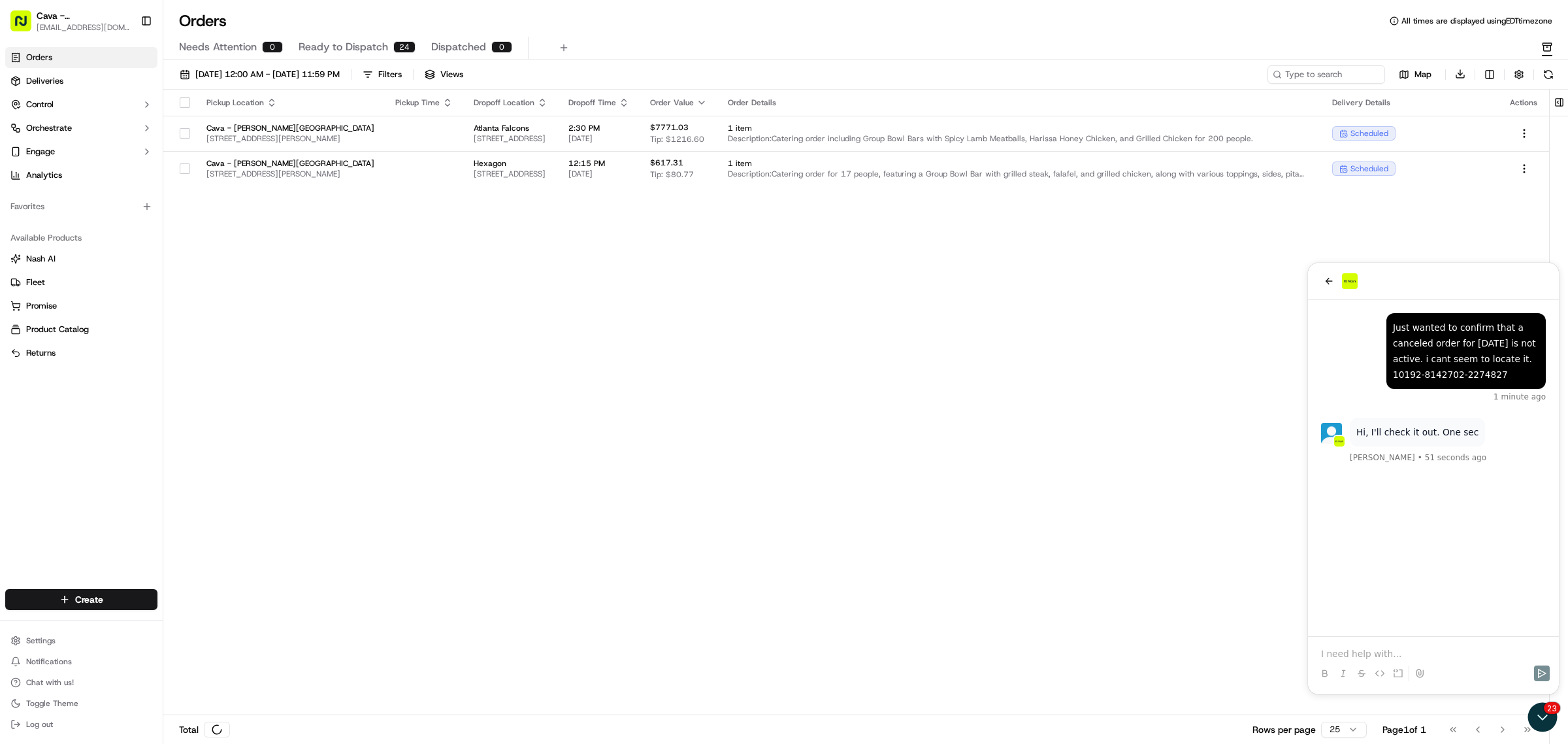
click at [1348, 651] on p at bounding box center [1433, 654] width 225 height 13
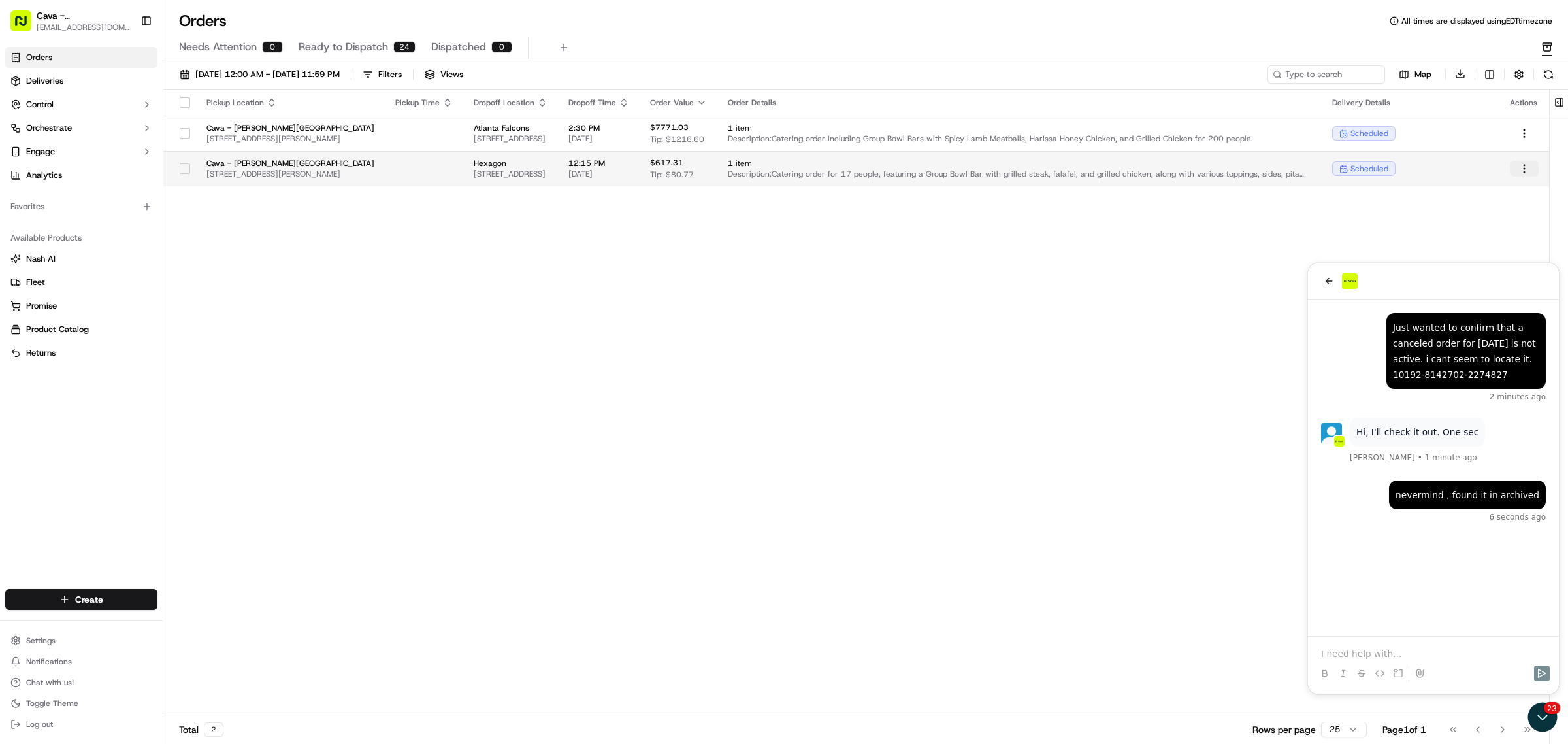
click at [1527, 171] on html "Cava - [PERSON_NAME] Springs [EMAIL_ADDRESS][DOMAIN_NAME] Toggle Sidebar Orders…" at bounding box center [784, 372] width 1568 height 744
click at [1167, 220] on html "Cava - [PERSON_NAME] Springs [EMAIL_ADDRESS][DOMAIN_NAME] Toggle Sidebar Orders…" at bounding box center [784, 372] width 1568 height 744
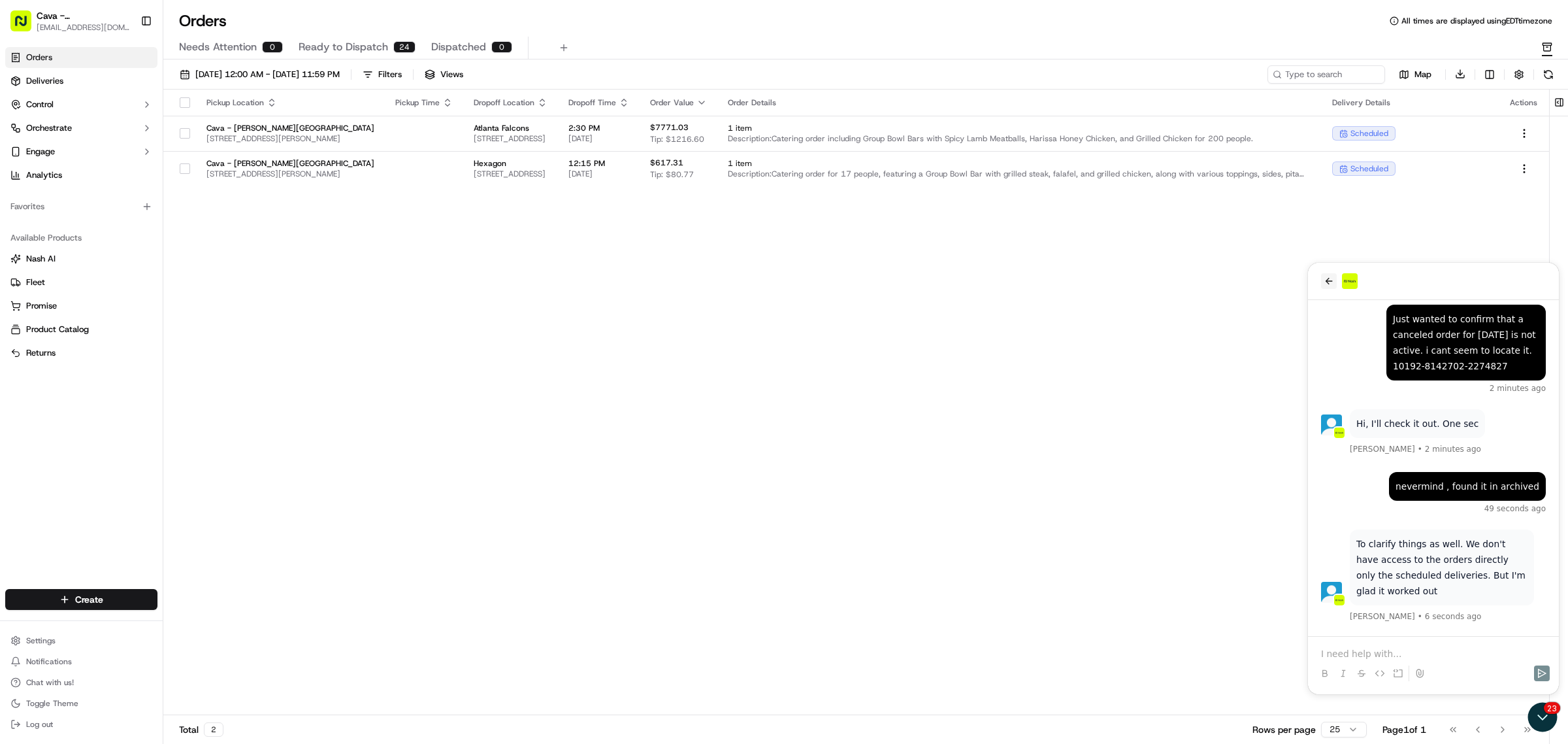
drag, startPoint x: 1331, startPoint y: 281, endPoint x: 2552, endPoint y: 394, distance: 1226.2
click at [1331, 281] on icon "back" at bounding box center [1329, 281] width 8 height 7
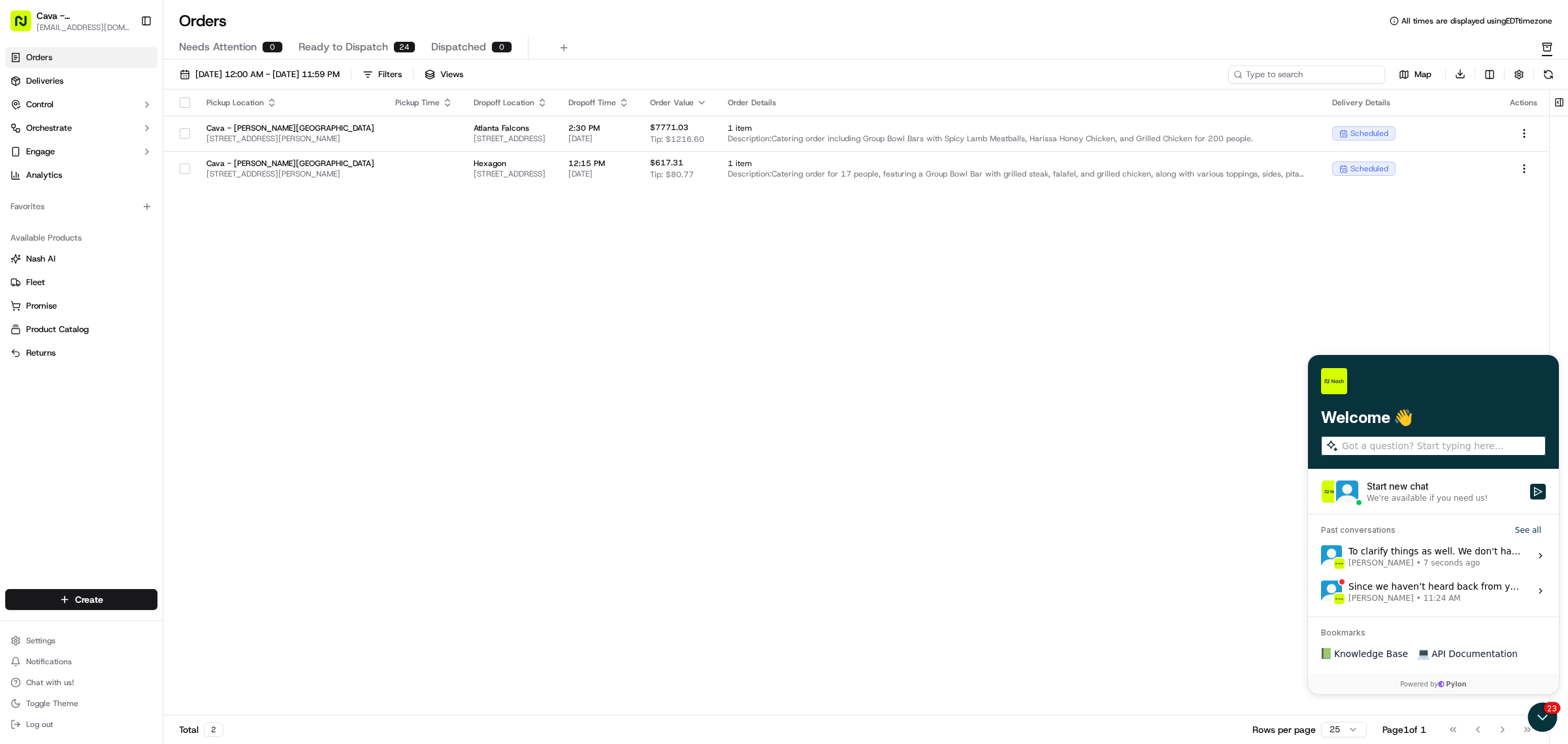
click at [1302, 68] on input at bounding box center [1307, 74] width 157 height 18
paste input "10192-6082130-2335080"
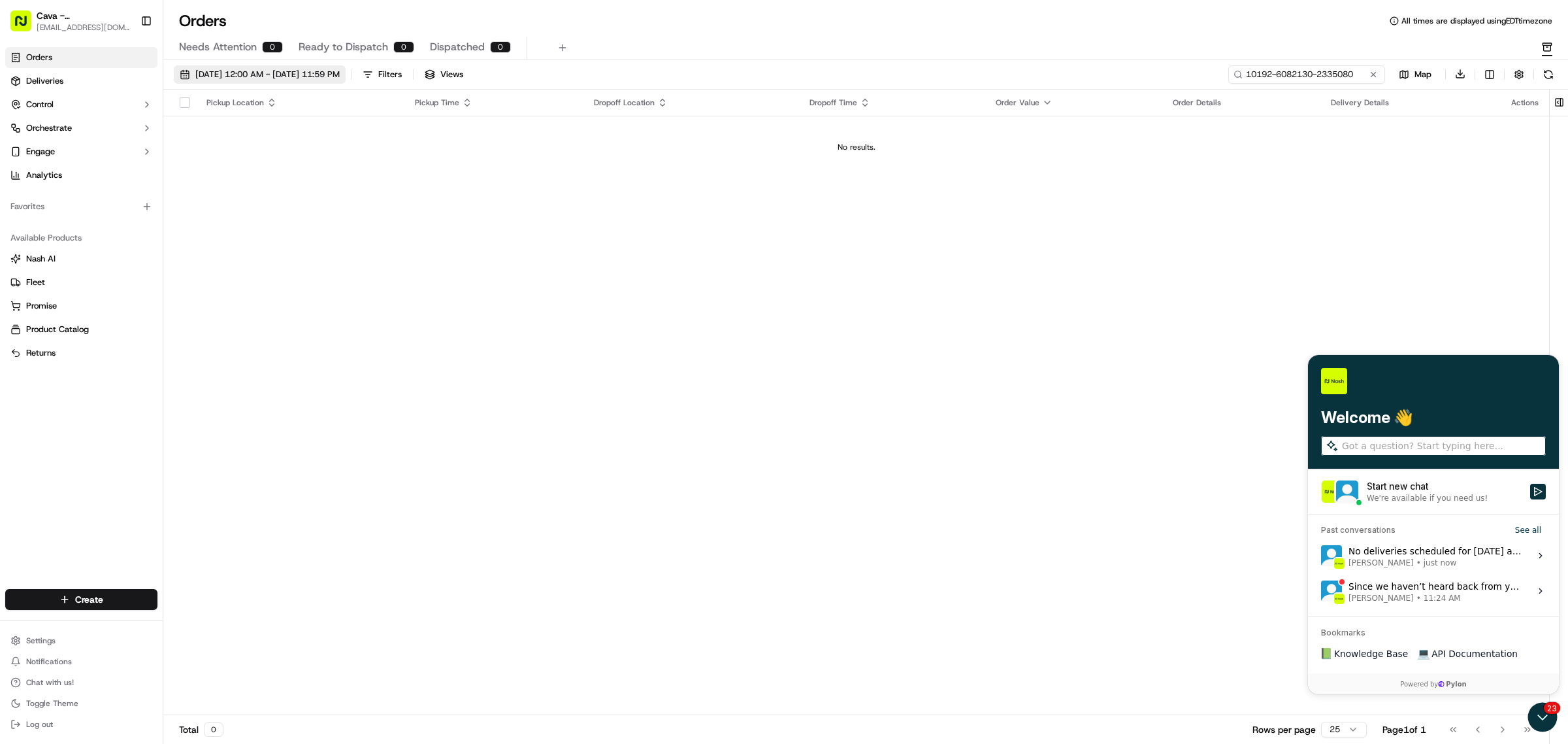
type input "10192-6082130-2335080"
click at [317, 68] on span "[DATE] 12:00 AM - [DATE] 11:59 PM" at bounding box center [267, 74] width 144 height 11
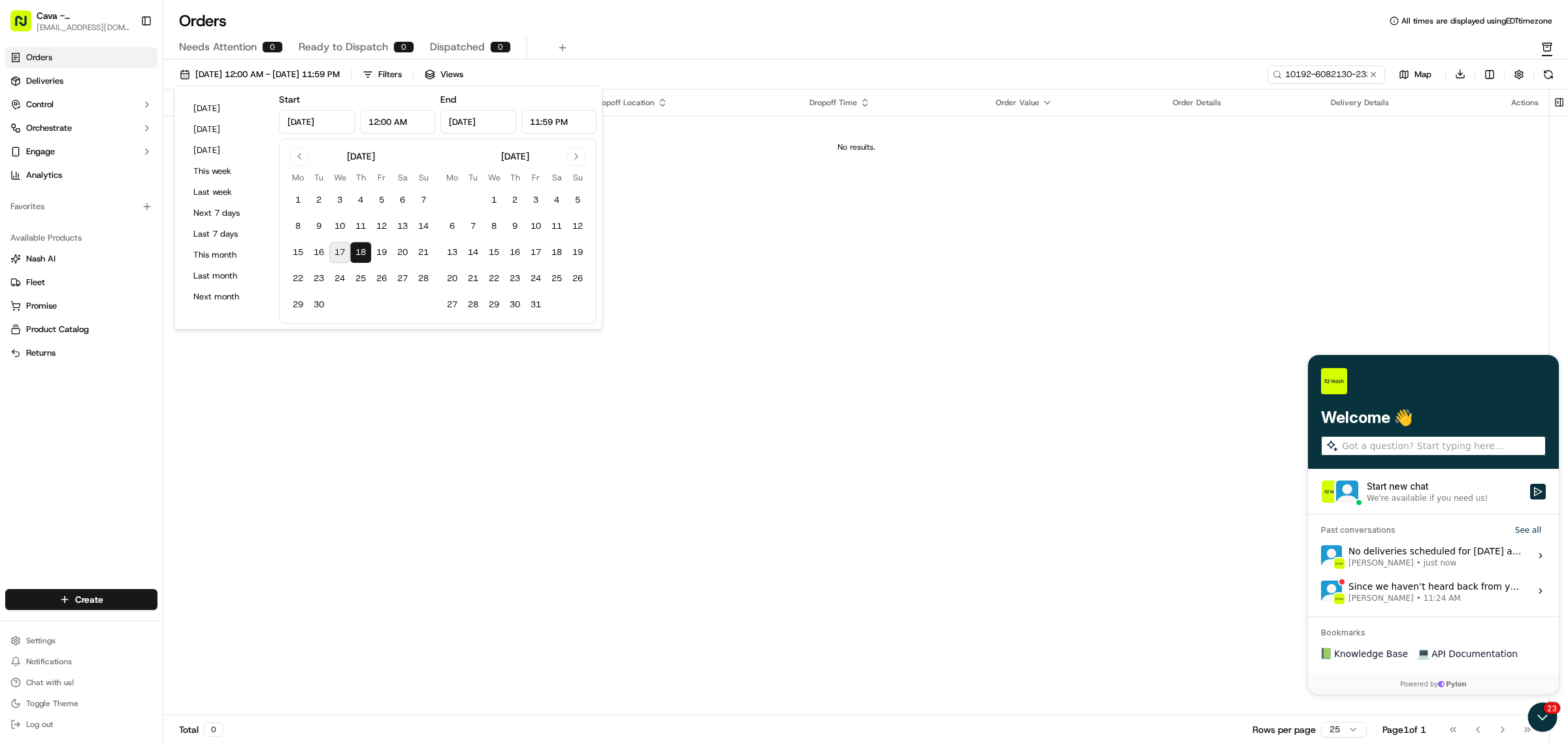
click at [348, 246] on button "17" at bounding box center [340, 252] width 21 height 21
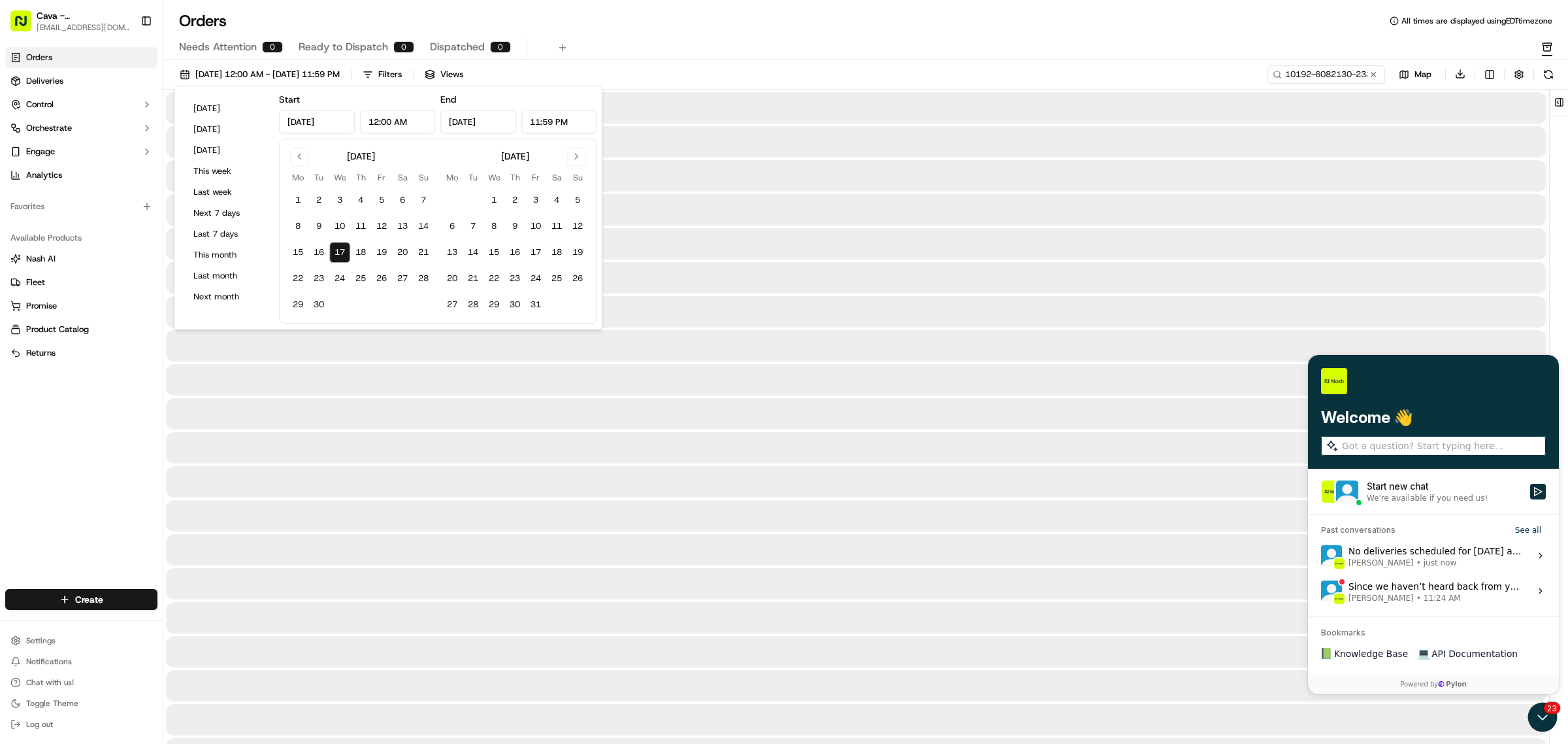
type input "[DATE]"
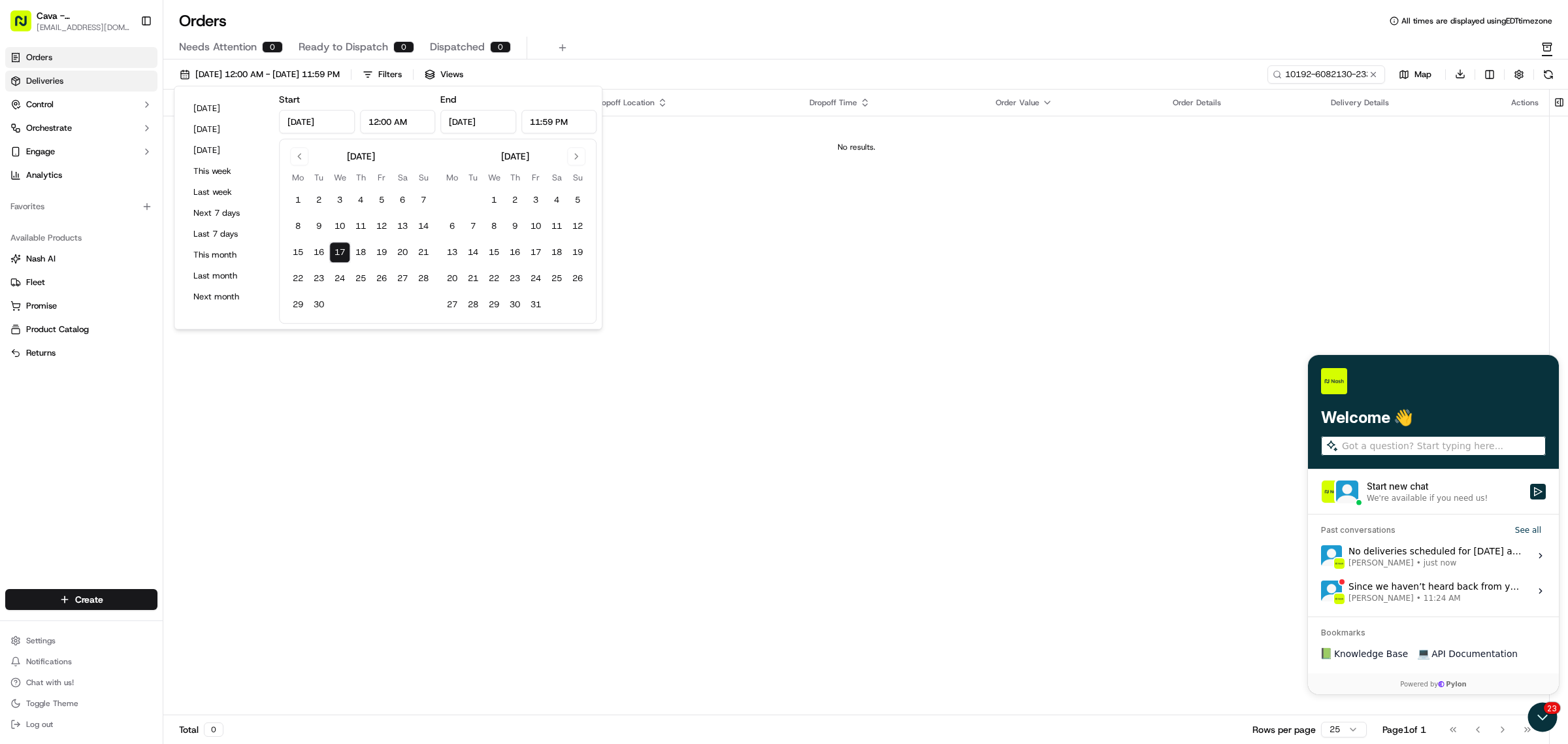
click at [92, 87] on link "Deliveries" at bounding box center [81, 81] width 153 height 21
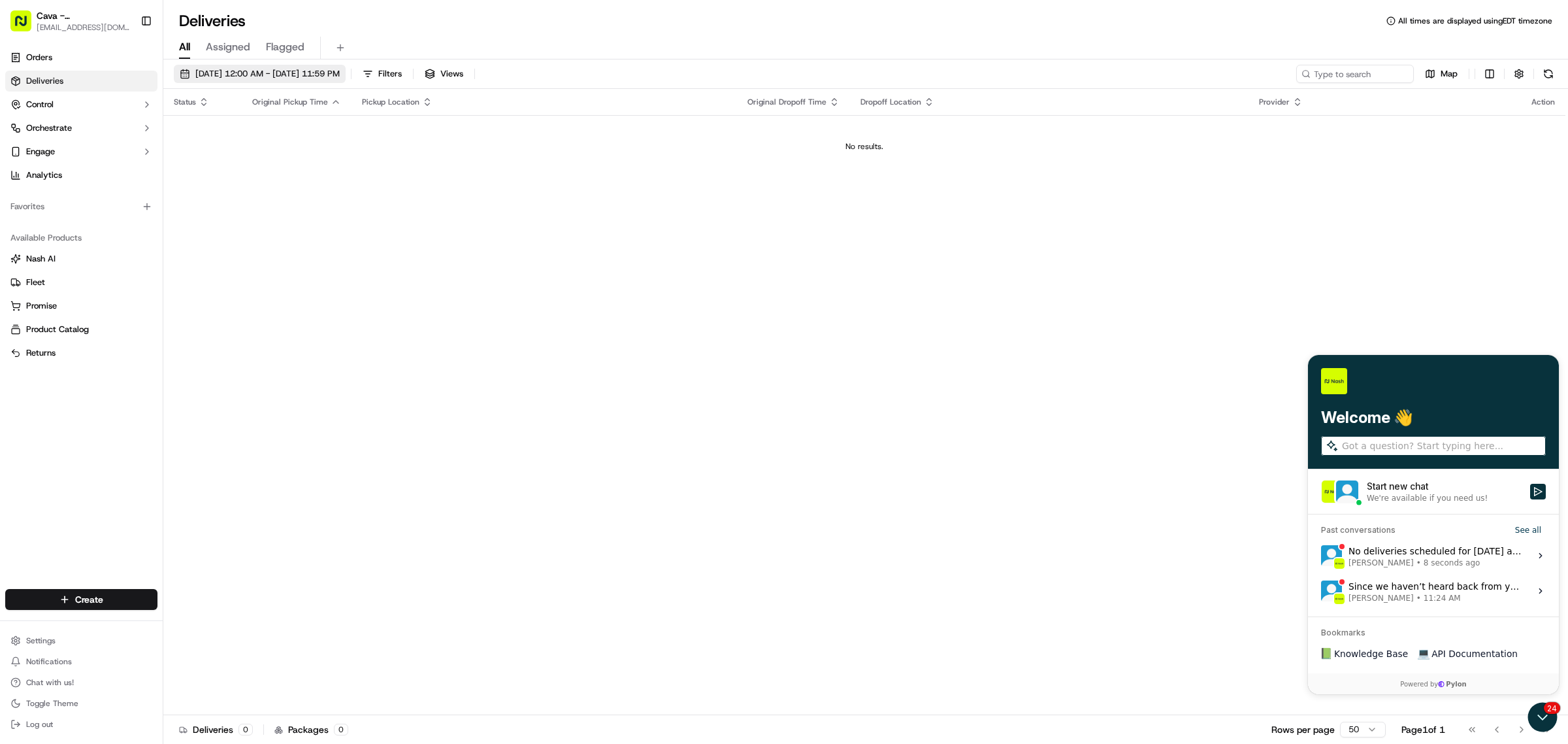
click at [218, 77] on span "[DATE] 12:00 AM - [DATE] 11:59 PM" at bounding box center [267, 74] width 144 height 11
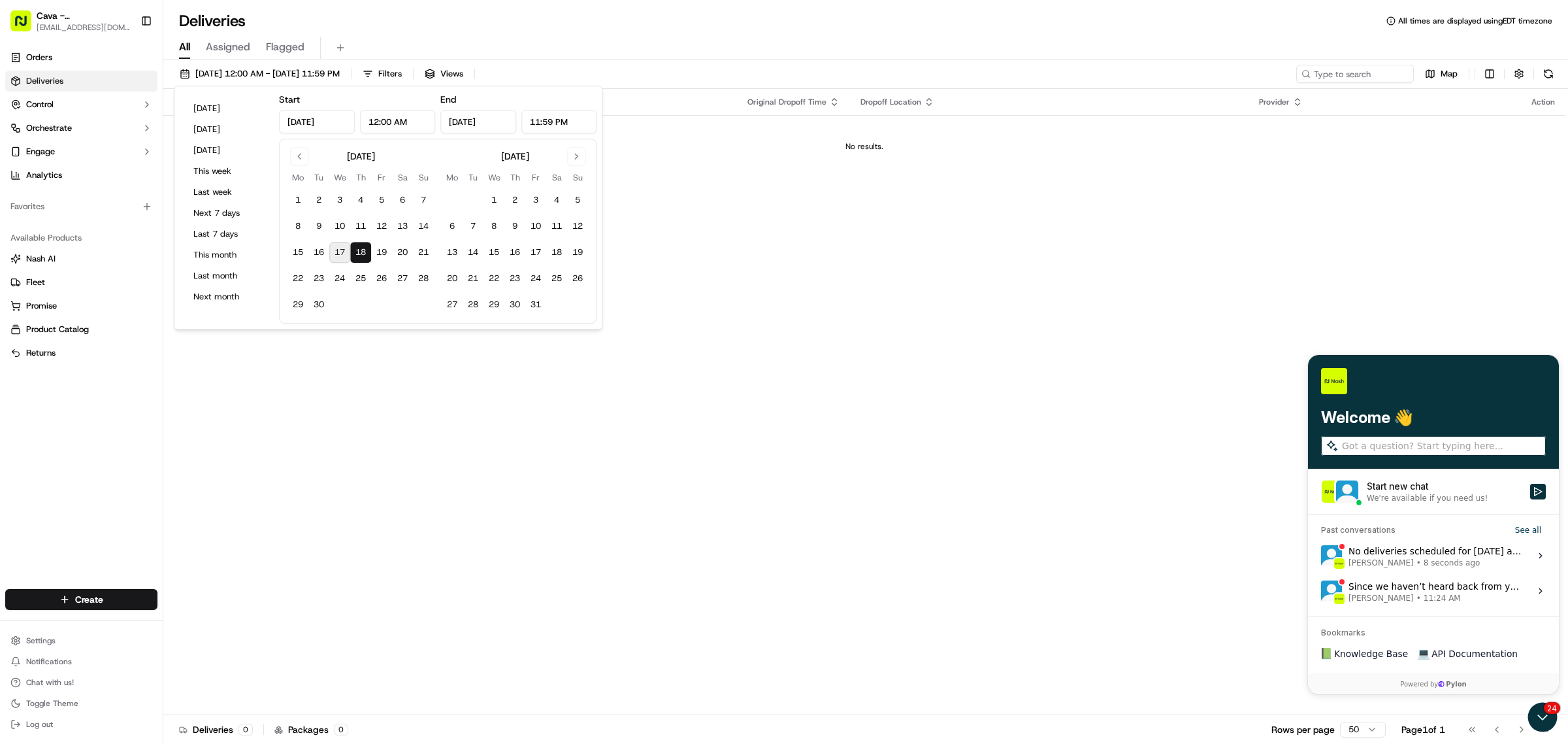
click at [345, 252] on button "17" at bounding box center [340, 252] width 21 height 21
type input "[DATE]"
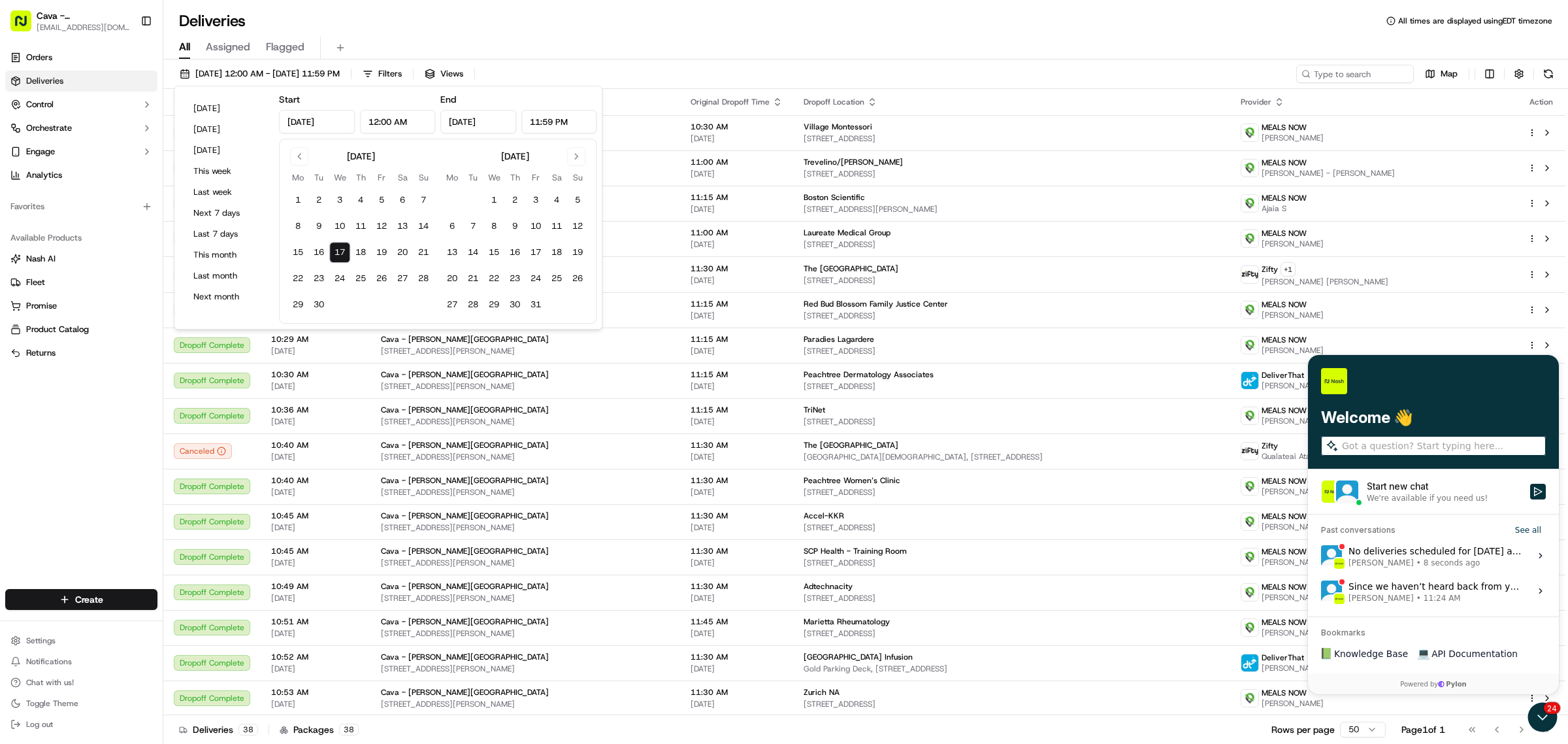
click at [478, 8] on div "Deliveries All times are displayed using EDT timezone All Assigned Flagged [DAT…" at bounding box center [865, 372] width 1405 height 744
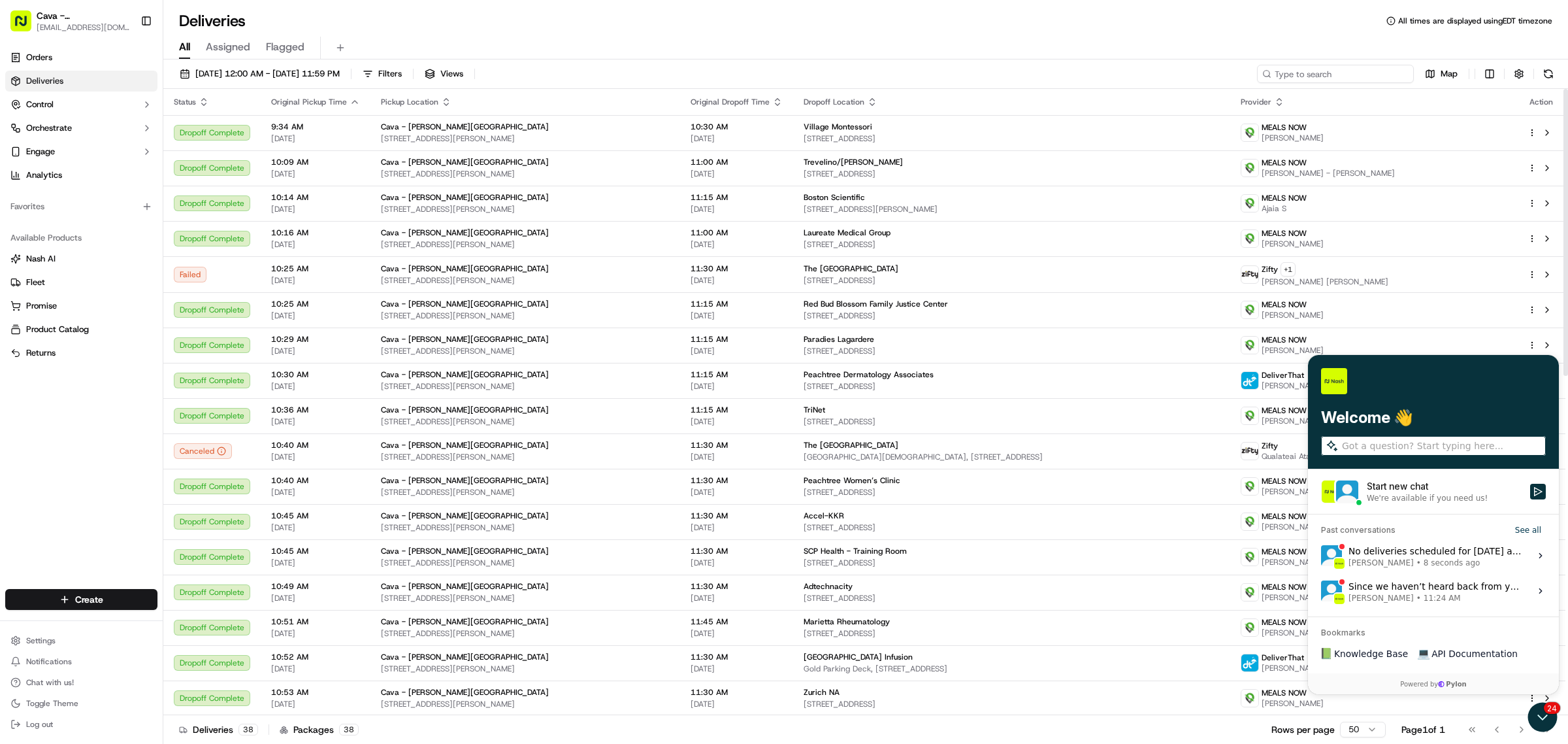
click at [1380, 76] on input at bounding box center [1336, 73] width 157 height 18
paste input "10192-6082130-2335080"
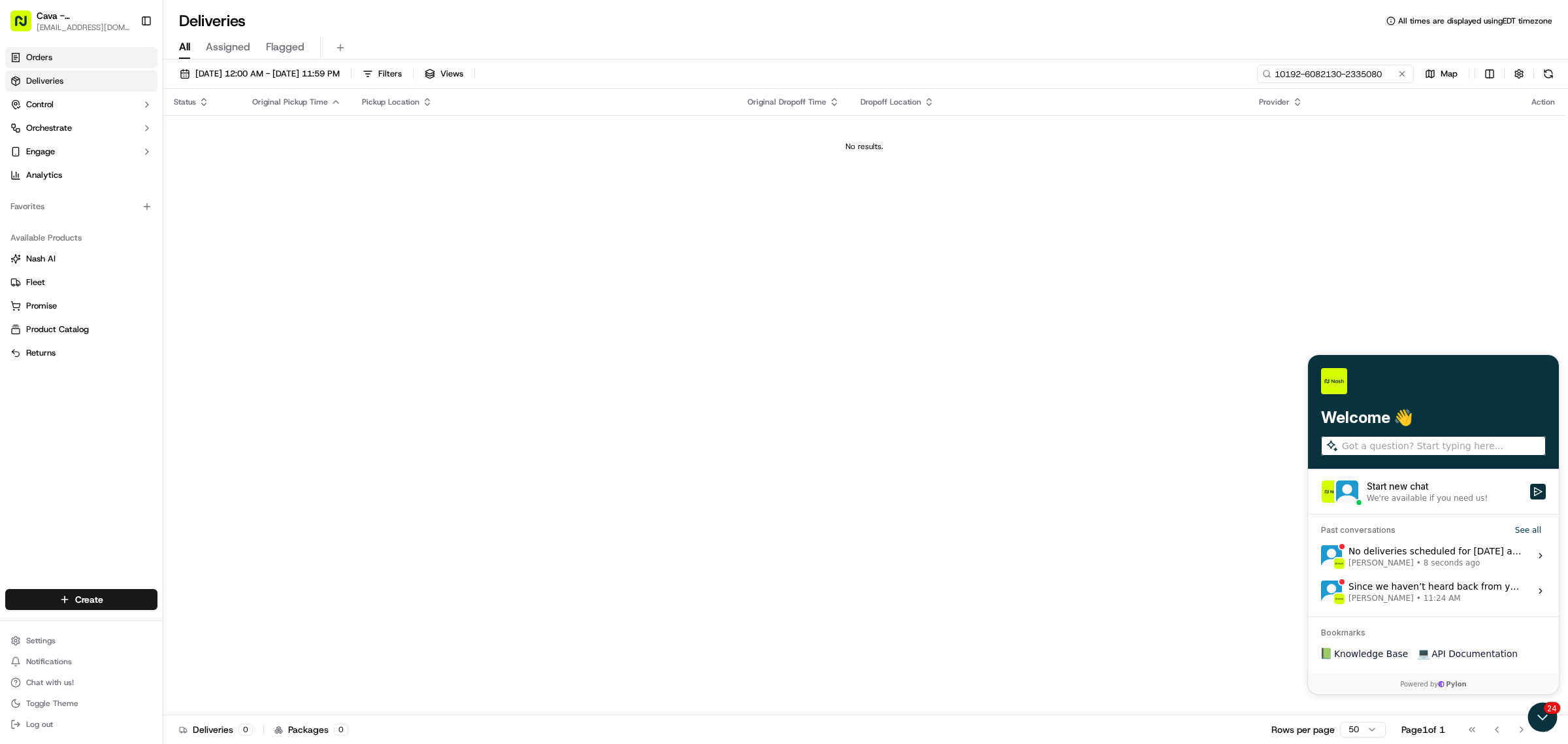
type input "10192-6082130-2335080"
click at [142, 59] on link "Orders" at bounding box center [81, 58] width 153 height 21
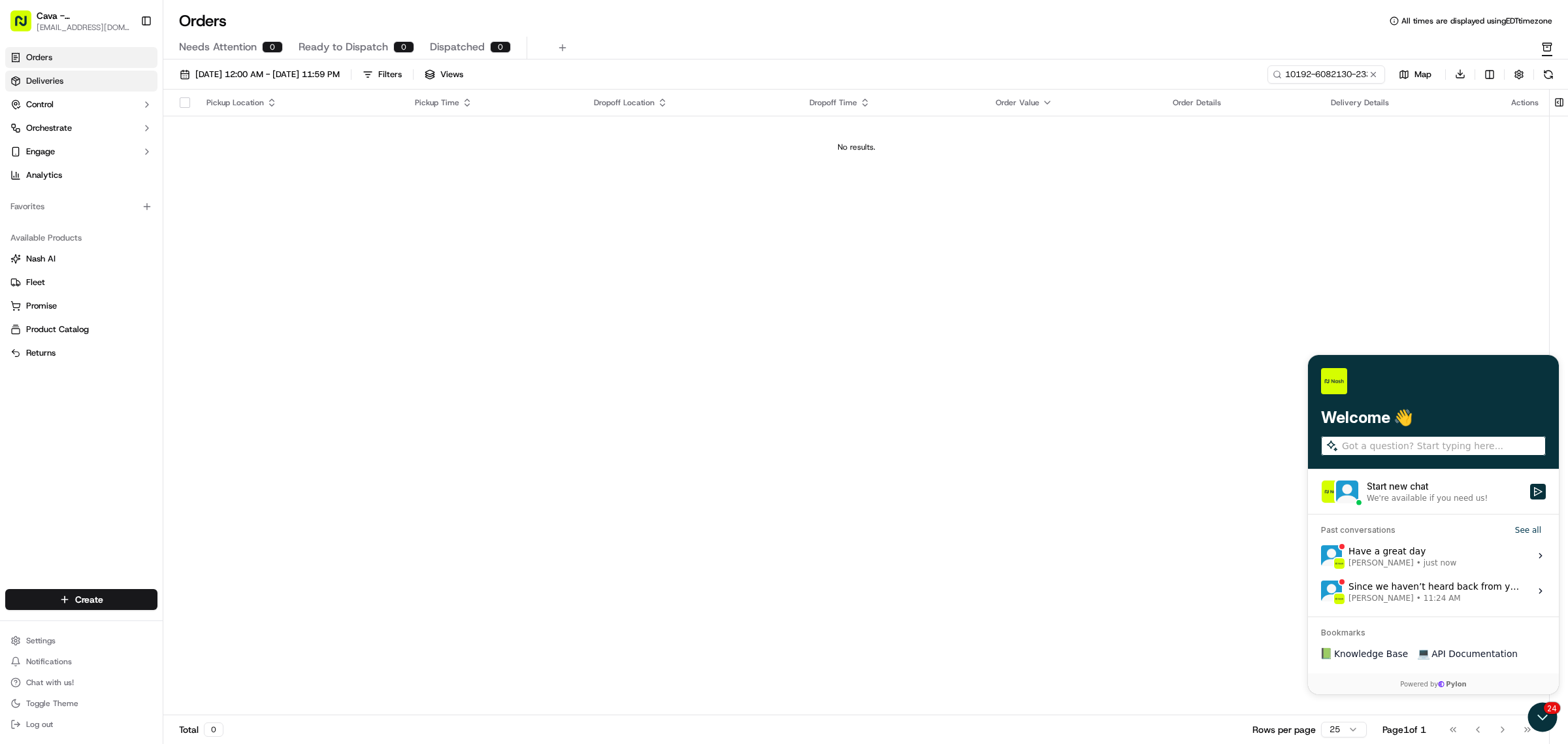
click at [38, 90] on link "Deliveries" at bounding box center [81, 81] width 153 height 21
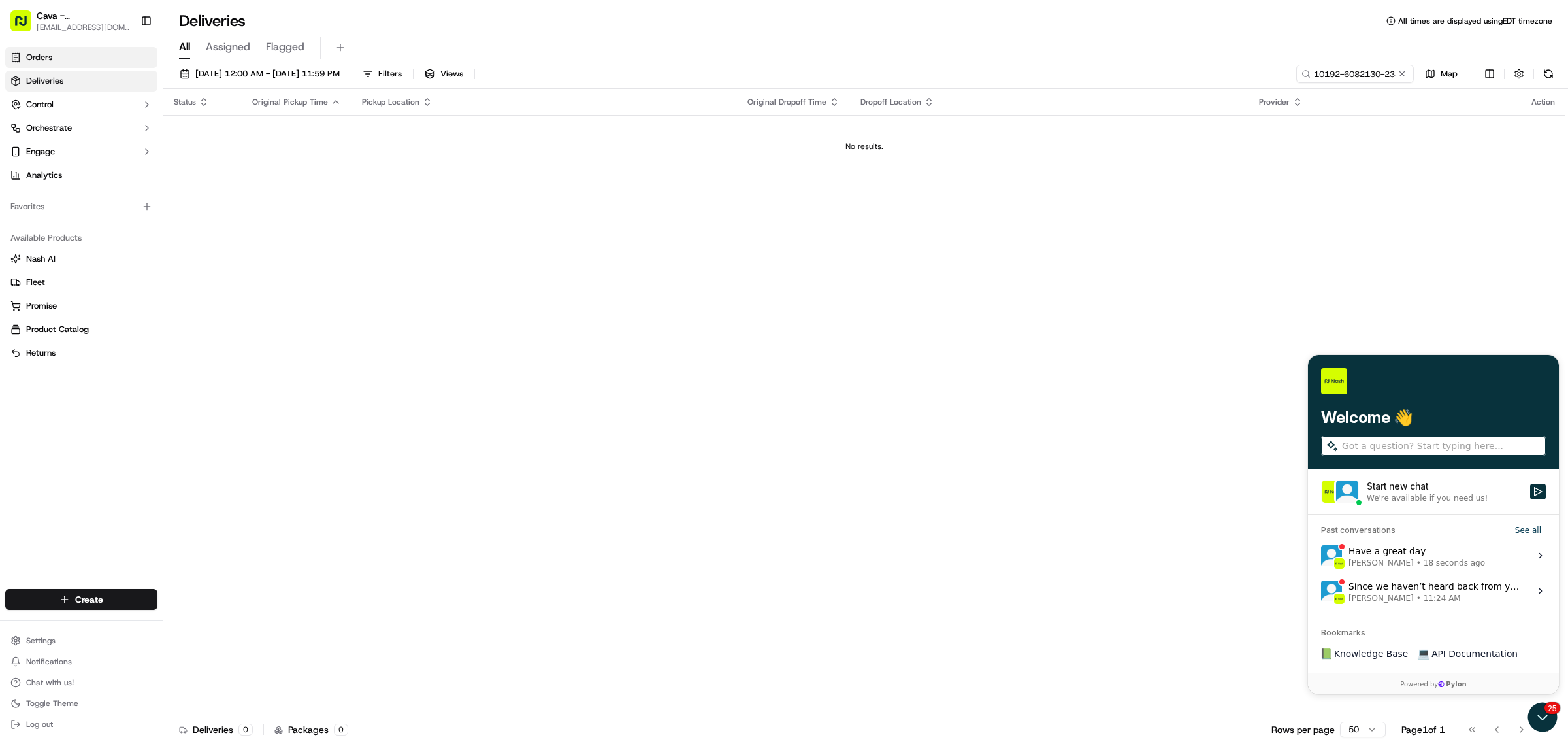
click at [27, 63] on span "Orders" at bounding box center [40, 57] width 27 height 11
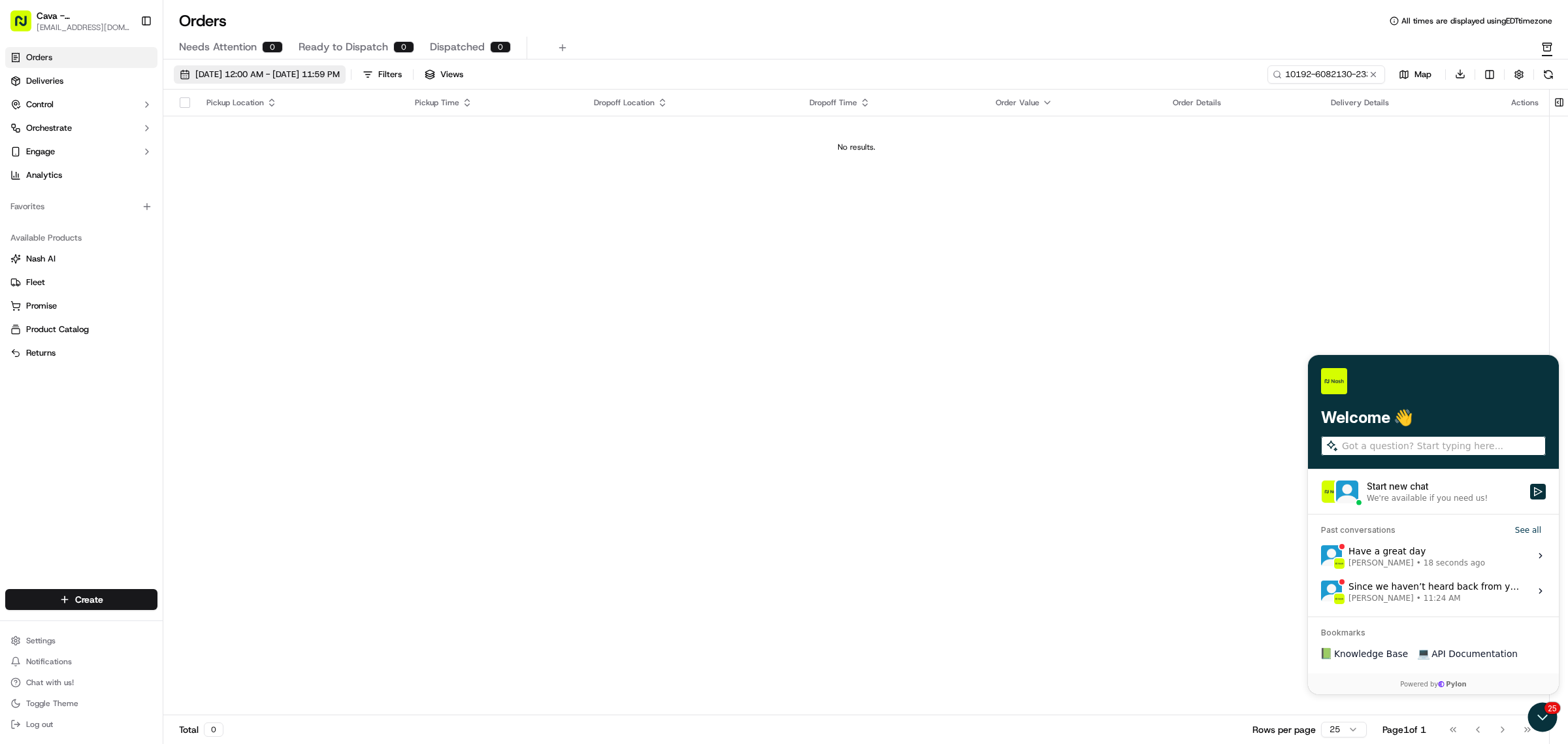
click at [268, 70] on span "[DATE] 12:00 AM - [DATE] 11:59 PM" at bounding box center [267, 74] width 144 height 11
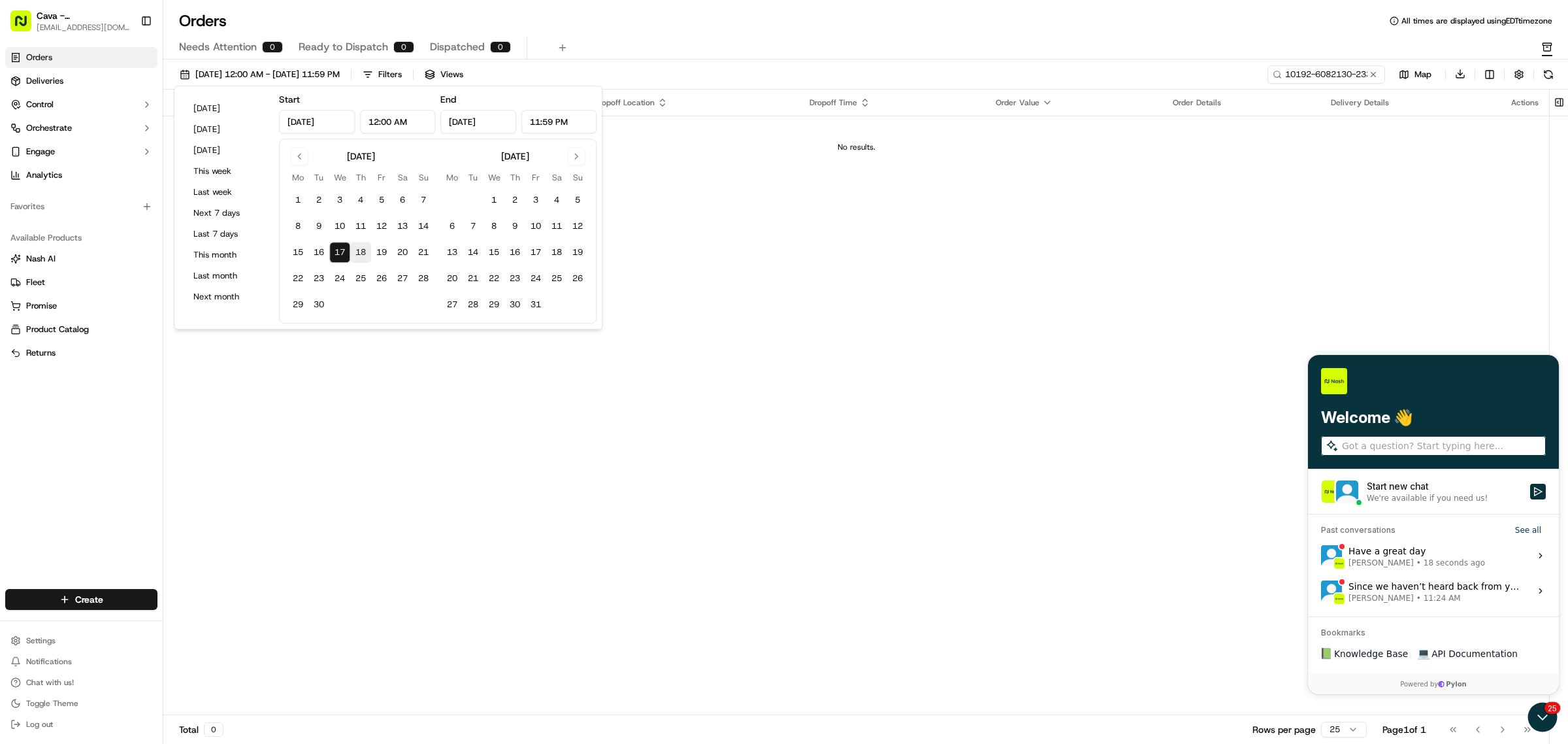
click at [361, 262] on button "18" at bounding box center [361, 252] width 21 height 21
type input "[DATE]"
click at [345, 248] on button "17" at bounding box center [340, 252] width 21 height 21
click at [354, 246] on button "18" at bounding box center [361, 252] width 21 height 21
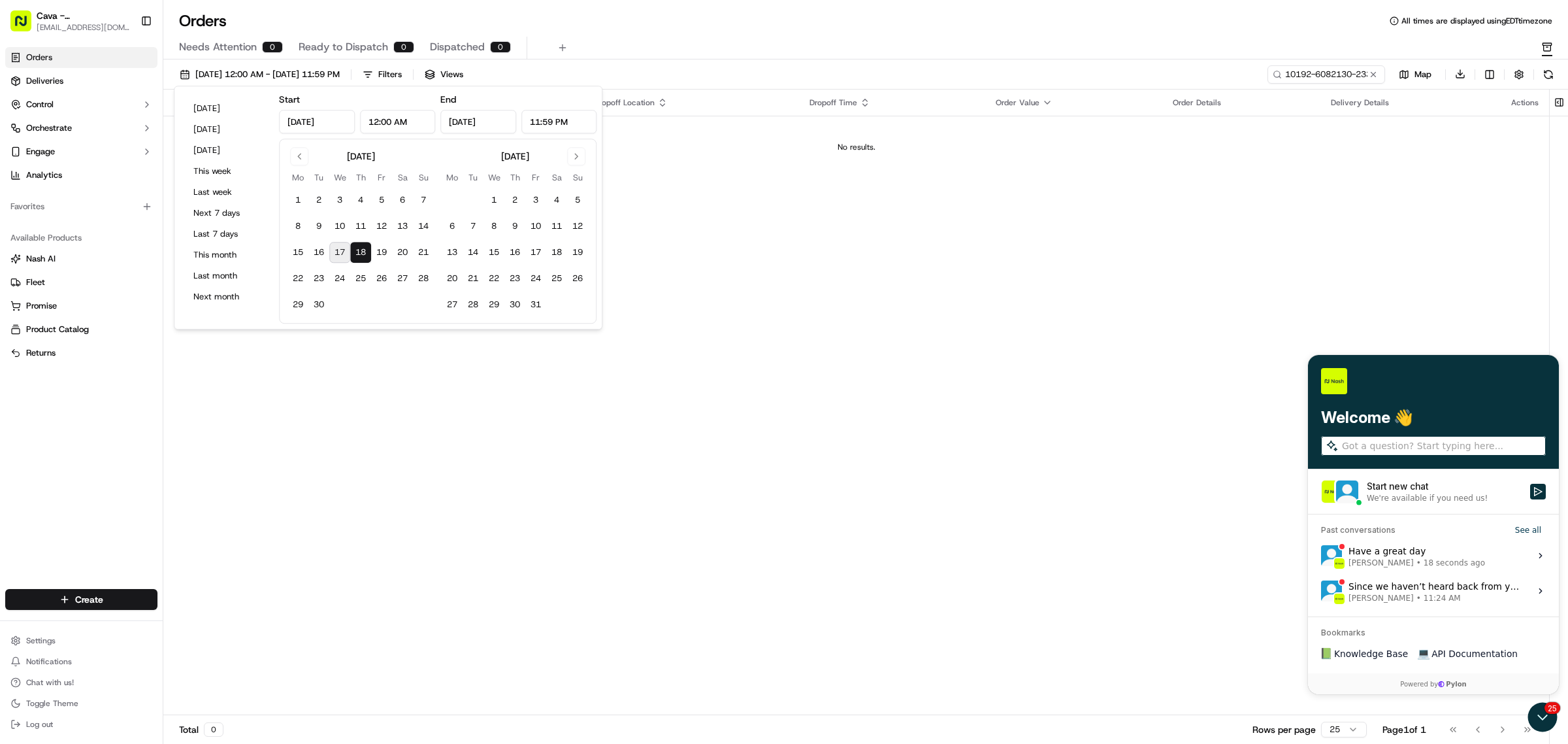
click at [340, 253] on button "17" at bounding box center [340, 252] width 21 height 21
click at [359, 258] on button "18" at bounding box center [361, 252] width 21 height 21
click at [342, 256] on button "17" at bounding box center [340, 252] width 21 height 21
type input "[DATE]"
click at [342, 256] on button "17" at bounding box center [340, 252] width 21 height 21
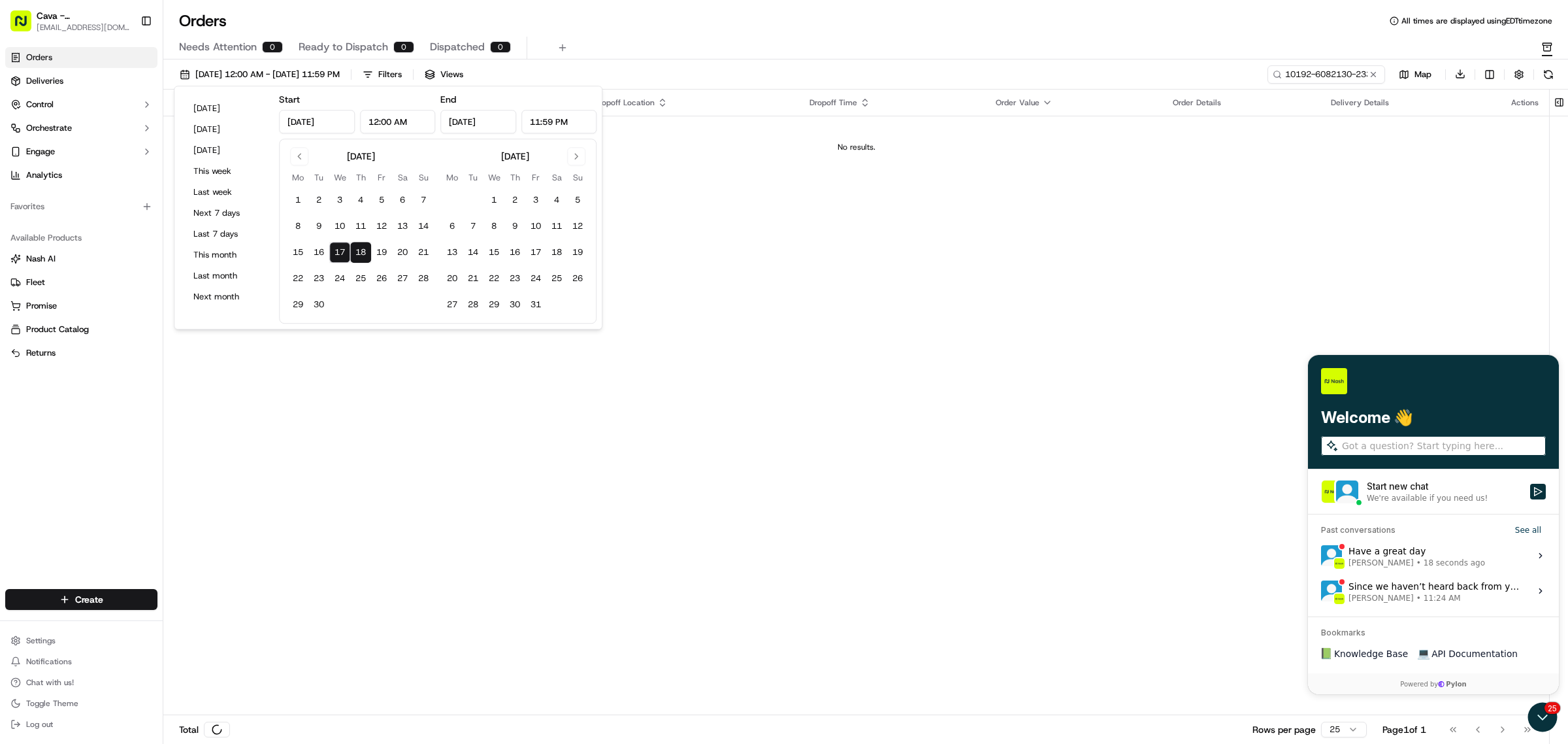
type input "[DATE]"
click at [95, 433] on div "Orders Deliveries Control Orchestrate Engage Analytics Favorites Available Prod…" at bounding box center [81, 310] width 163 height 536
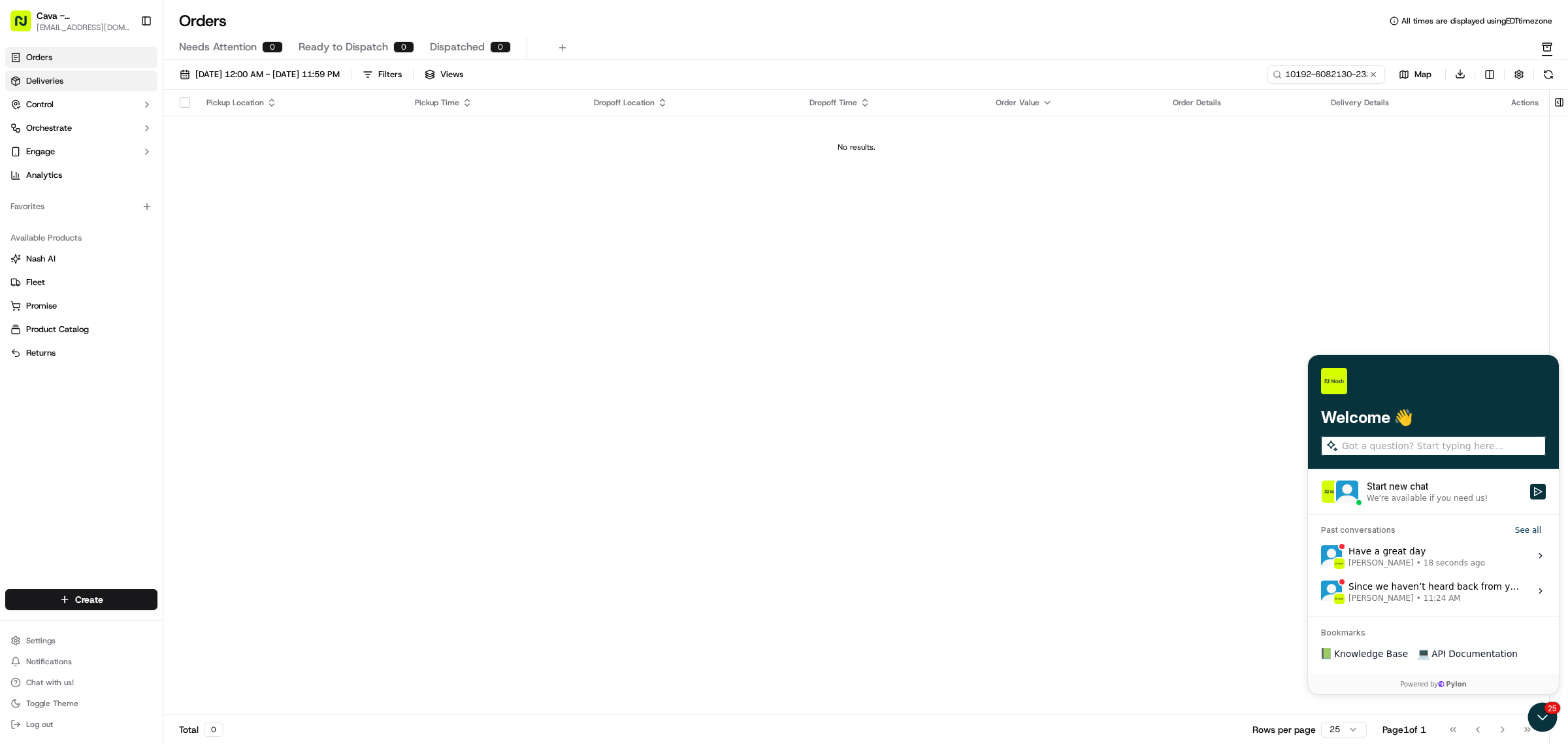
click at [81, 75] on link "Deliveries" at bounding box center [81, 81] width 153 height 21
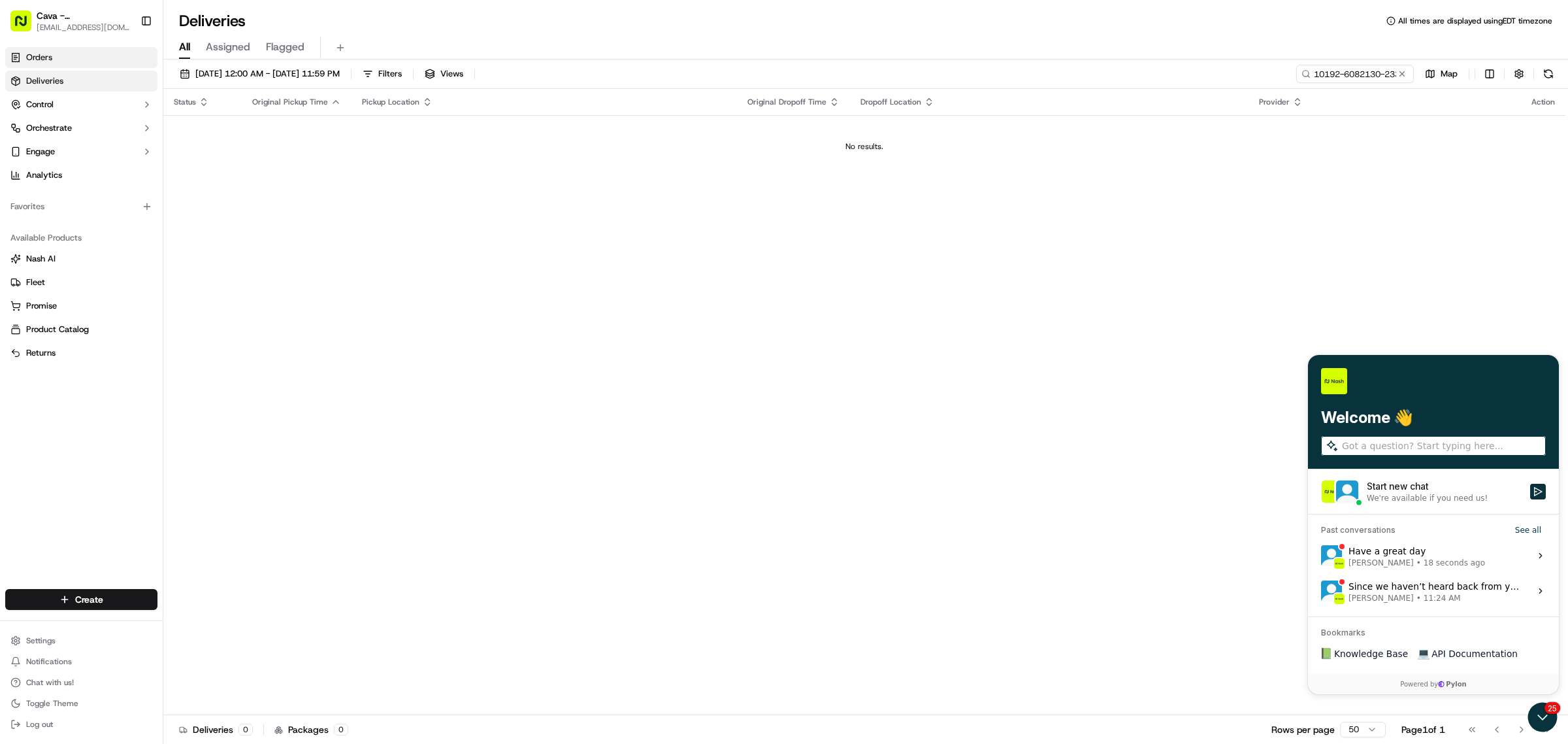
click at [64, 60] on link "Orders" at bounding box center [81, 58] width 153 height 21
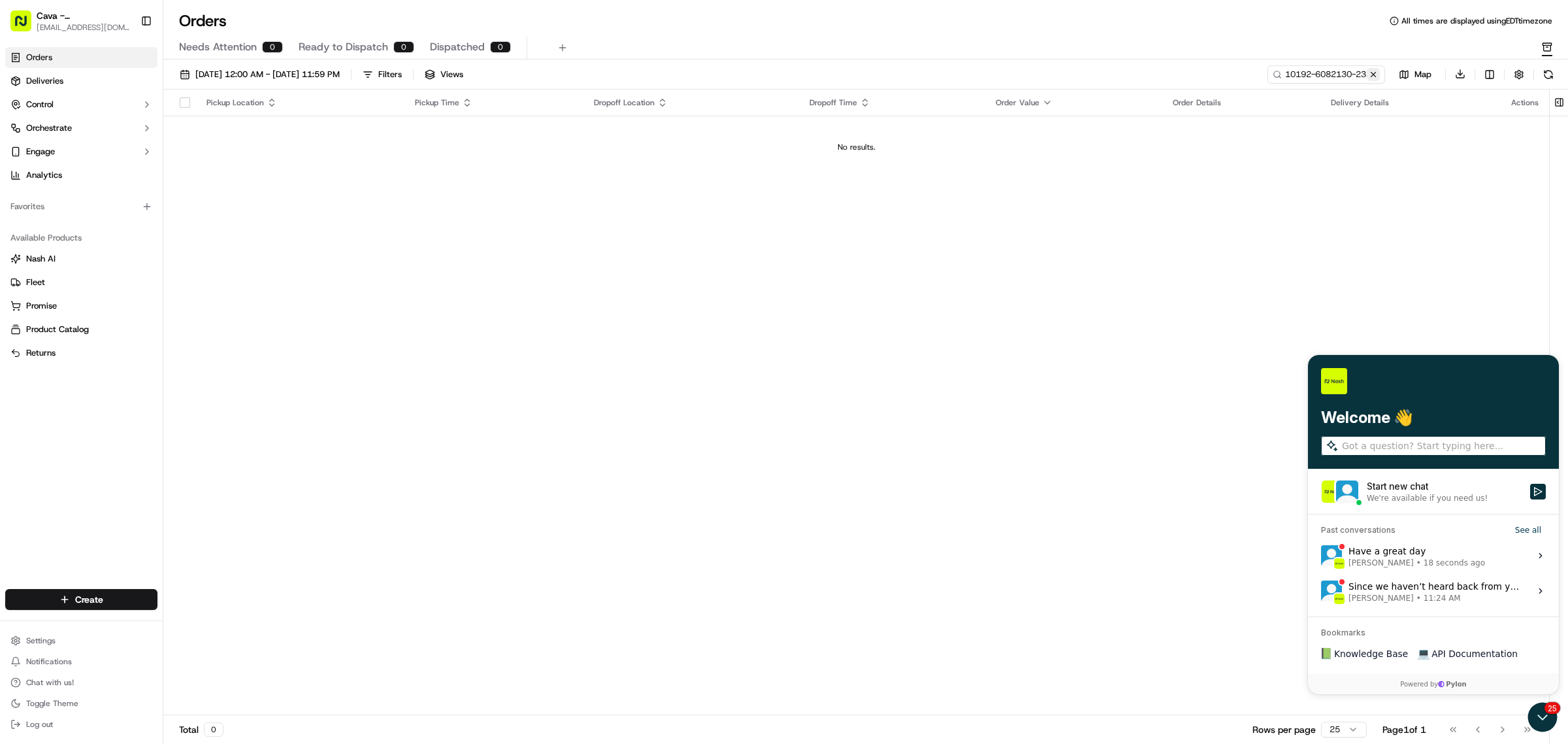
click at [1376, 70] on button at bounding box center [1374, 75] width 13 height 13
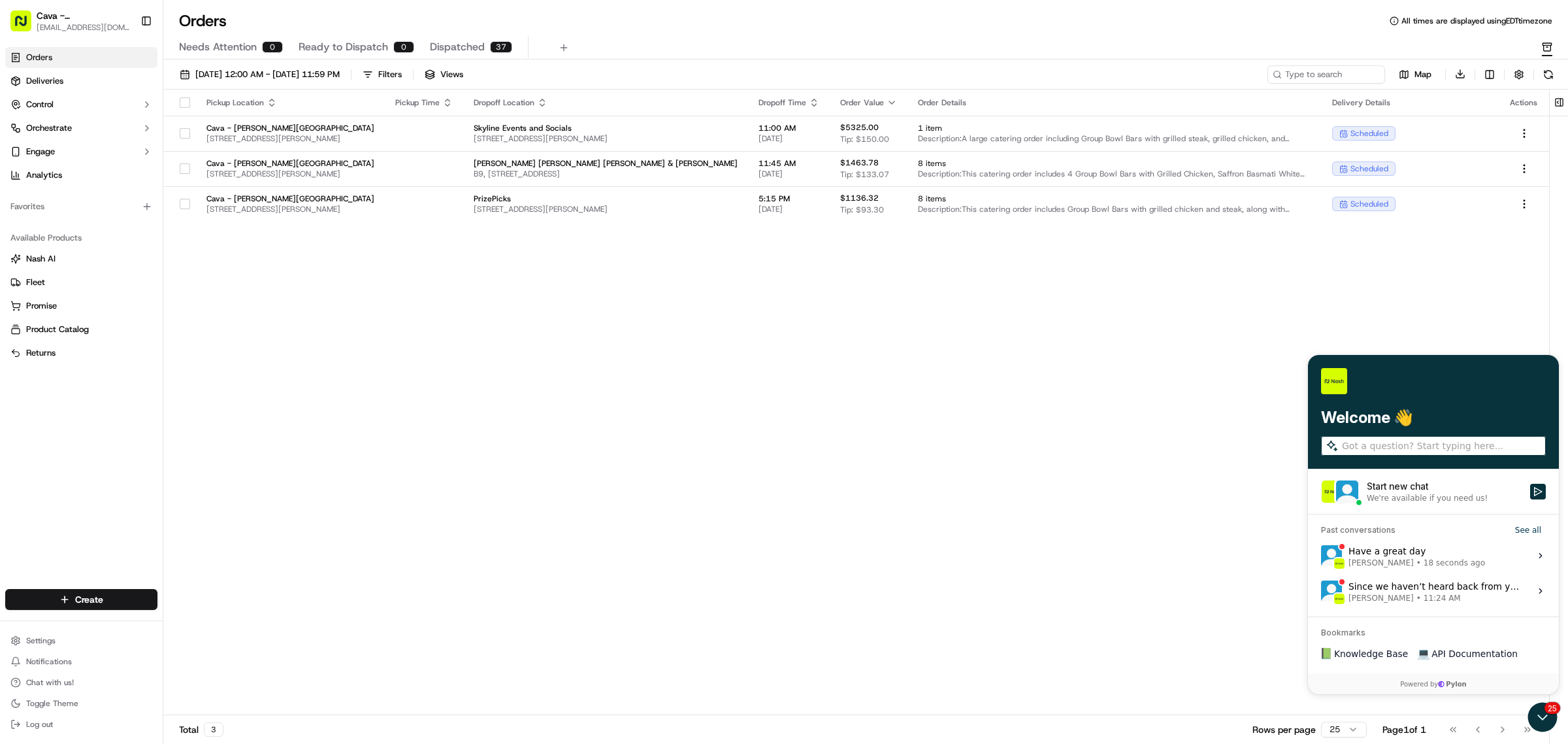
click at [464, 47] on span "Dispatched" at bounding box center [458, 46] width 55 height 16
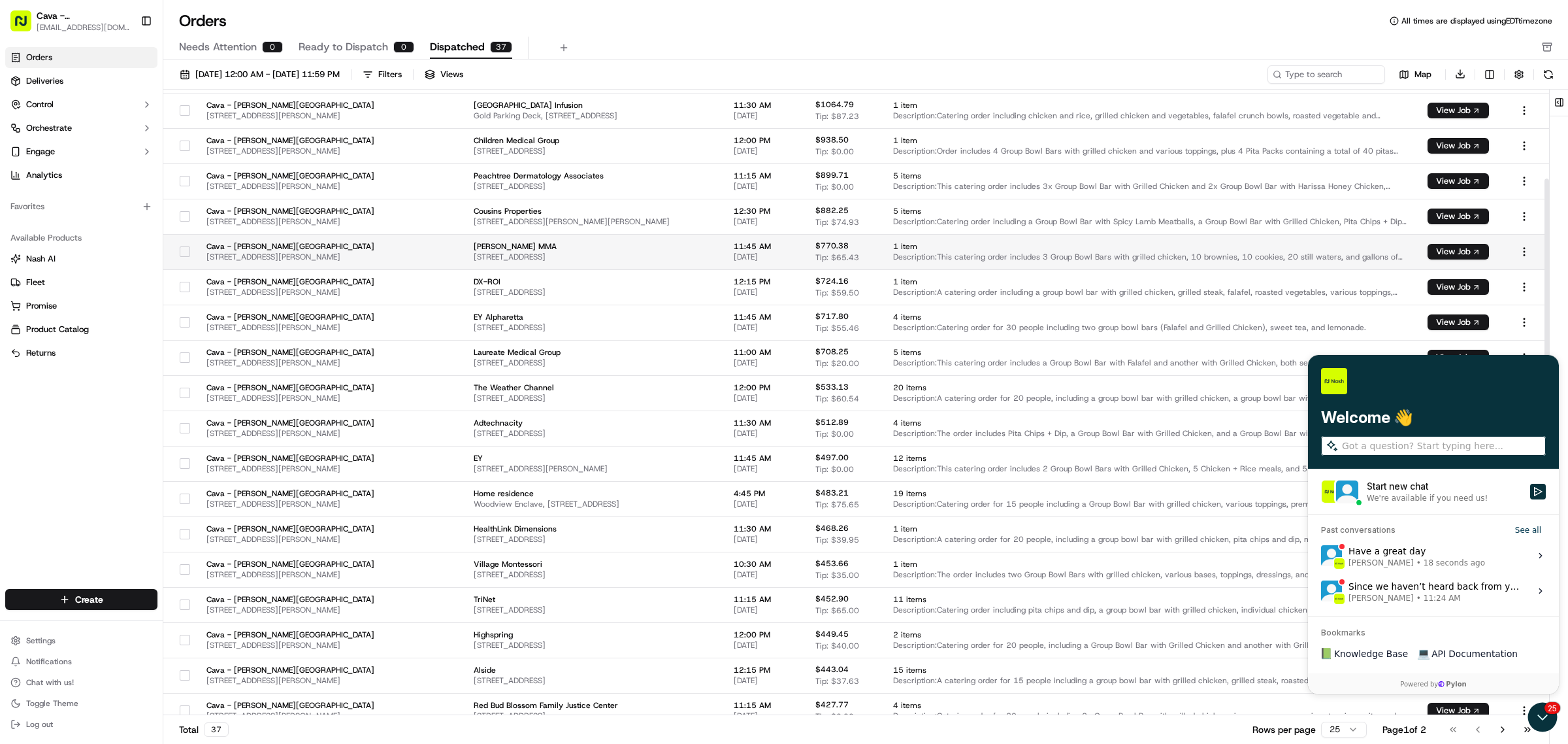
scroll to position [281, 0]
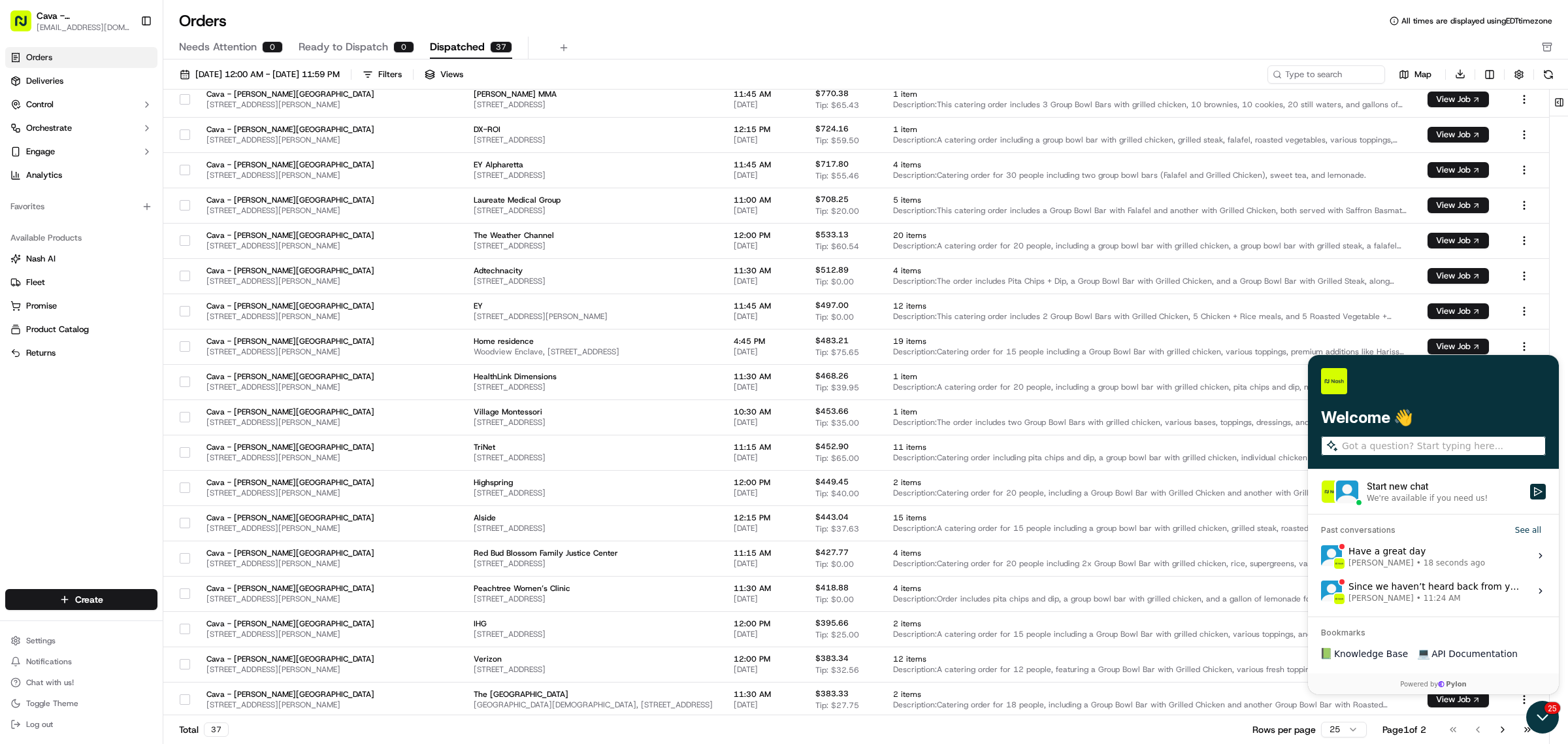
click at [1536, 712] on icon "Open customer support" at bounding box center [1542, 717] width 32 height 32
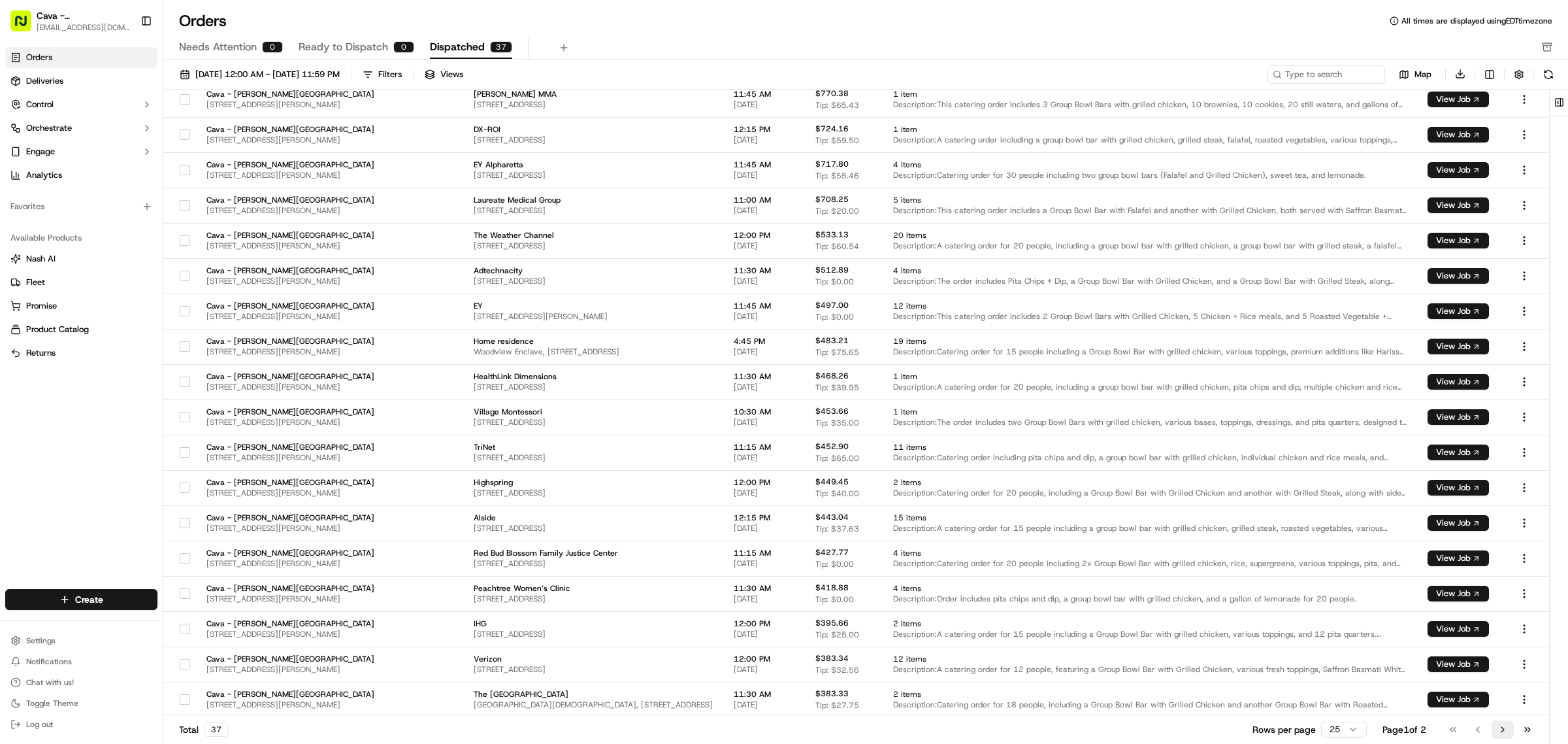
click at [1508, 725] on button "Go to next page" at bounding box center [1502, 729] width 22 height 18
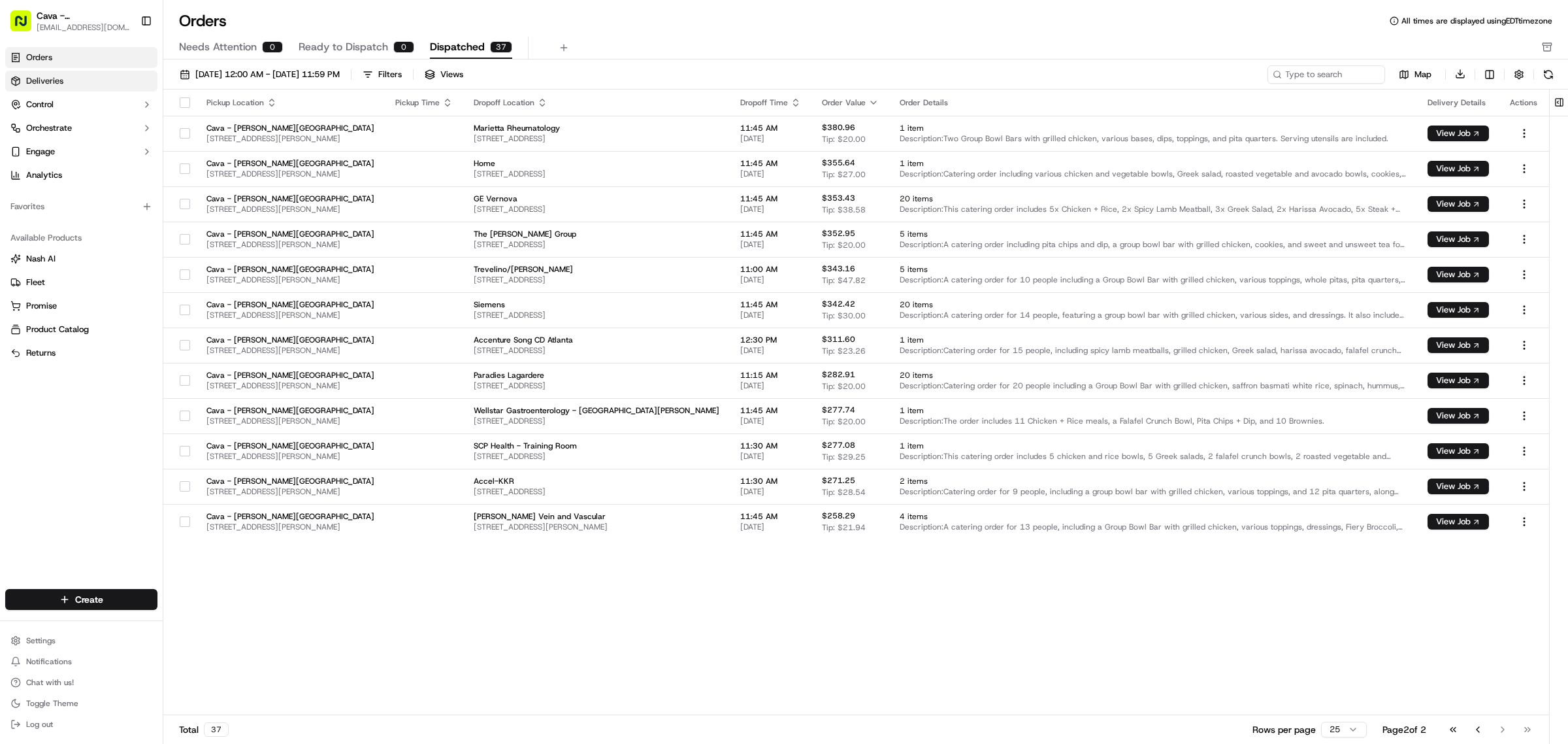
click at [63, 73] on link "Deliveries" at bounding box center [81, 81] width 153 height 21
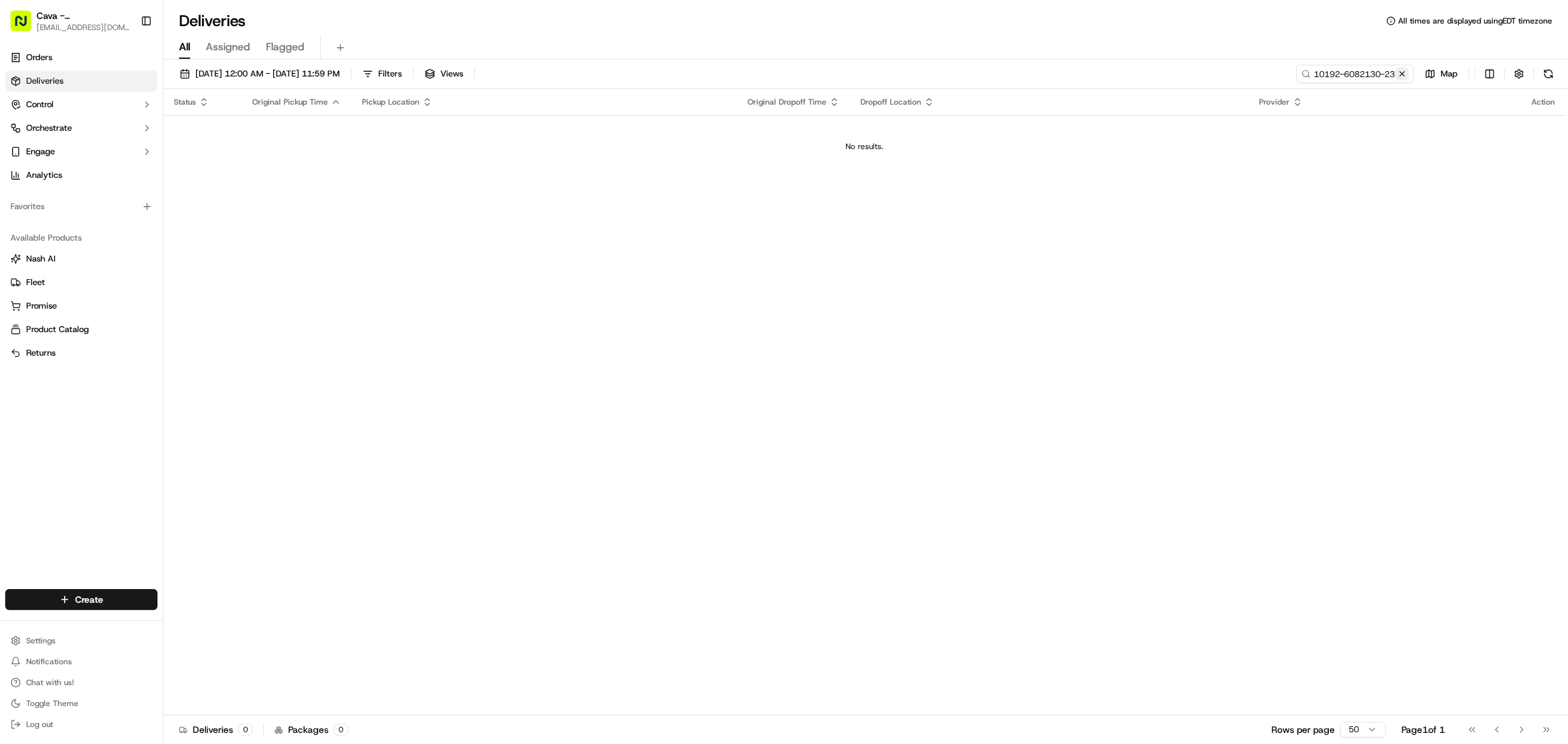
click at [1398, 73] on button at bounding box center [1402, 74] width 13 height 13
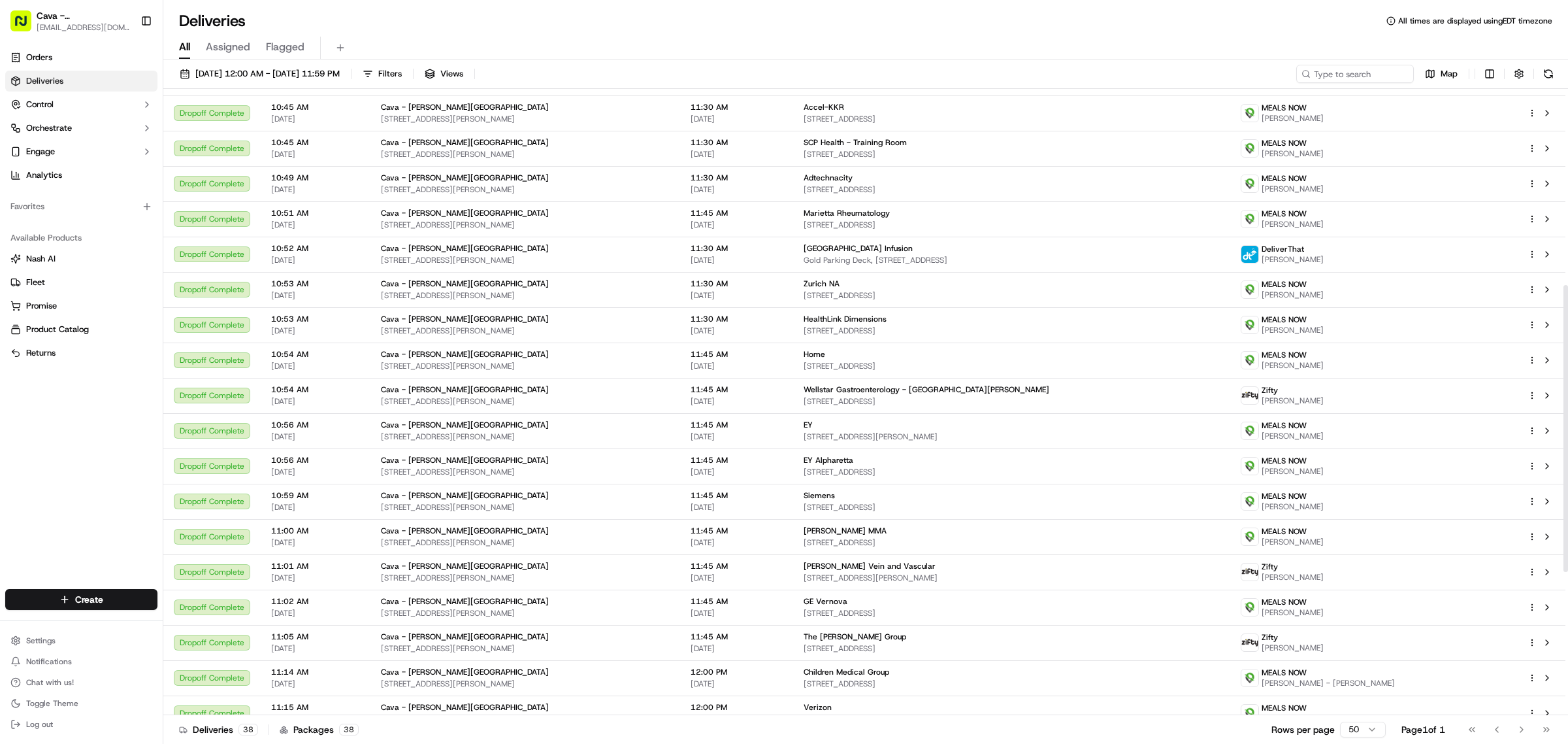
scroll to position [742, 0]
